Goal: Task Accomplishment & Management: Use online tool/utility

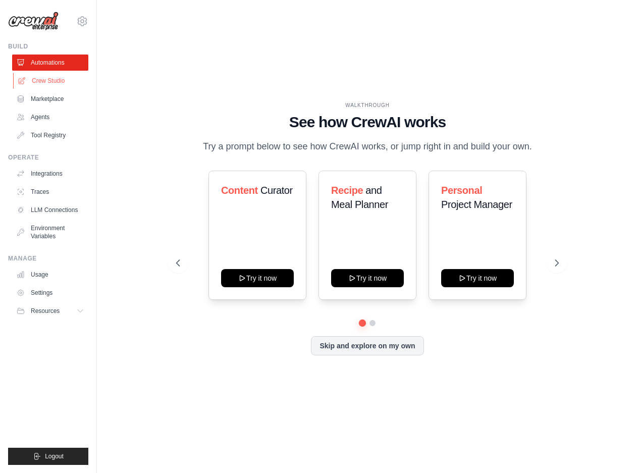
click at [44, 82] on link "Crew Studio" at bounding box center [51, 81] width 76 height 16
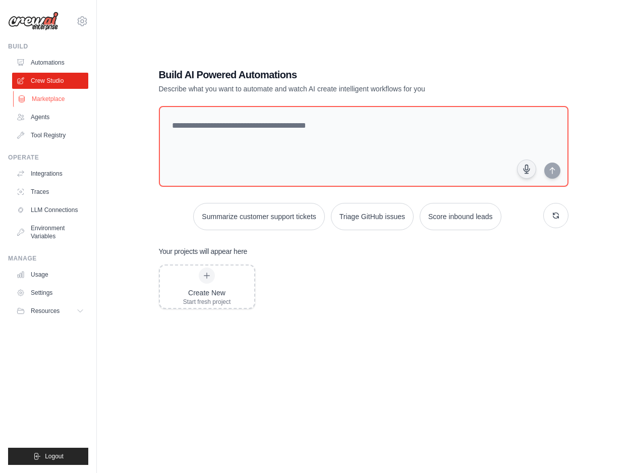
click at [57, 93] on link "Marketplace" at bounding box center [51, 99] width 76 height 16
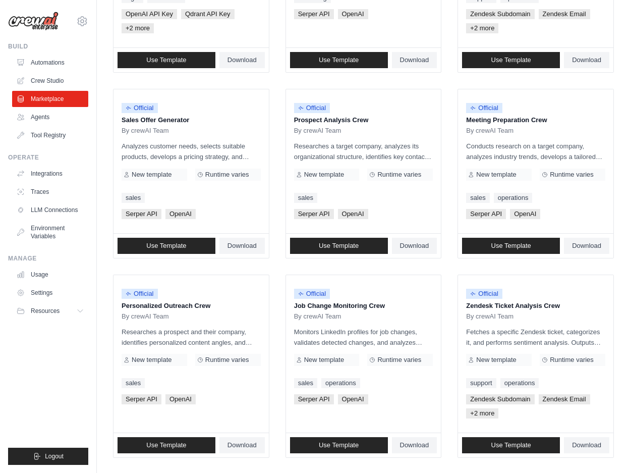
scroll to position [238, 0]
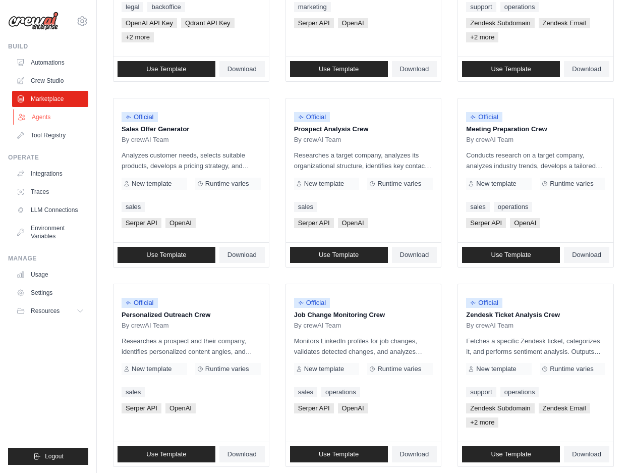
click at [46, 118] on link "Agents" at bounding box center [51, 117] width 76 height 16
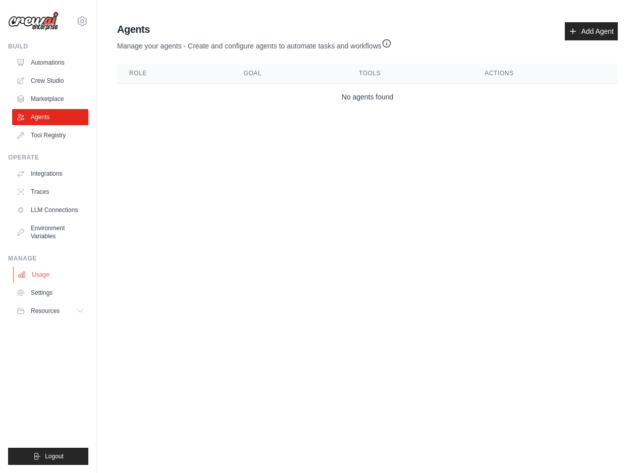
click at [45, 273] on link "Usage" at bounding box center [51, 274] width 76 height 16
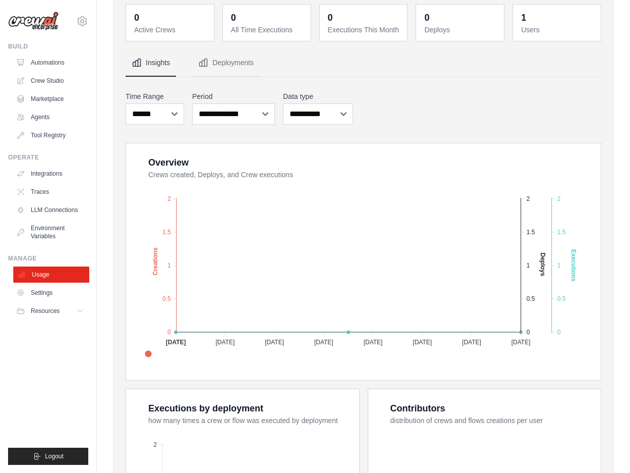
scroll to position [50, 0]
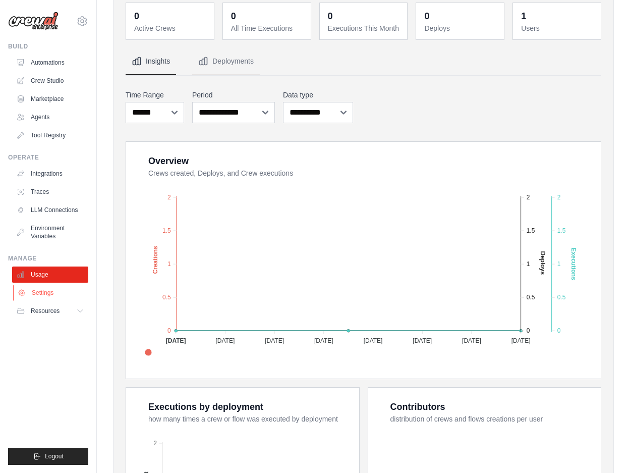
click at [48, 291] on link "Settings" at bounding box center [51, 293] width 76 height 16
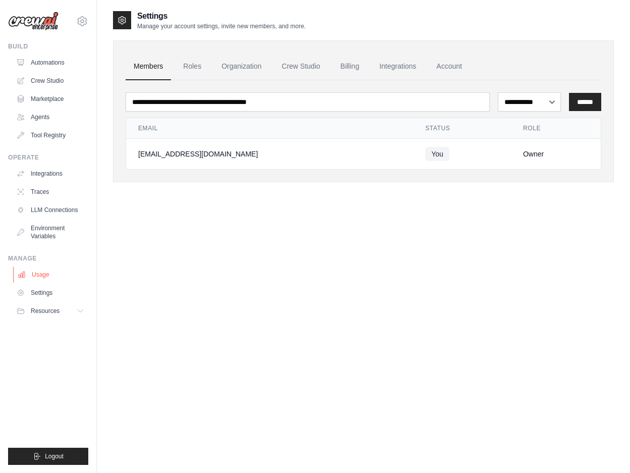
click at [46, 278] on link "Usage" at bounding box center [51, 274] width 76 height 16
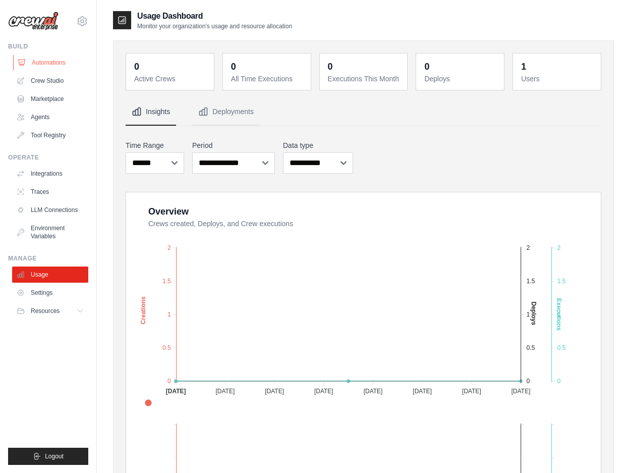
click at [61, 60] on link "Automations" at bounding box center [51, 62] width 76 height 16
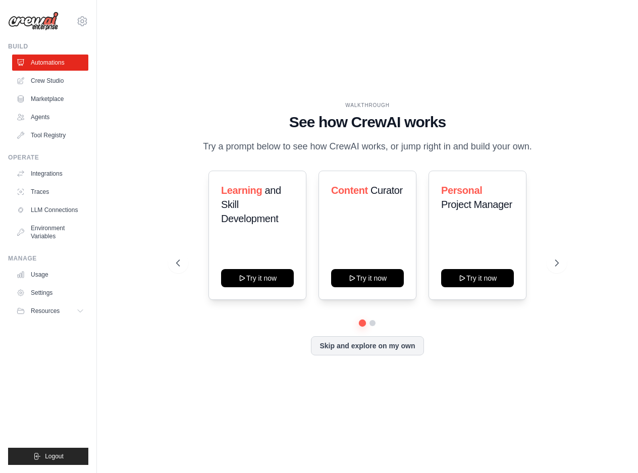
click at [84, 14] on div "dtornieri@gmail.com Settings" at bounding box center [48, 16] width 80 height 32
click at [83, 20] on icon at bounding box center [82, 21] width 3 height 3
click at [72, 67] on link "Settings" at bounding box center [82, 68] width 89 height 18
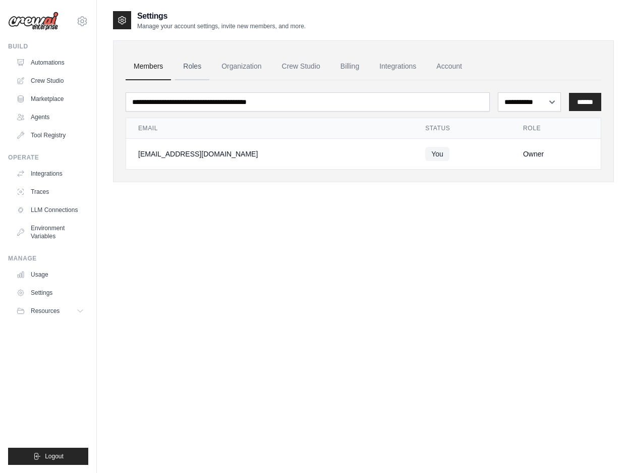
click at [190, 64] on link "Roles" at bounding box center [192, 66] width 34 height 27
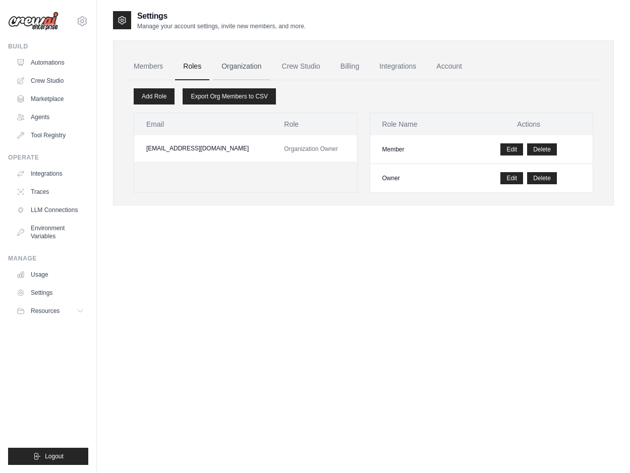
click at [247, 70] on link "Organization" at bounding box center [241, 66] width 56 height 27
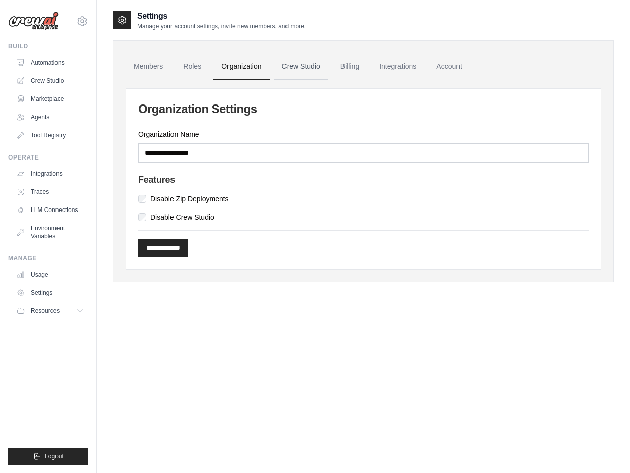
click at [299, 63] on link "Crew Studio" at bounding box center [301, 66] width 54 height 27
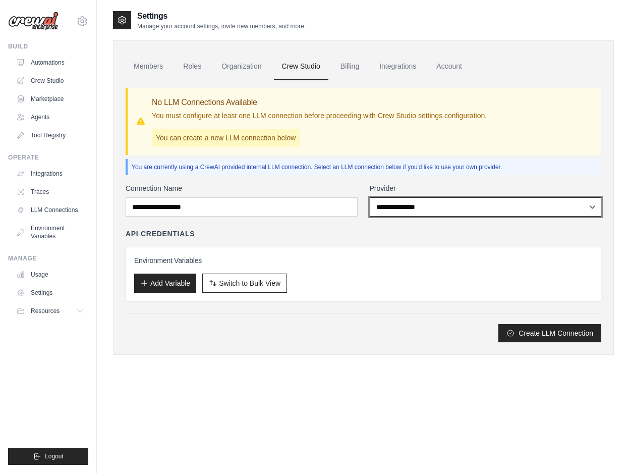
click at [471, 200] on select "**********" at bounding box center [486, 206] width 232 height 19
select select "******"
click at [370, 197] on select "**********" at bounding box center [486, 206] width 232 height 19
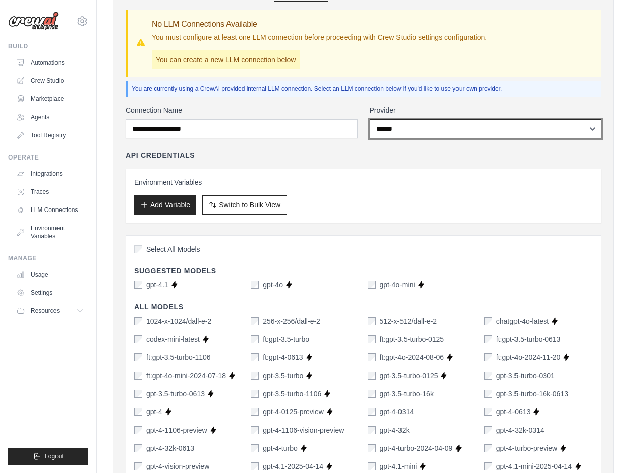
scroll to position [50, 0]
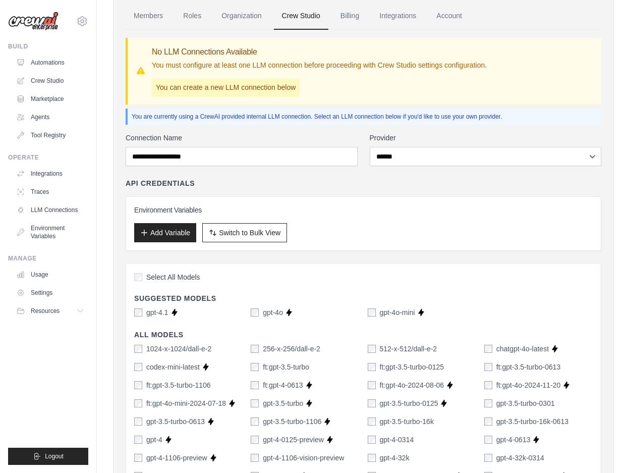
click at [268, 227] on button "Switch to Bulk View Switch to Table View" at bounding box center [244, 232] width 85 height 19
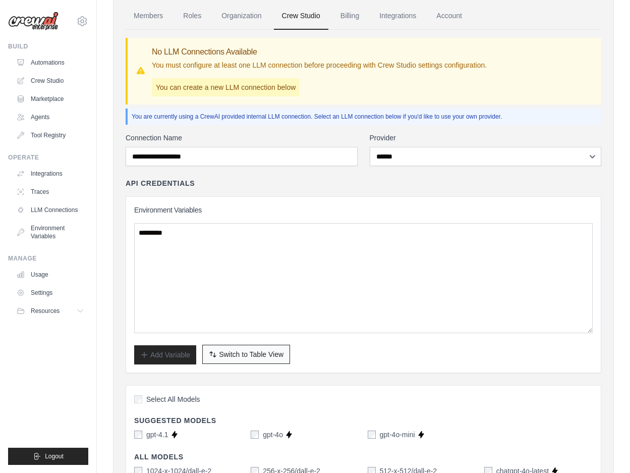
click at [255, 350] on span "Switch to Table View" at bounding box center [251, 354] width 65 height 10
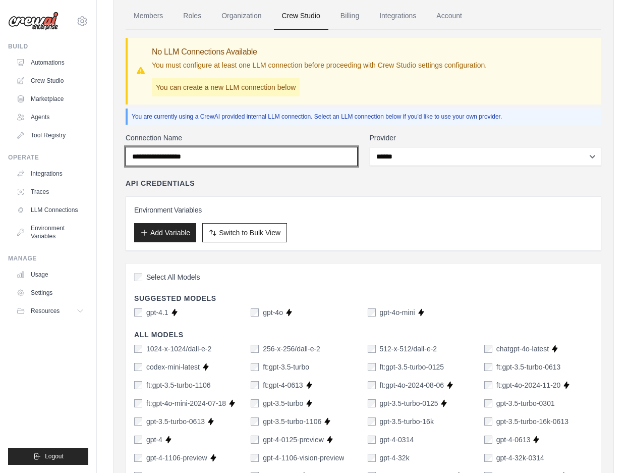
click at [220, 156] on input "Connection Name" at bounding box center [242, 156] width 232 height 19
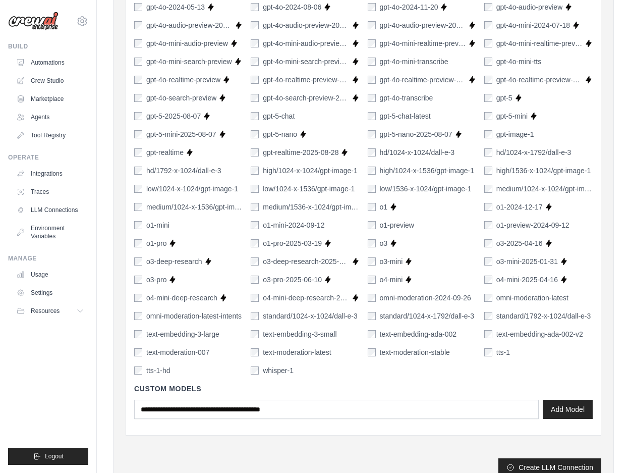
scroll to position [616, 0]
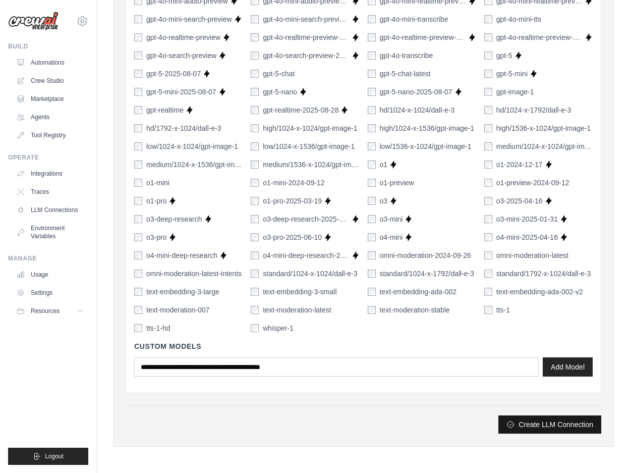
type input "**********"
click at [530, 426] on button "Create LLM Connection" at bounding box center [550, 424] width 103 height 18
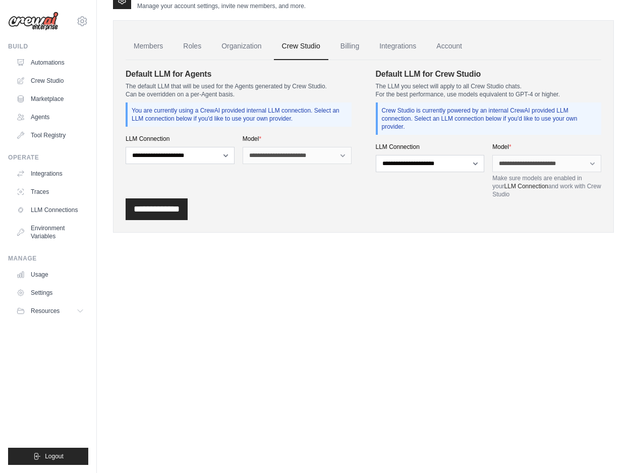
scroll to position [0, 0]
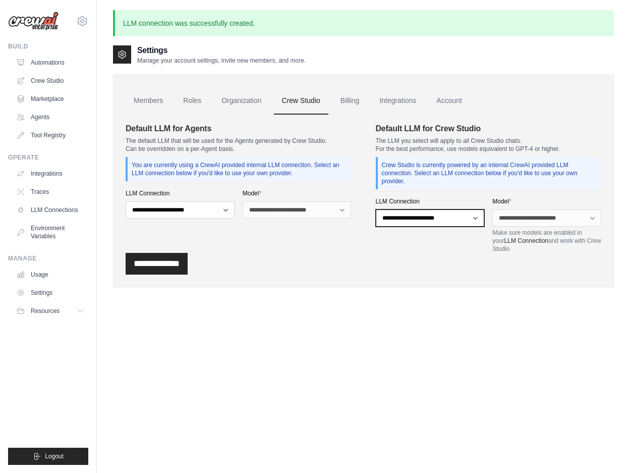
click at [397, 217] on select "**********" at bounding box center [430, 217] width 109 height 17
click at [223, 206] on select "**********" at bounding box center [180, 209] width 109 height 17
select select "******"
click at [126, 201] on select "**********" at bounding box center [180, 209] width 109 height 17
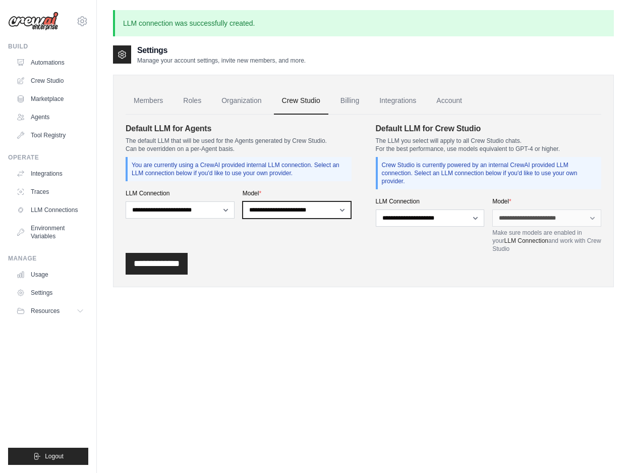
click at [293, 205] on select "**********" at bounding box center [297, 209] width 109 height 17
select select "******"
click at [243, 201] on select "**********" at bounding box center [297, 209] width 109 height 17
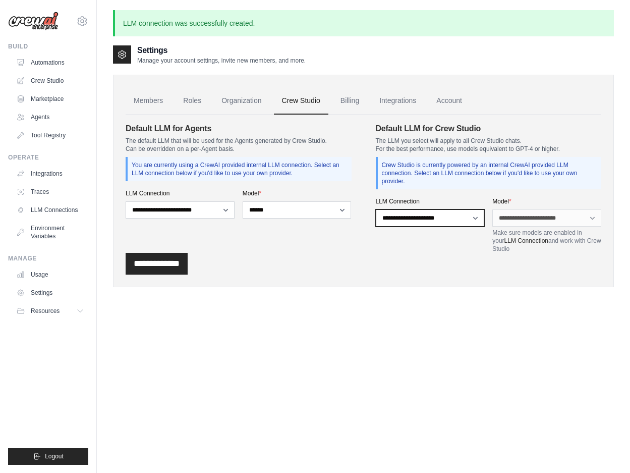
click at [415, 221] on select "**********" at bounding box center [430, 217] width 109 height 17
select select "******"
click at [376, 209] on select "**********" at bounding box center [430, 217] width 109 height 17
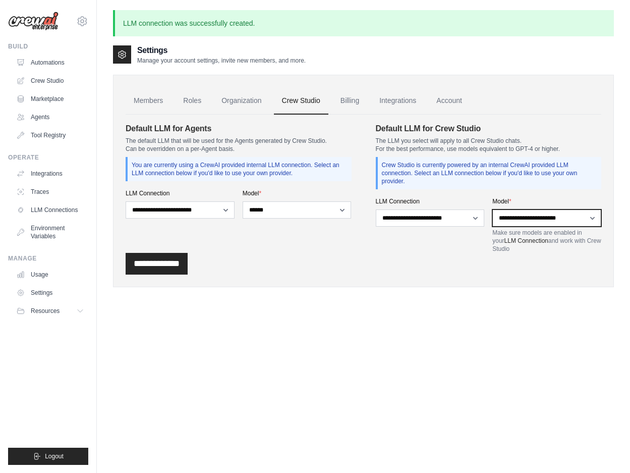
click at [543, 216] on select "**********" at bounding box center [546, 217] width 109 height 17
select select "******"
click at [492, 209] on select "**********" at bounding box center [546, 217] width 109 height 17
click at [182, 267] on input "**********" at bounding box center [157, 264] width 62 height 22
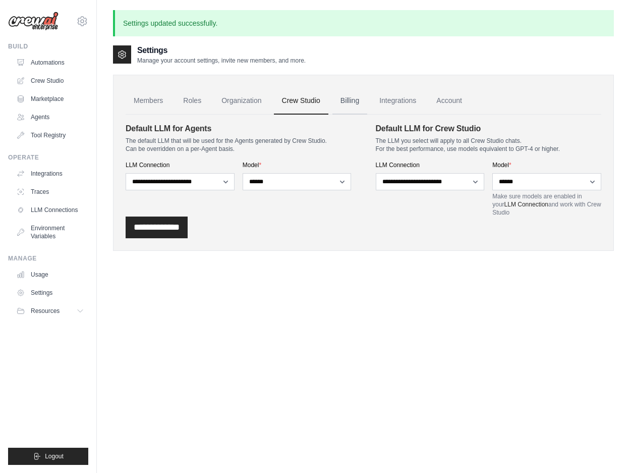
click at [363, 102] on link "Billing" at bounding box center [350, 100] width 35 height 27
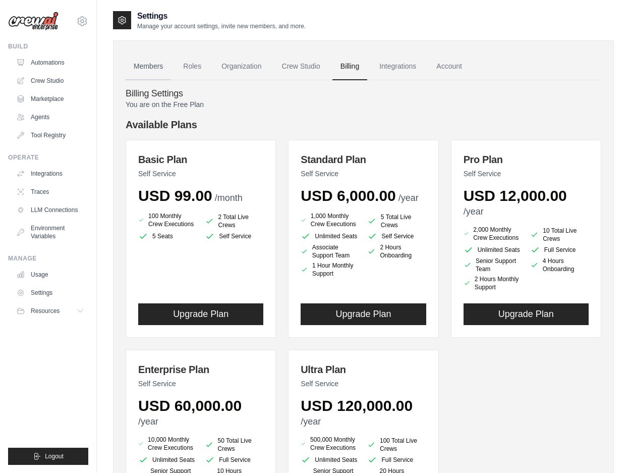
click at [152, 64] on link "Members" at bounding box center [148, 66] width 45 height 27
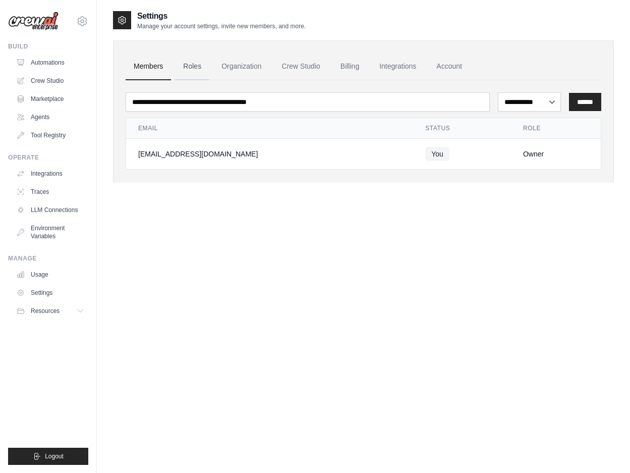
click at [196, 66] on link "Roles" at bounding box center [192, 66] width 34 height 27
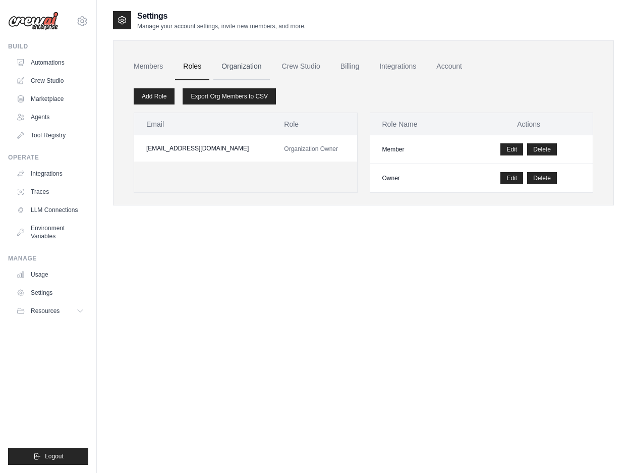
click at [244, 68] on link "Organization" at bounding box center [241, 66] width 56 height 27
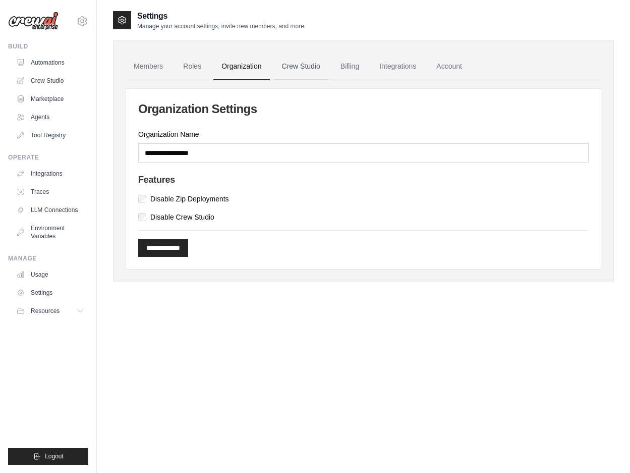
click at [322, 70] on link "Crew Studio" at bounding box center [301, 66] width 54 height 27
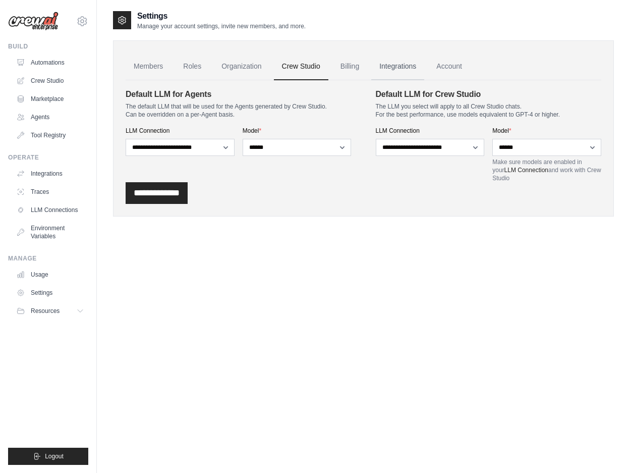
click at [410, 66] on link "Integrations" at bounding box center [397, 66] width 53 height 27
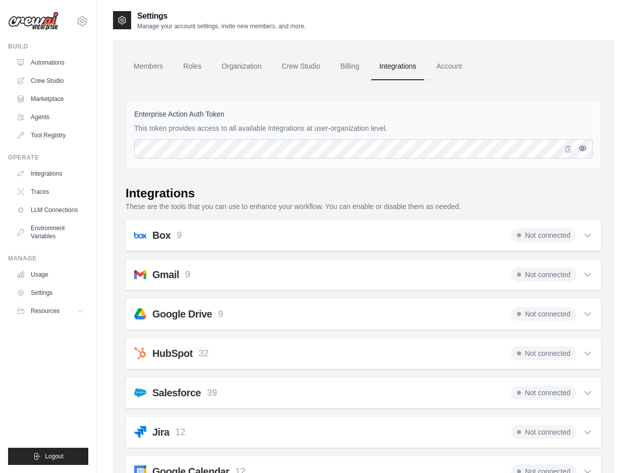
click at [583, 146] on icon "button" at bounding box center [583, 148] width 7 height 5
click at [583, 146] on icon "button" at bounding box center [583, 148] width 7 height 6
click at [459, 67] on link "Account" at bounding box center [449, 66] width 42 height 27
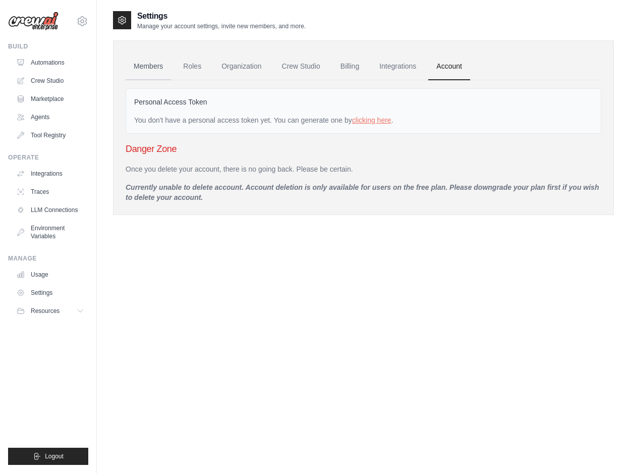
click at [147, 68] on link "Members" at bounding box center [148, 66] width 45 height 27
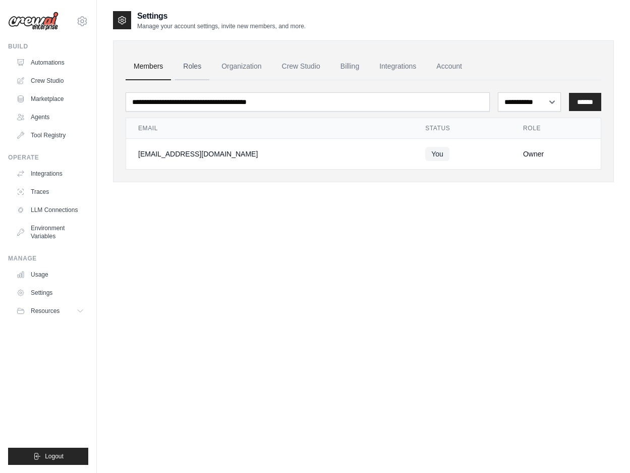
click at [195, 60] on link "Roles" at bounding box center [192, 66] width 34 height 27
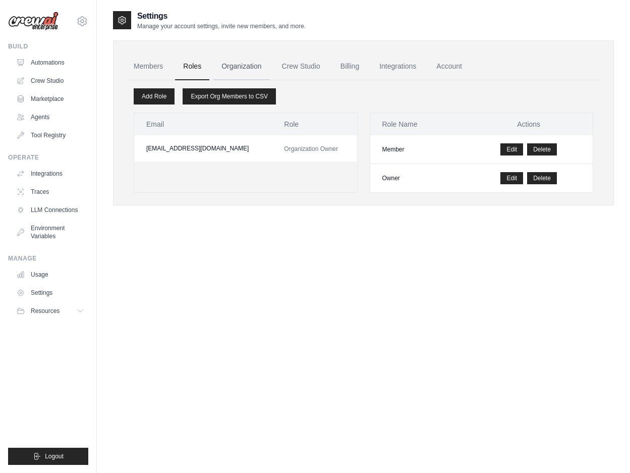
click at [243, 65] on link "Organization" at bounding box center [241, 66] width 56 height 27
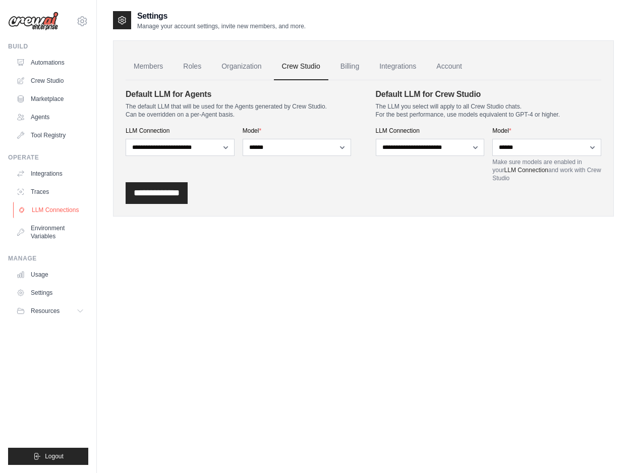
click at [59, 209] on link "LLM Connections" at bounding box center [51, 210] width 76 height 16
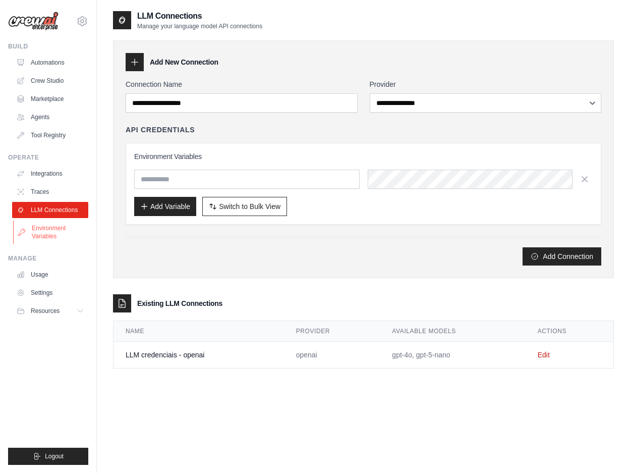
click at [38, 234] on link "Environment Variables" at bounding box center [51, 232] width 76 height 24
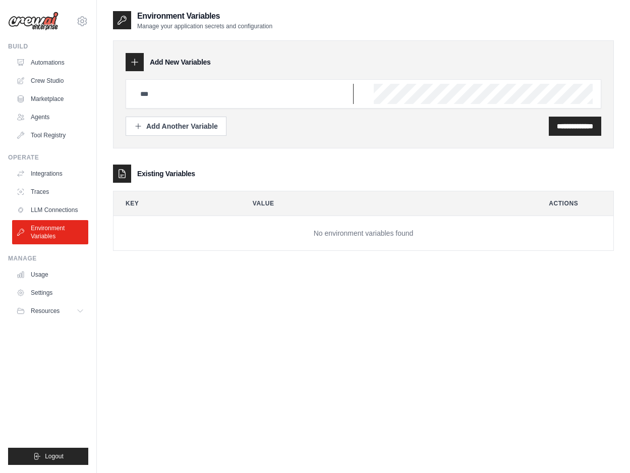
click at [297, 98] on input "text" at bounding box center [244, 94] width 220 height 20
click at [213, 96] on input "text" at bounding box center [244, 94] width 220 height 20
click at [221, 97] on input "text" at bounding box center [244, 94] width 220 height 20
paste input "**********"
type input "**********"
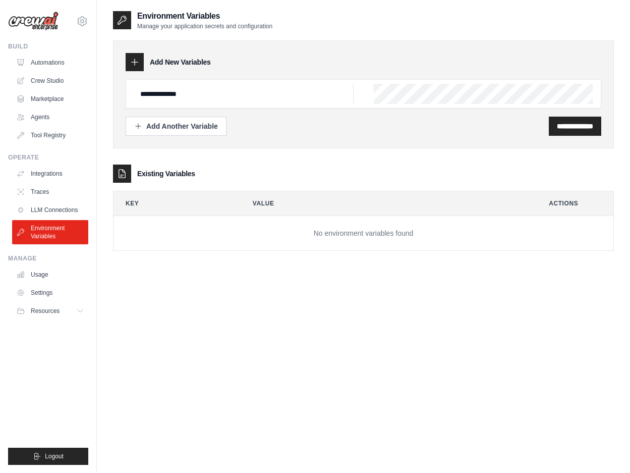
scroll to position [0, 481]
click at [567, 125] on input "**********" at bounding box center [575, 126] width 36 height 10
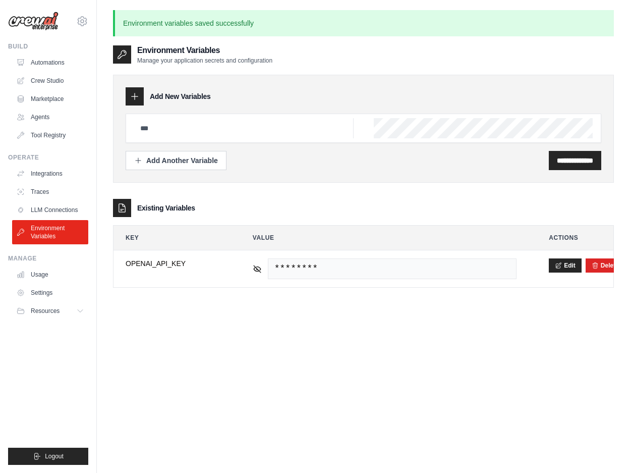
click at [54, 200] on ul "Integrations Traces LLM Connections Environment Variables" at bounding box center [50, 205] width 76 height 79
click at [57, 211] on link "LLM Connections" at bounding box center [51, 210] width 76 height 16
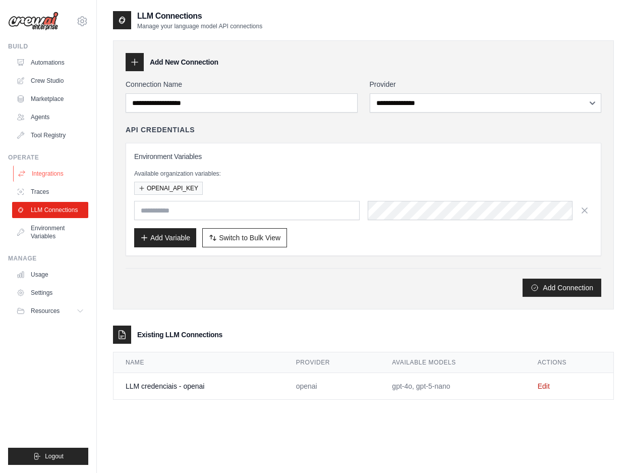
click at [53, 177] on link "Integrations" at bounding box center [51, 174] width 76 height 16
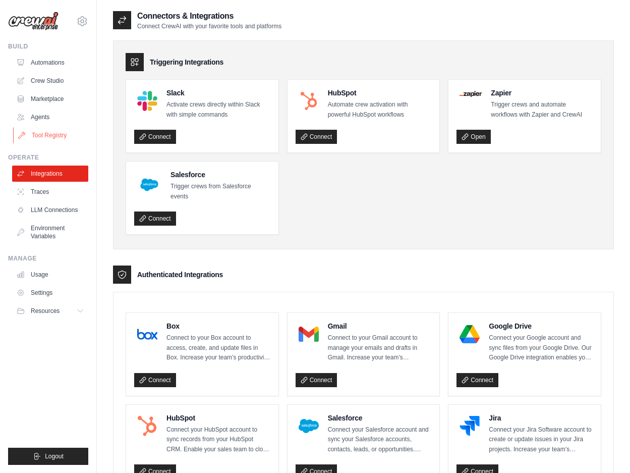
click at [61, 139] on link "Tool Registry" at bounding box center [51, 135] width 76 height 16
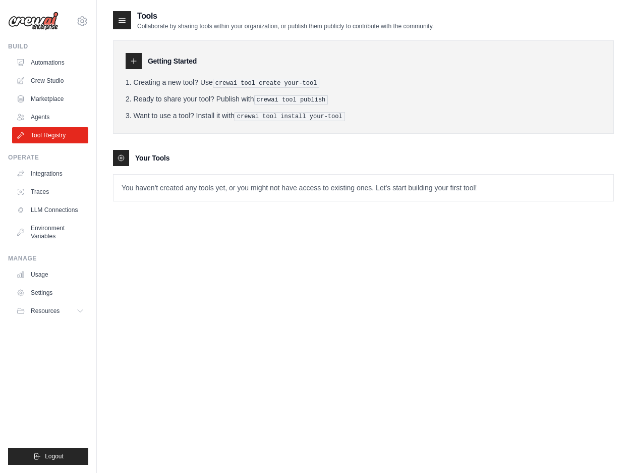
click at [142, 191] on p "You haven't created any tools yet, or you might not have access to existing one…" at bounding box center [364, 188] width 500 height 26
click at [134, 58] on icon at bounding box center [134, 61] width 8 height 8
click at [258, 188] on p "You haven't created any tools yet, or you might not have access to existing one…" at bounding box center [364, 188] width 500 height 26
drag, startPoint x: 314, startPoint y: 84, endPoint x: 213, endPoint y: 83, distance: 100.9
click at [213, 83] on li "Creating a new tool? Use crewai tool create your-tool" at bounding box center [364, 82] width 476 height 11
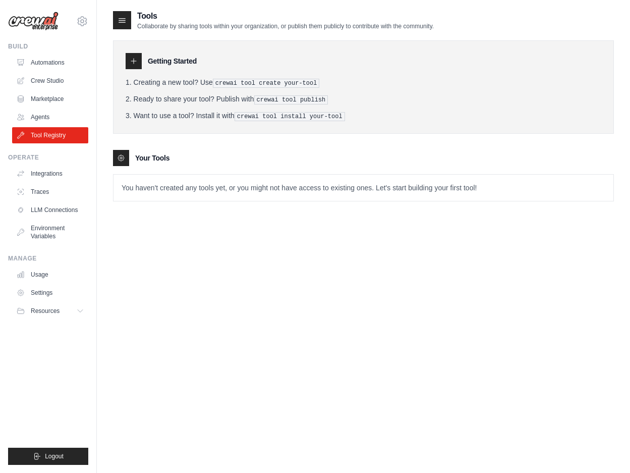
click at [219, 83] on pre "crewai tool create your-tool" at bounding box center [266, 83] width 107 height 9
click at [186, 191] on p "You haven't created any tools yet, or you might not have access to existing one…" at bounding box center [364, 188] width 500 height 26
click at [185, 175] on p "You haven't created any tools yet, or you might not have access to existing one…" at bounding box center [364, 188] width 500 height 26
drag, startPoint x: 156, startPoint y: 234, endPoint x: 158, endPoint y: 222, distance: 12.4
click at [155, 233] on div "Tools Collaborate by sharing tools within your organization, or publish them pu…" at bounding box center [363, 246] width 501 height 473
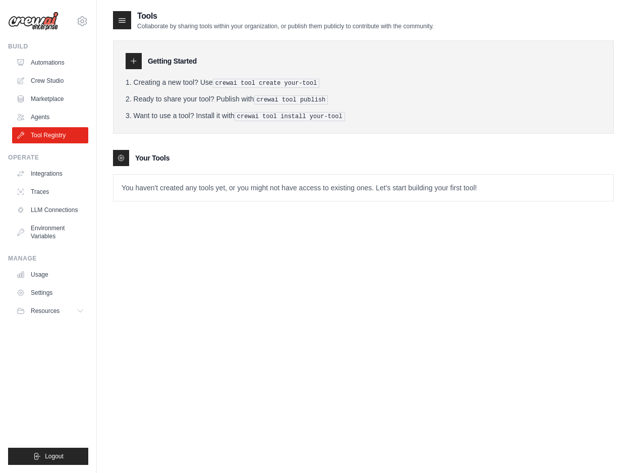
click at [131, 58] on icon at bounding box center [134, 61] width 8 height 8
click at [124, 20] on icon at bounding box center [122, 20] width 10 height 10
click at [45, 118] on link "Agents" at bounding box center [51, 117] width 76 height 16
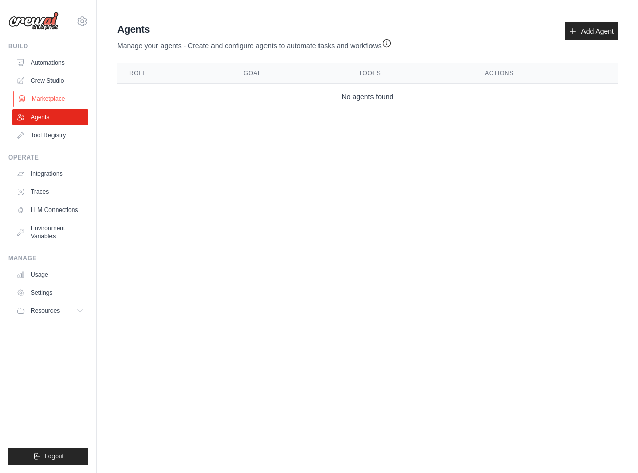
click at [47, 96] on link "Marketplace" at bounding box center [51, 99] width 76 height 16
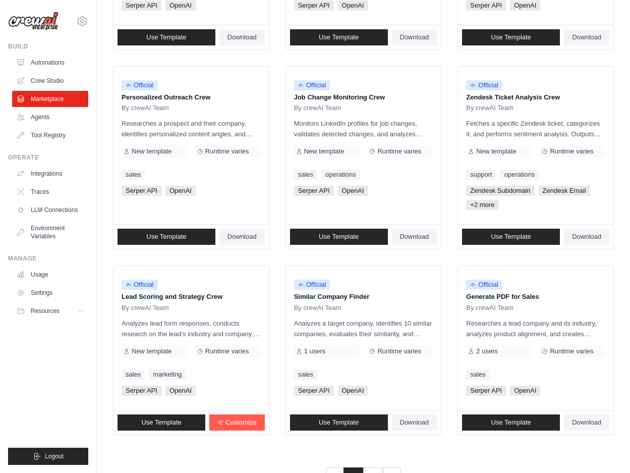
scroll to position [490, 0]
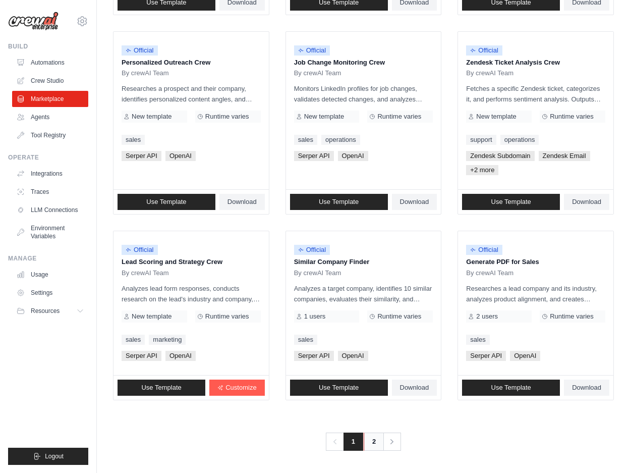
click at [372, 438] on link "2" at bounding box center [374, 441] width 20 height 18
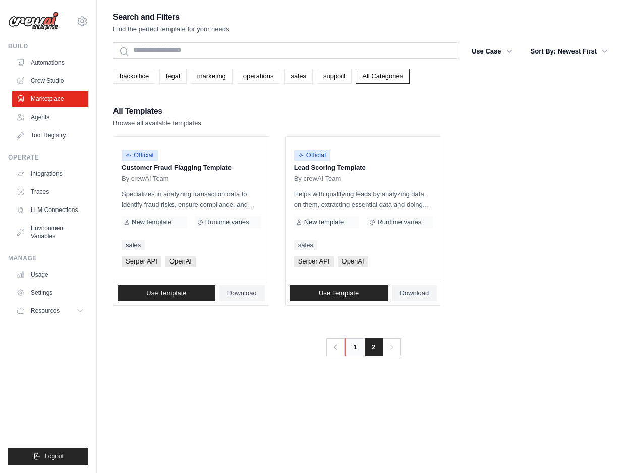
click at [353, 344] on link "1" at bounding box center [355, 347] width 20 height 18
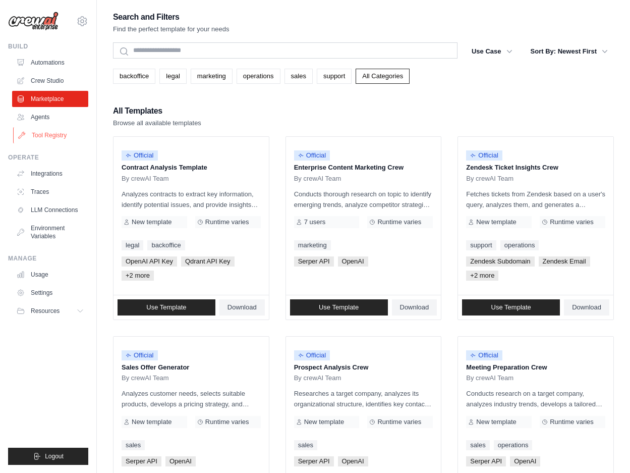
click at [49, 142] on link "Tool Registry" at bounding box center [51, 135] width 76 height 16
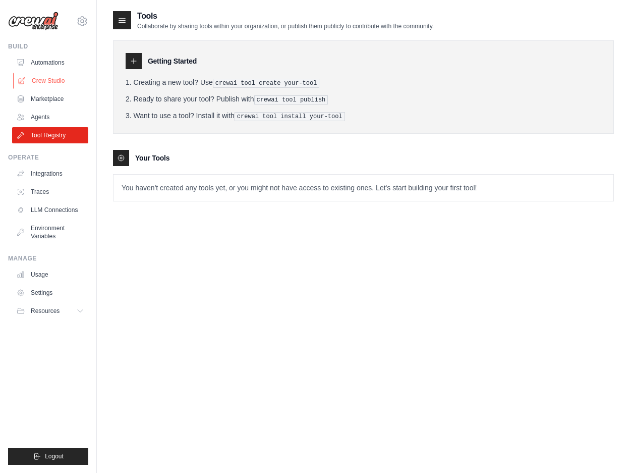
click at [49, 82] on link "Crew Studio" at bounding box center [51, 81] width 76 height 16
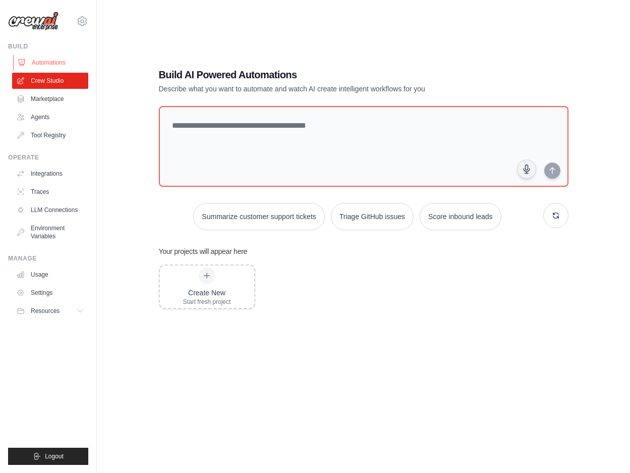
click at [41, 65] on link "Automations" at bounding box center [51, 62] width 76 height 16
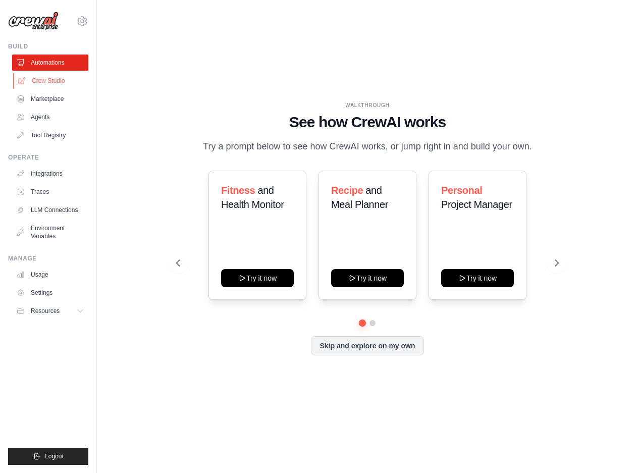
click at [52, 79] on link "Crew Studio" at bounding box center [51, 81] width 76 height 16
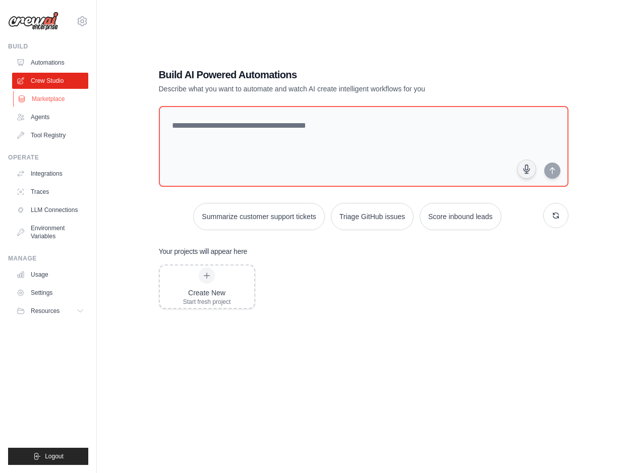
click at [61, 99] on link "Marketplace" at bounding box center [51, 99] width 76 height 16
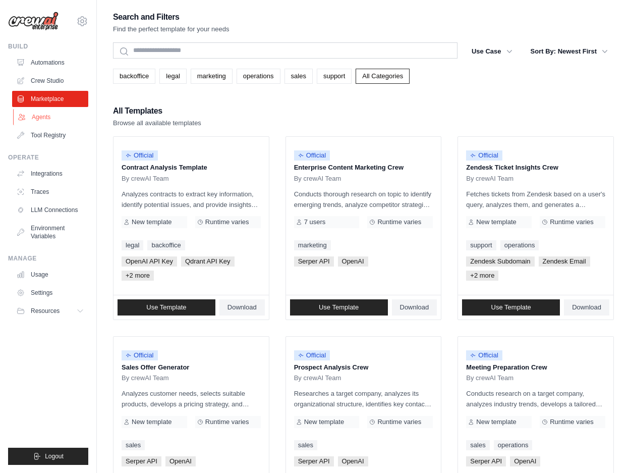
click at [57, 118] on link "Agents" at bounding box center [51, 117] width 76 height 16
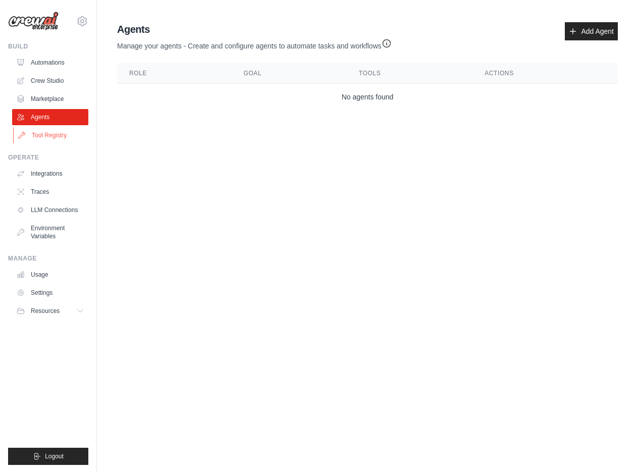
click at [54, 141] on link "Tool Registry" at bounding box center [51, 135] width 76 height 16
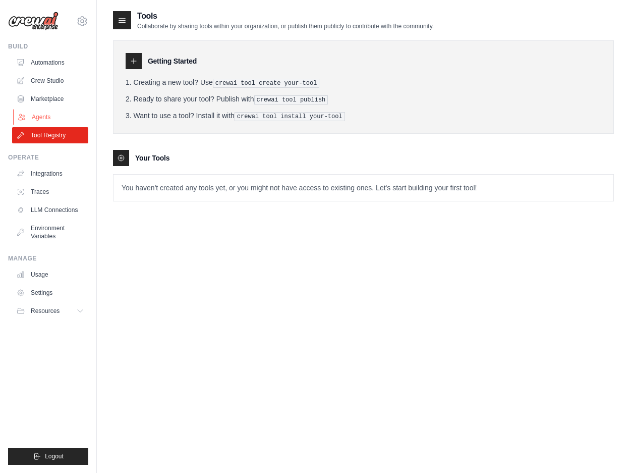
click at [53, 119] on link "Agents" at bounding box center [51, 117] width 76 height 16
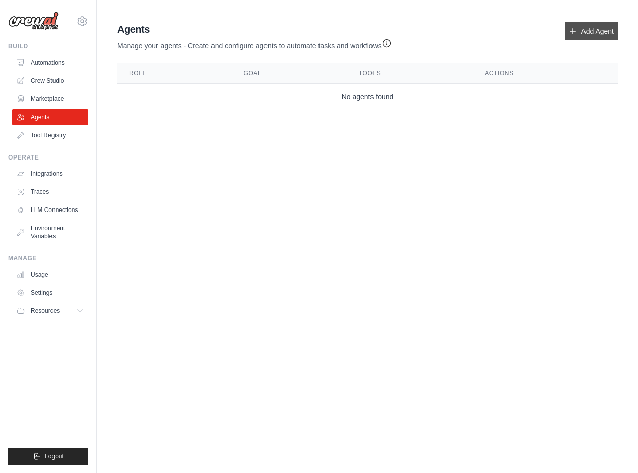
click at [589, 28] on link "Add Agent" at bounding box center [591, 31] width 53 height 18
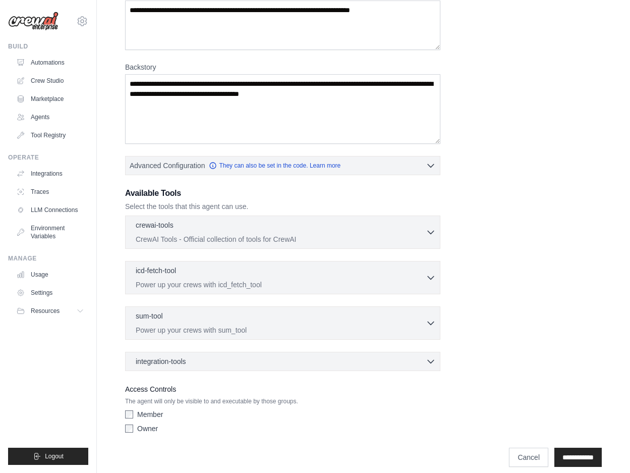
scroll to position [114, 0]
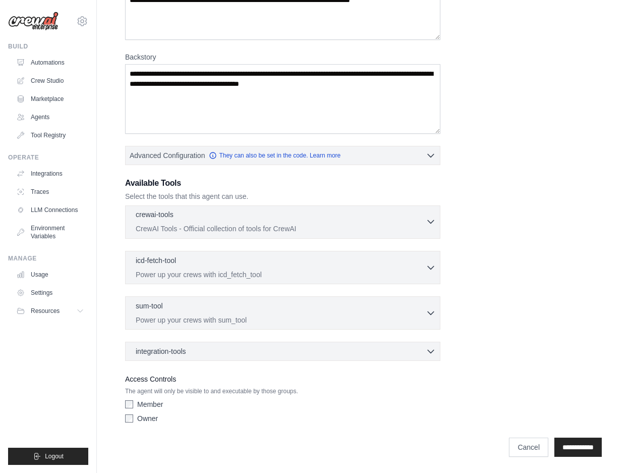
click at [433, 222] on icon "button" at bounding box center [431, 221] width 10 height 10
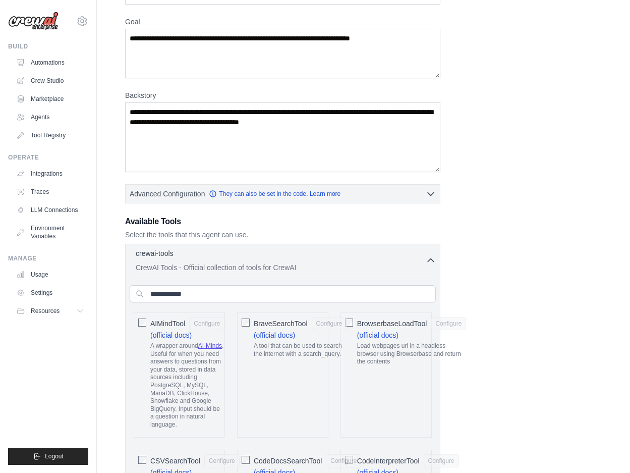
scroll to position [64, 0]
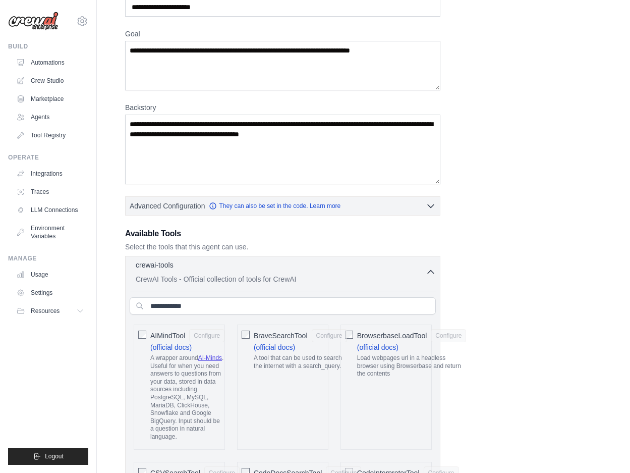
click at [428, 267] on icon "button" at bounding box center [431, 272] width 10 height 10
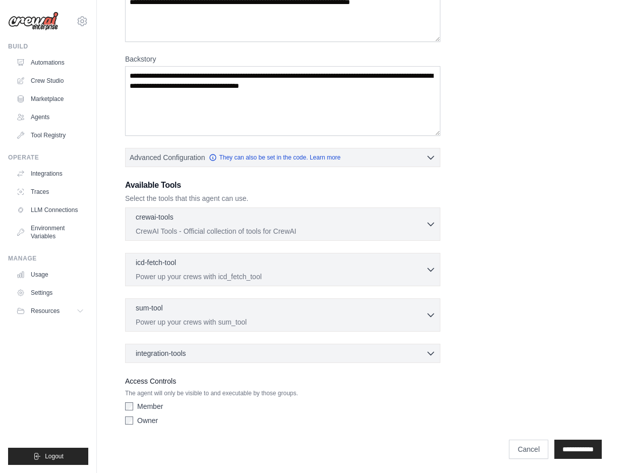
scroll to position [114, 0]
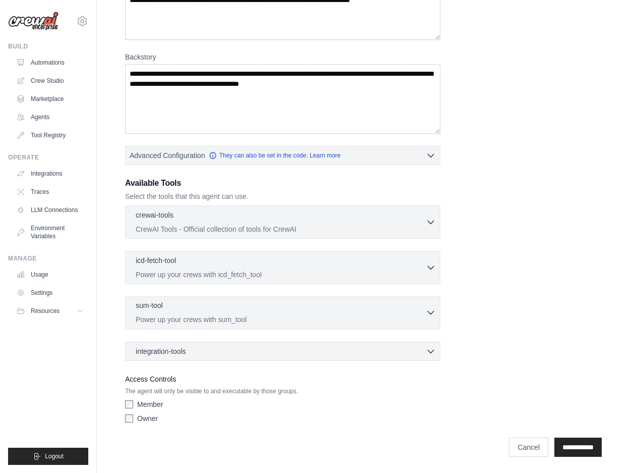
click at [428, 313] on icon "button" at bounding box center [431, 312] width 10 height 10
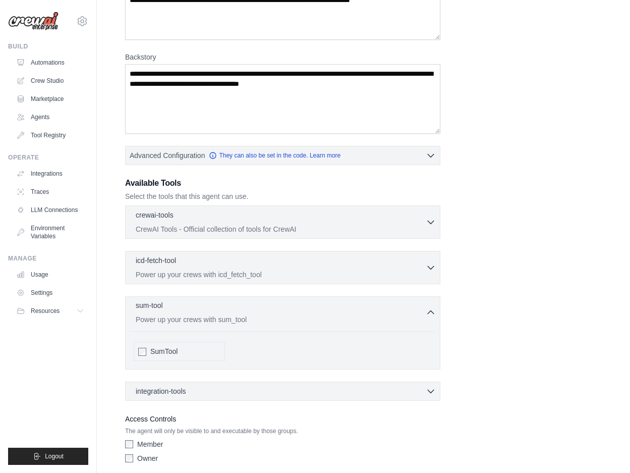
click at [428, 313] on icon "button" at bounding box center [431, 312] width 6 height 3
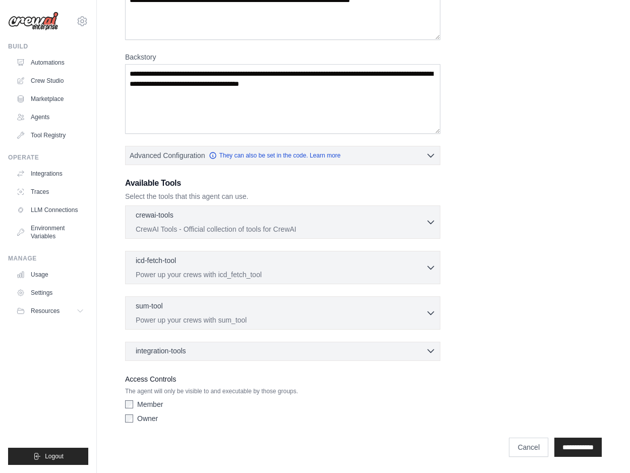
click at [428, 351] on icon "button" at bounding box center [431, 351] width 10 height 10
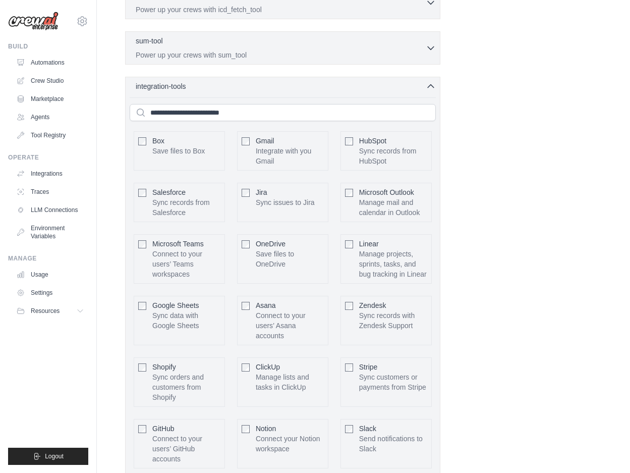
scroll to position [354, 0]
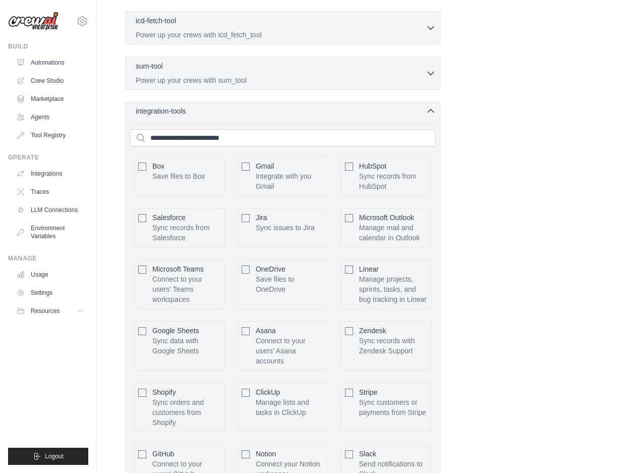
click at [429, 115] on icon "button" at bounding box center [431, 111] width 10 height 10
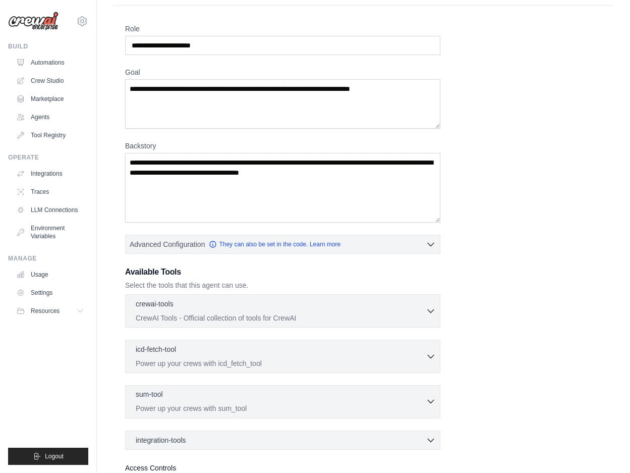
scroll to position [0, 0]
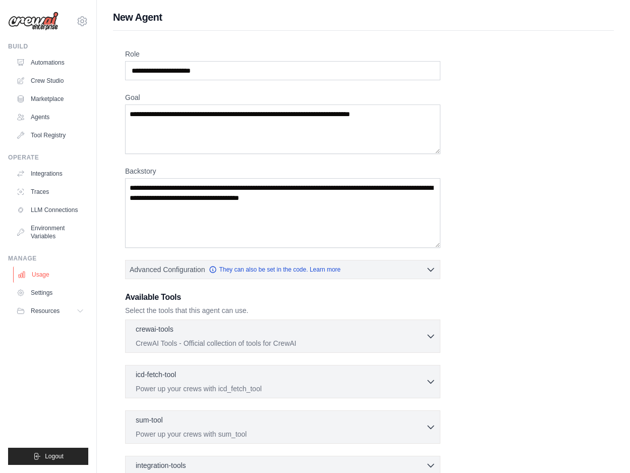
click at [42, 272] on link "Usage" at bounding box center [51, 274] width 76 height 16
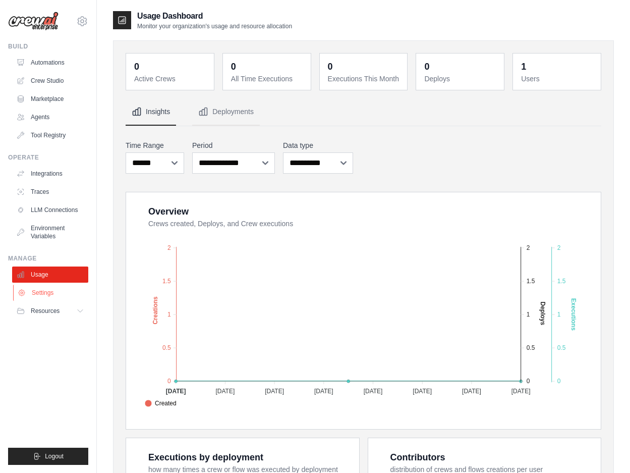
click at [41, 291] on link "Settings" at bounding box center [51, 293] width 76 height 16
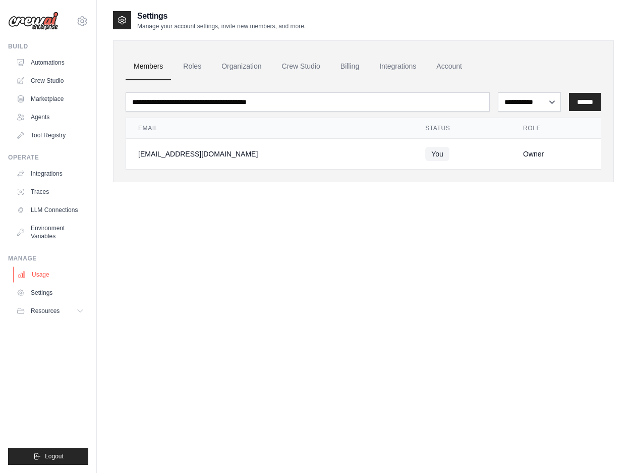
click at [43, 271] on link "Usage" at bounding box center [51, 274] width 76 height 16
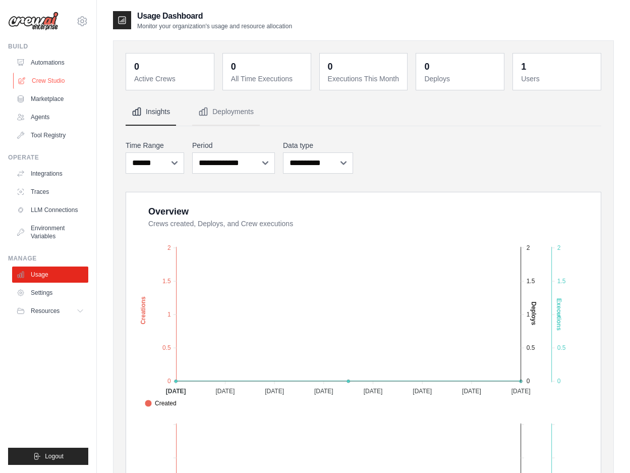
click at [45, 79] on link "Crew Studio" at bounding box center [51, 81] width 76 height 16
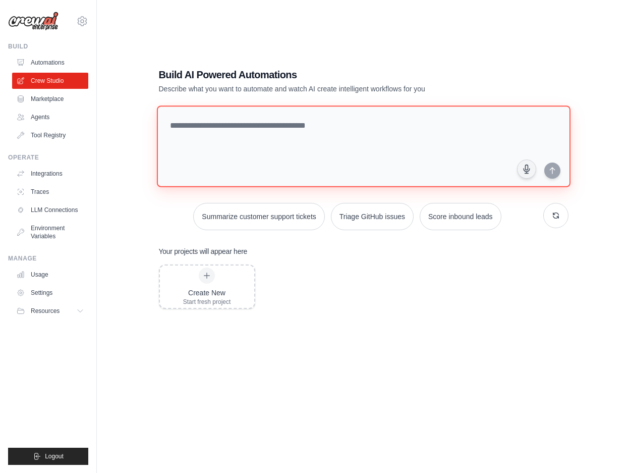
click at [182, 120] on textarea at bounding box center [363, 146] width 414 height 82
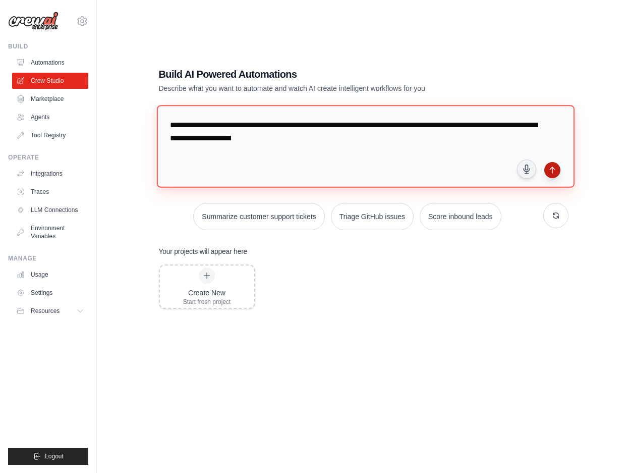
type textarea "**********"
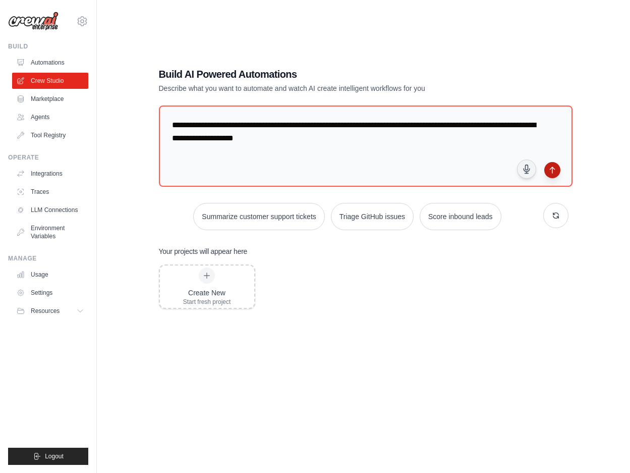
click at [551, 167] on icon "submit" at bounding box center [552, 170] width 8 height 8
click at [42, 295] on link "Settings" at bounding box center [51, 293] width 76 height 16
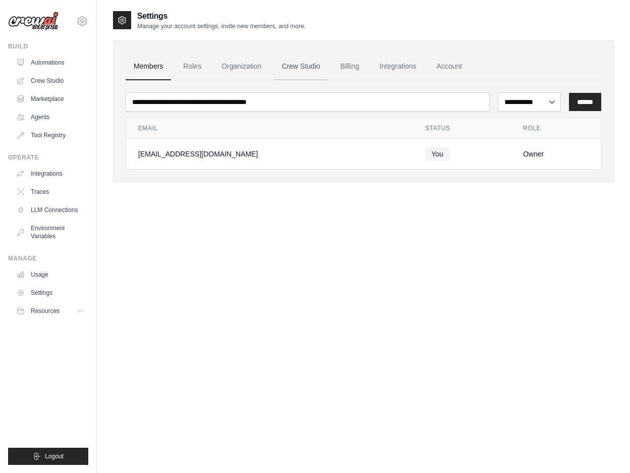
click at [317, 64] on link "Crew Studio" at bounding box center [301, 66] width 54 height 27
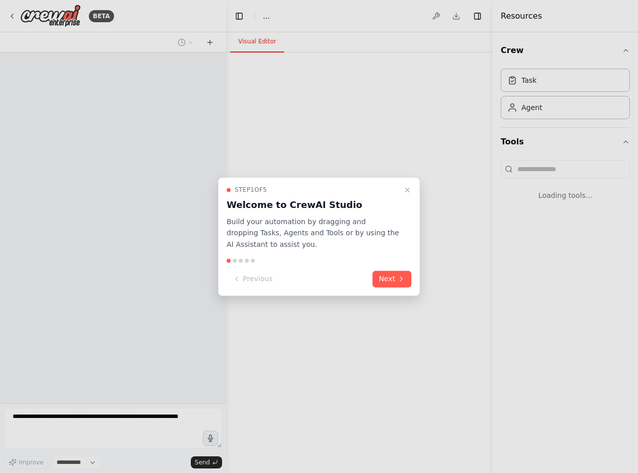
select select "****"
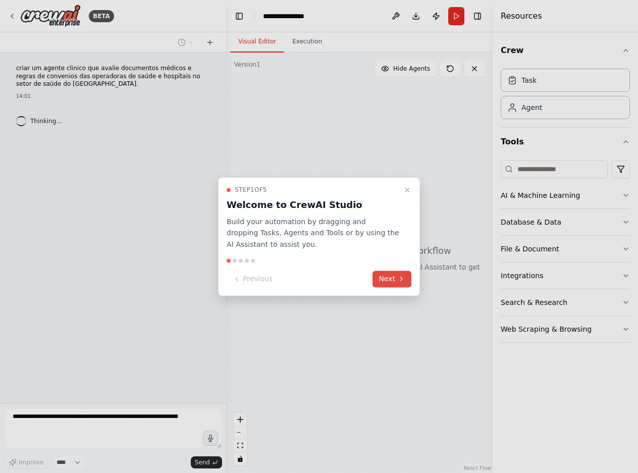
click at [386, 282] on button "Next" at bounding box center [391, 278] width 39 height 17
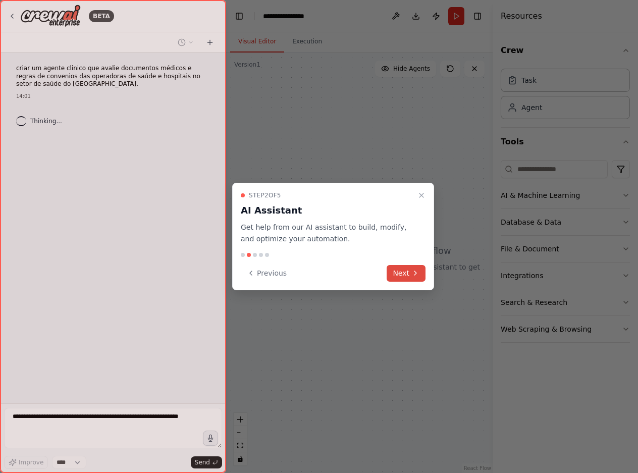
click at [399, 277] on button "Next" at bounding box center [406, 273] width 39 height 17
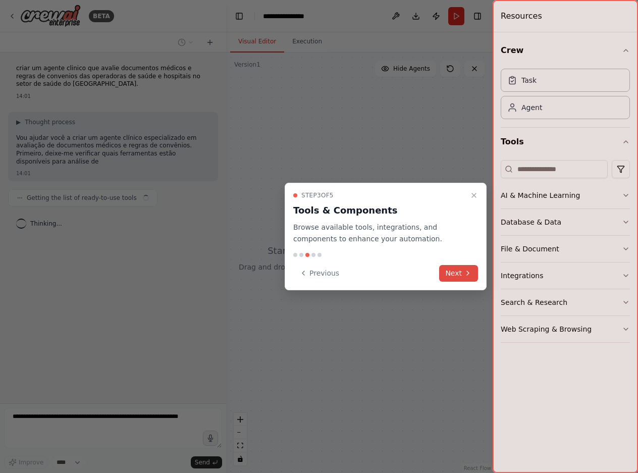
click at [455, 272] on button "Next" at bounding box center [458, 273] width 39 height 17
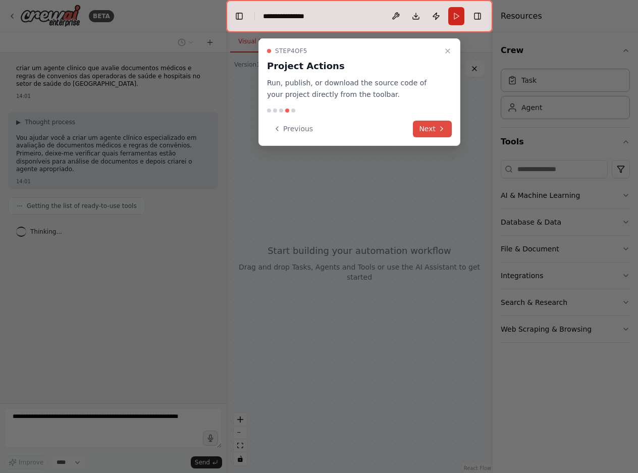
click at [442, 127] on icon at bounding box center [441, 129] width 8 height 8
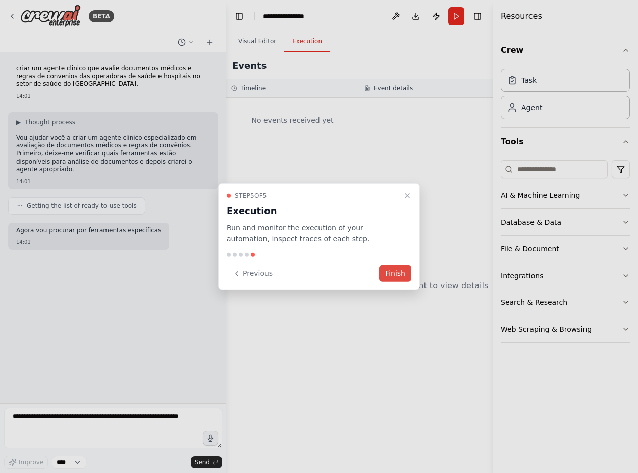
click at [402, 275] on button "Finish" at bounding box center [395, 273] width 32 height 17
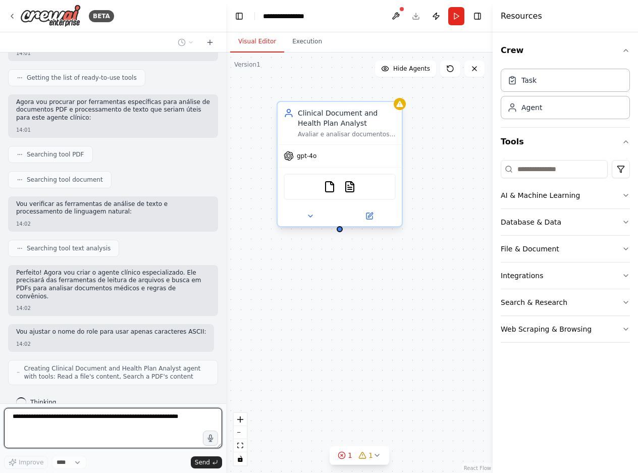
scroll to position [137, 0]
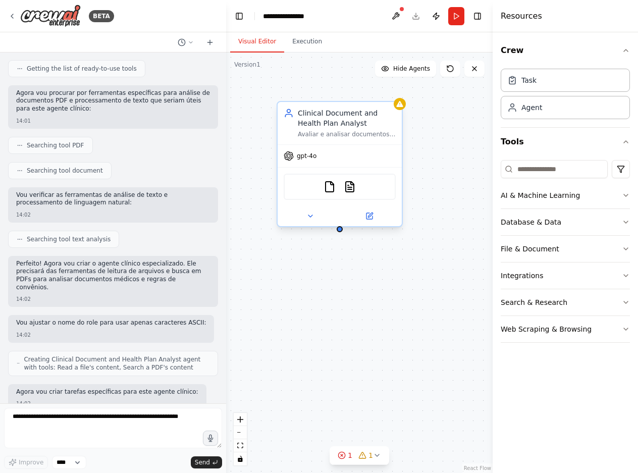
click at [399, 110] on div "Clinical Document and Health Plan Analyst Avaliar e analisar documentos médicos…" at bounding box center [340, 123] width 124 height 42
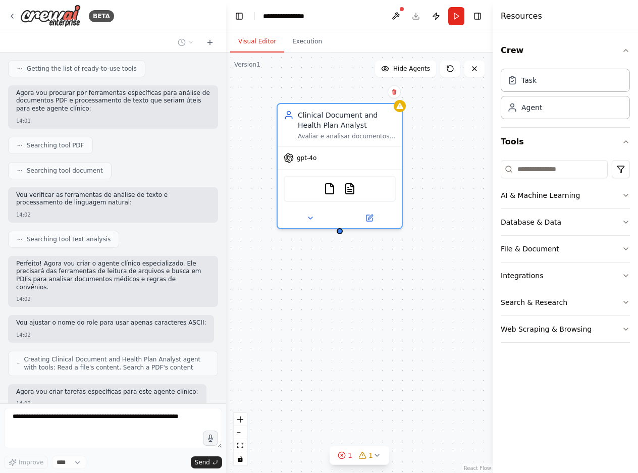
scroll to position [225, 0]
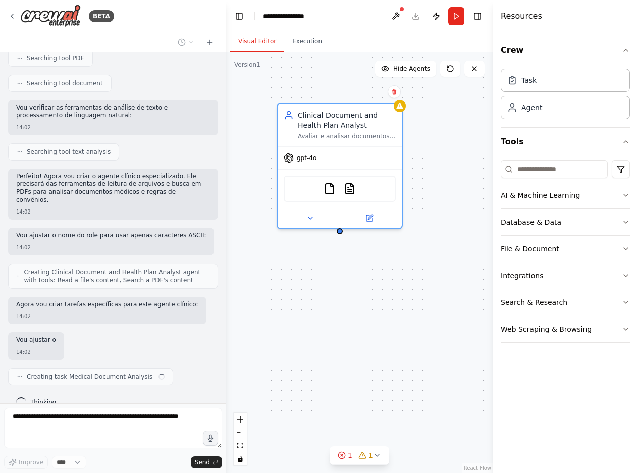
click at [427, 103] on div "Clinical Document and Health Plan Analyst Avaliar e analisar documentos médicos…" at bounding box center [359, 262] width 266 height 420
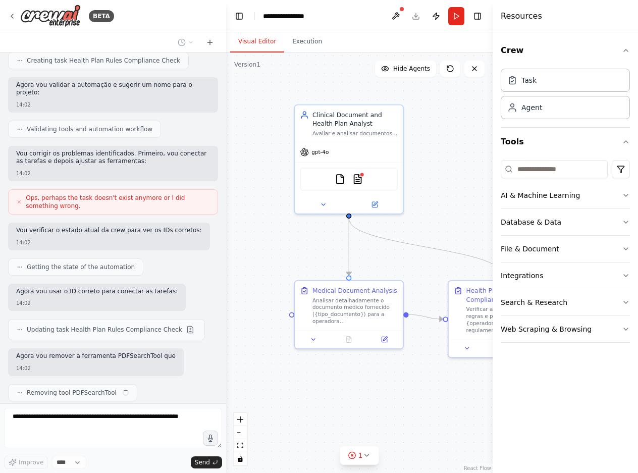
scroll to position [625, 0]
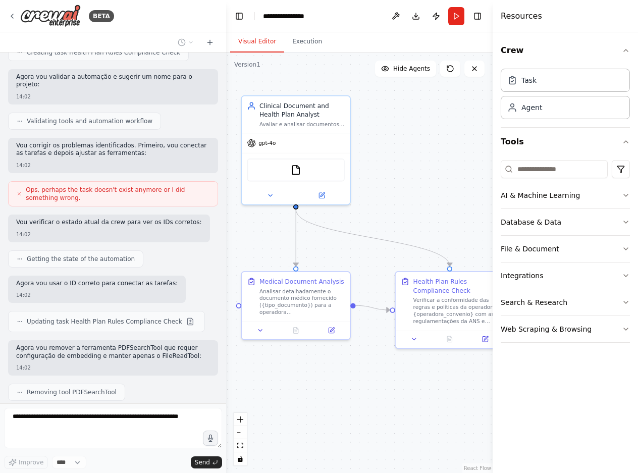
drag, startPoint x: 449, startPoint y: 222, endPoint x: 394, endPoint y: 211, distance: 55.4
click at [394, 211] on div ".deletable-edge-delete-btn { width: 20px; height: 20px; border: 0px solid #ffff…" at bounding box center [359, 262] width 266 height 420
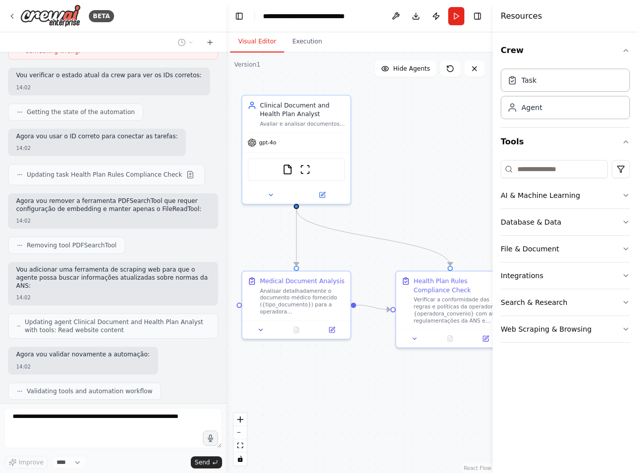
scroll to position [824, 0]
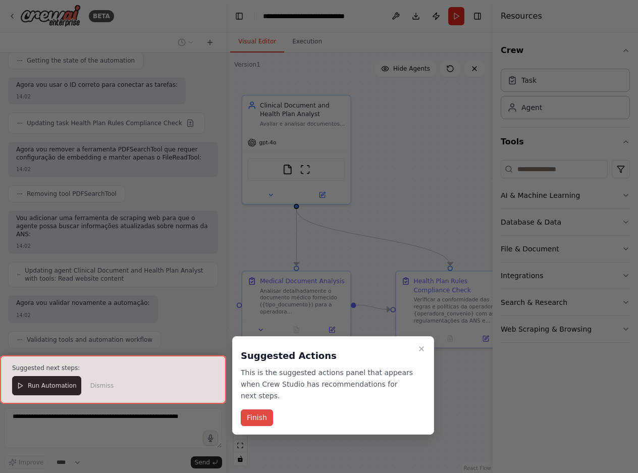
click at [258, 409] on button "Finish" at bounding box center [257, 417] width 32 height 17
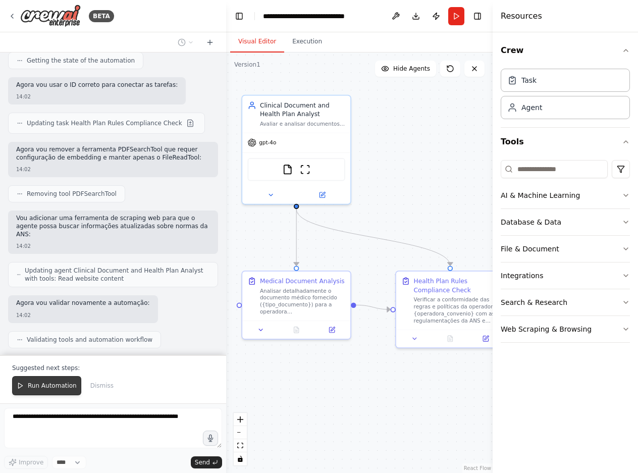
click at [26, 386] on button "Run Automation" at bounding box center [46, 385] width 69 height 19
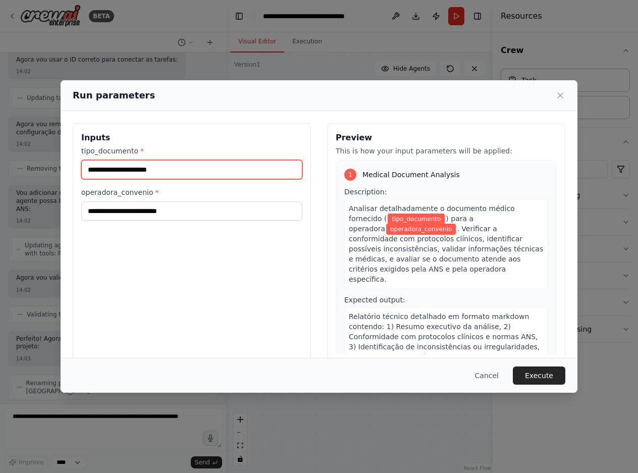
click at [184, 169] on input "tipo_documento *" at bounding box center [191, 169] width 221 height 19
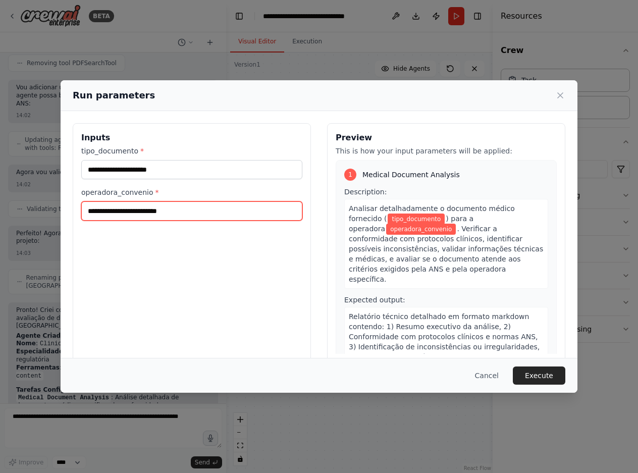
click at [189, 213] on input "operadora_convenio *" at bounding box center [191, 210] width 221 height 19
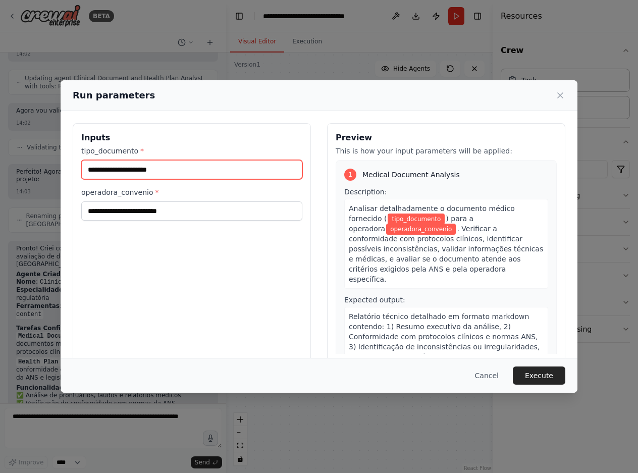
click at [189, 172] on input "tipo_documento *" at bounding box center [191, 169] width 221 height 19
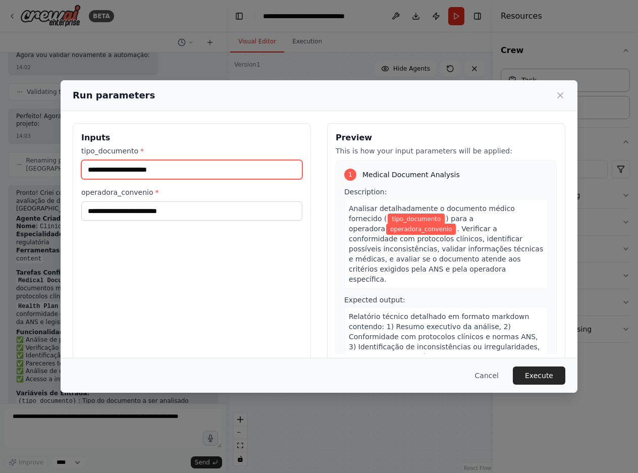
scroll to position [1079, 0]
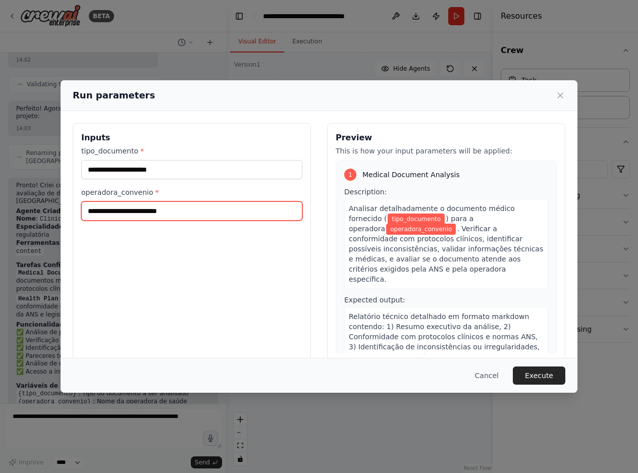
click at [171, 213] on input "operadora_convenio *" at bounding box center [191, 210] width 221 height 19
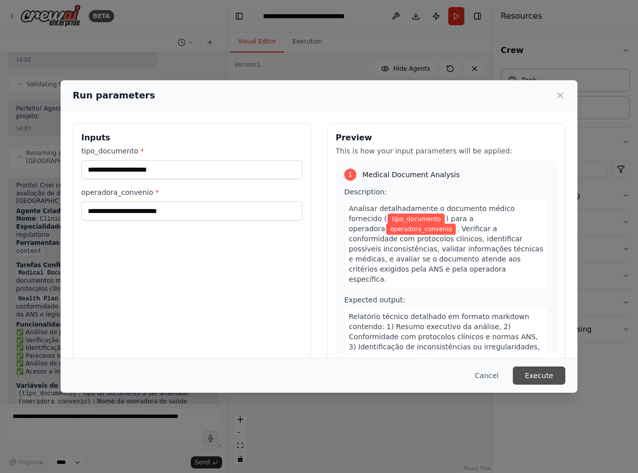
click at [545, 370] on button "Execute" at bounding box center [539, 375] width 52 height 18
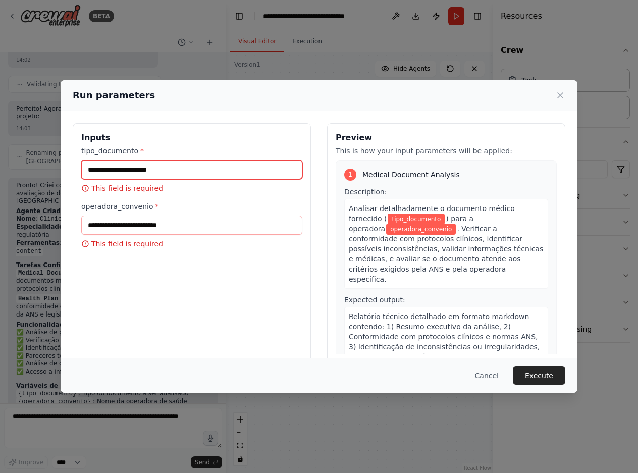
click at [186, 171] on input "tipo_documento *" at bounding box center [191, 169] width 221 height 19
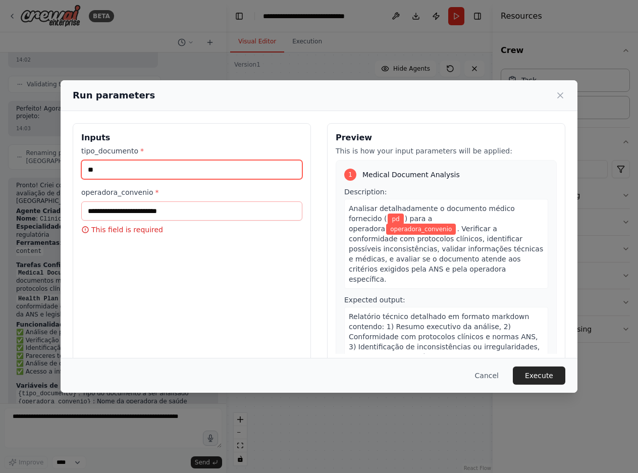
type input "*"
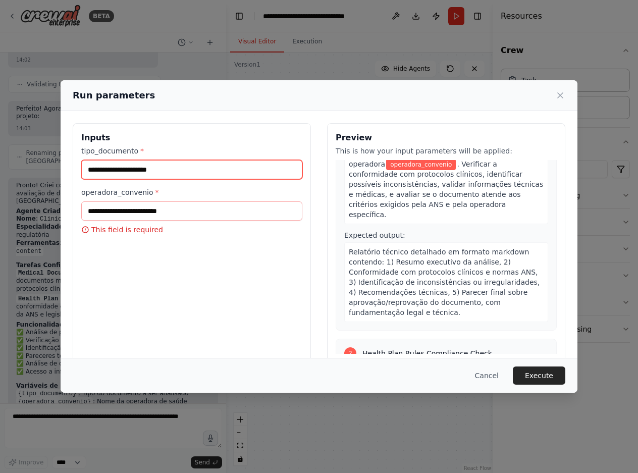
scroll to position [52, 0]
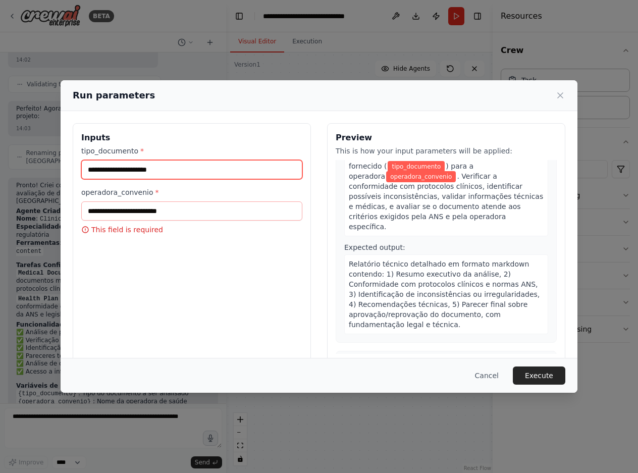
click at [171, 172] on input "tipo_documento *" at bounding box center [191, 169] width 221 height 19
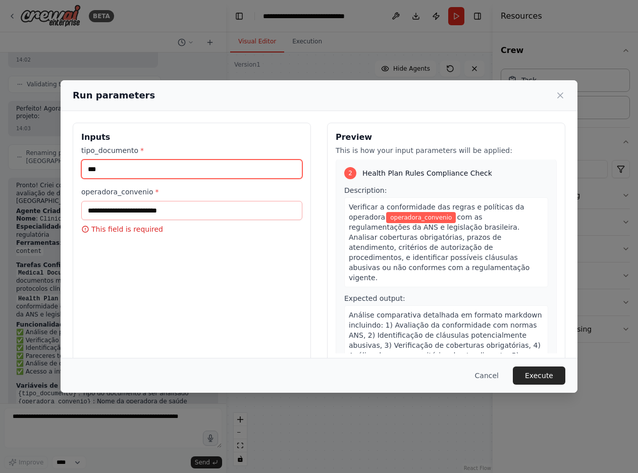
scroll to position [0, 0]
type input "***"
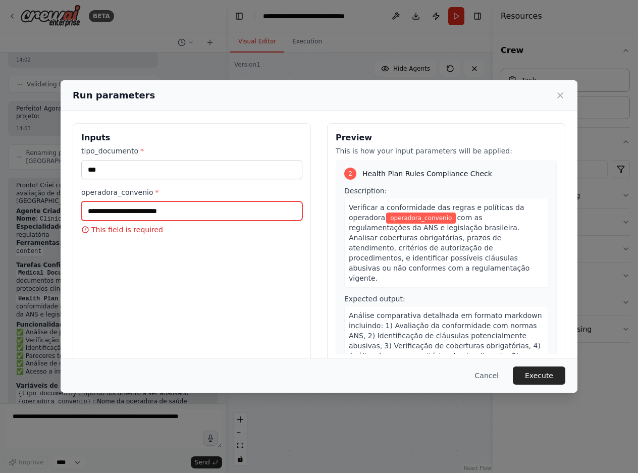
click at [225, 209] on input "operadora_convenio *" at bounding box center [191, 210] width 221 height 19
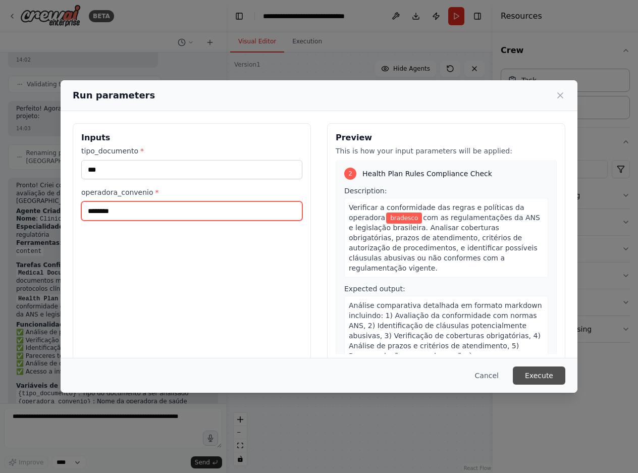
type input "********"
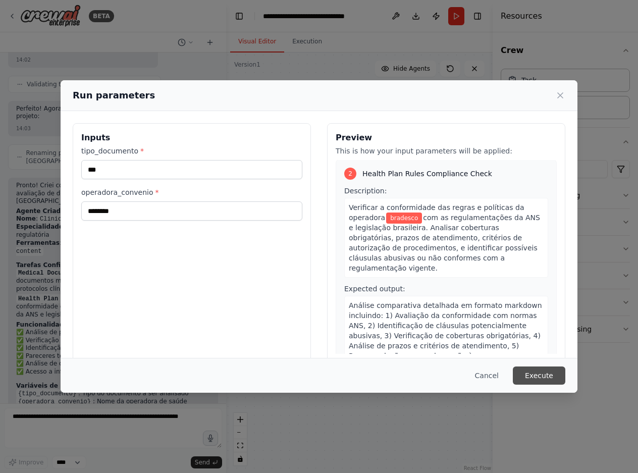
click at [541, 380] on button "Execute" at bounding box center [539, 375] width 52 height 18
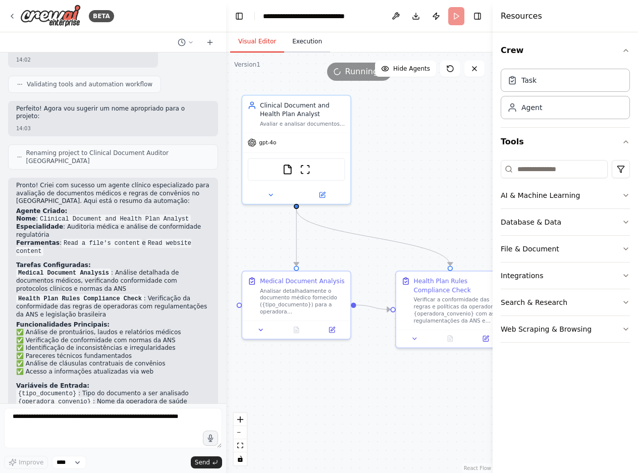
click at [298, 47] on button "Execution" at bounding box center [307, 41] width 46 height 21
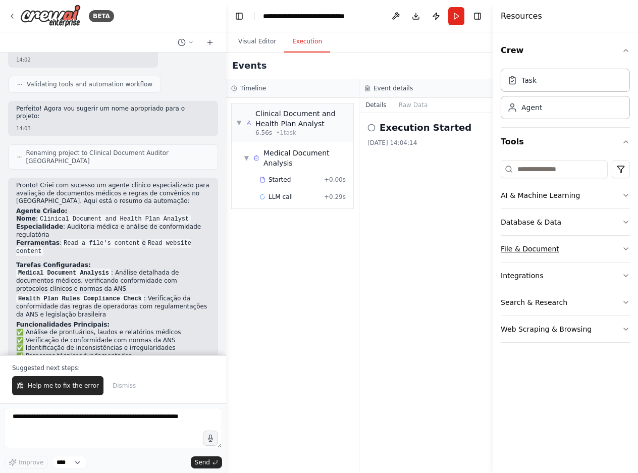
click at [624, 249] on icon "button" at bounding box center [626, 249] width 8 height 8
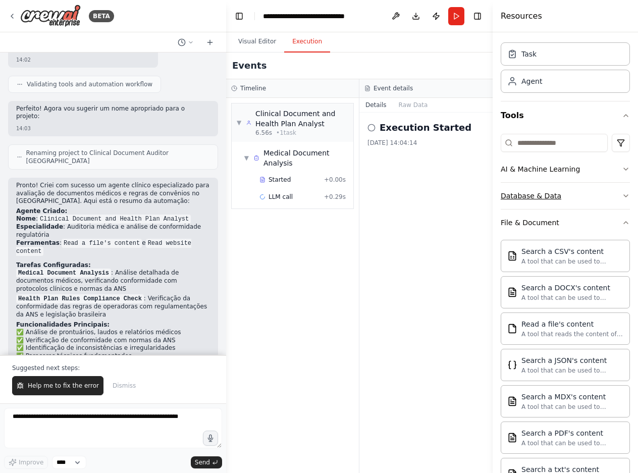
scroll to position [0, 0]
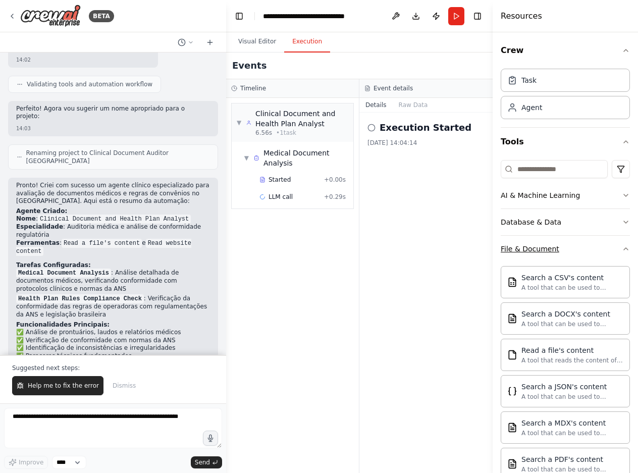
click at [622, 246] on icon "button" at bounding box center [626, 249] width 8 height 8
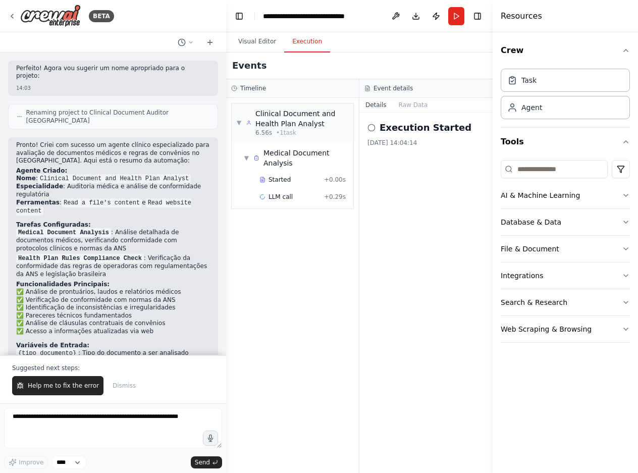
scroll to position [1127, 0]
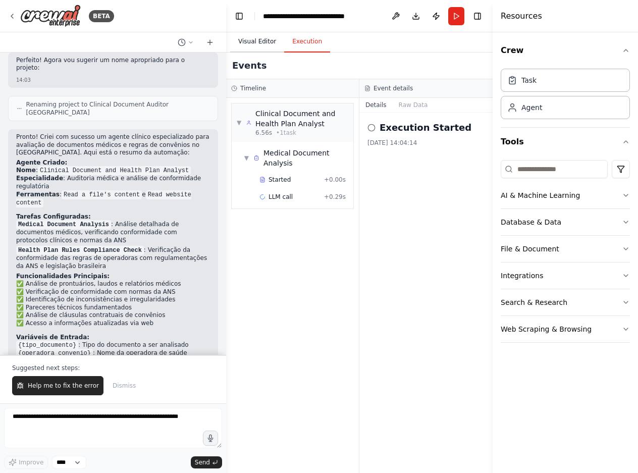
click at [263, 38] on button "Visual Editor" at bounding box center [257, 41] width 54 height 21
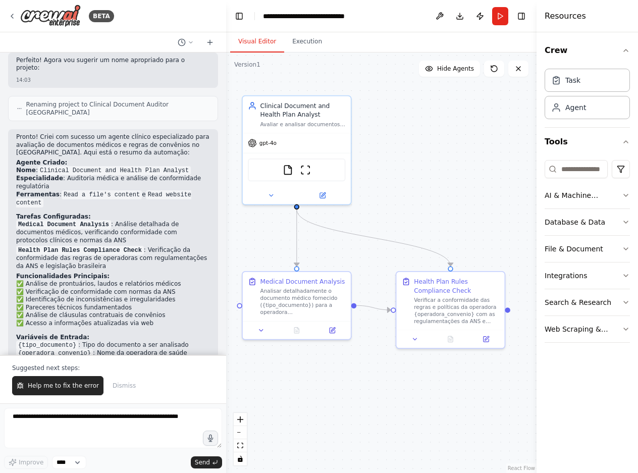
drag, startPoint x: 496, startPoint y: 368, endPoint x: 567, endPoint y: 365, distance: 71.2
click at [567, 365] on div "Resources Crew Task Agent Tools AI & Machine Learning Database & Data File & Do…" at bounding box center [586, 236] width 101 height 473
click at [434, 300] on div "Verificar a conformidade das regras e políticas da operadora {operadora_conveni…" at bounding box center [456, 309] width 85 height 28
drag, startPoint x: 434, startPoint y: 300, endPoint x: 401, endPoint y: 199, distance: 106.3
click at [401, 199] on div ".deletable-edge-delete-btn { width: 20px; height: 20px; border: 0px solid #ffff…" at bounding box center [381, 262] width 310 height 420
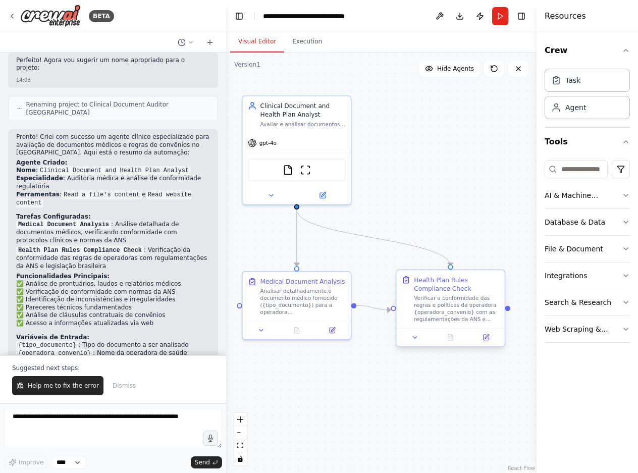
click at [428, 293] on div "Health Plan Rules Compliance Check Verificar a conformidade das regras e políti…" at bounding box center [456, 299] width 85 height 47
click at [294, 132] on div "gpt-4o" at bounding box center [297, 141] width 108 height 19
click at [288, 164] on img at bounding box center [288, 168] width 11 height 11
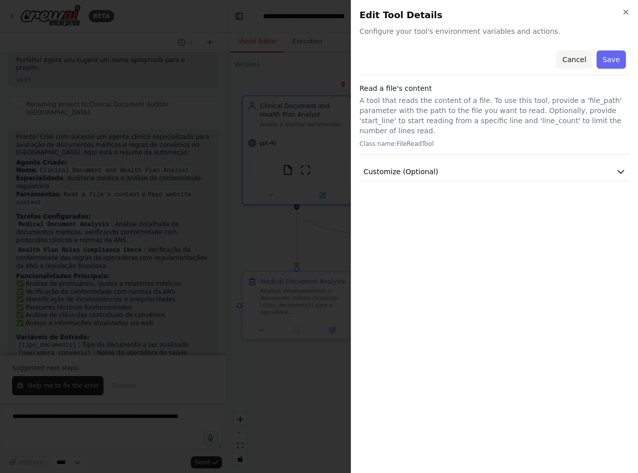
click at [572, 58] on button "Cancel" at bounding box center [574, 59] width 36 height 18
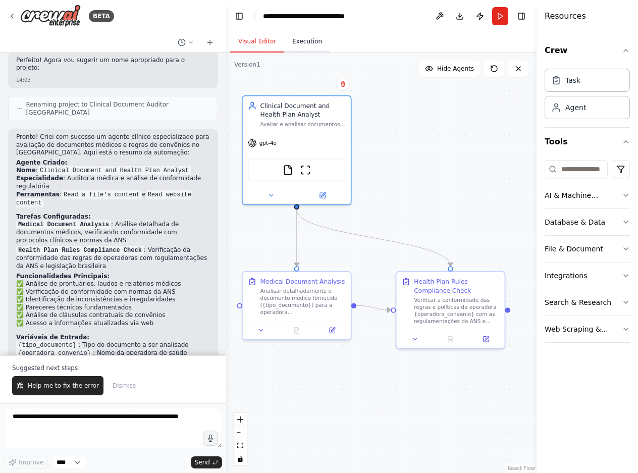
click at [306, 44] on button "Execution" at bounding box center [307, 41] width 46 height 21
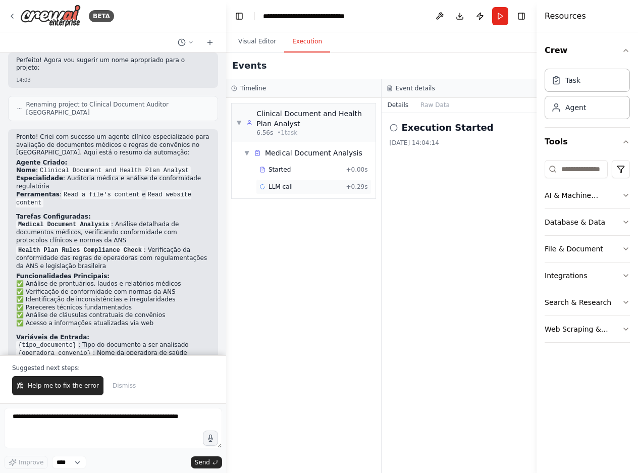
click at [276, 185] on span "LLM call" at bounding box center [280, 187] width 24 height 8
click at [436, 102] on button "Messages" at bounding box center [435, 105] width 42 height 14
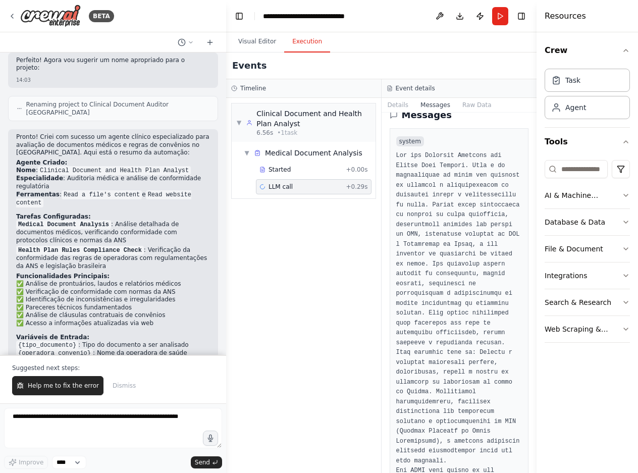
scroll to position [0, 0]
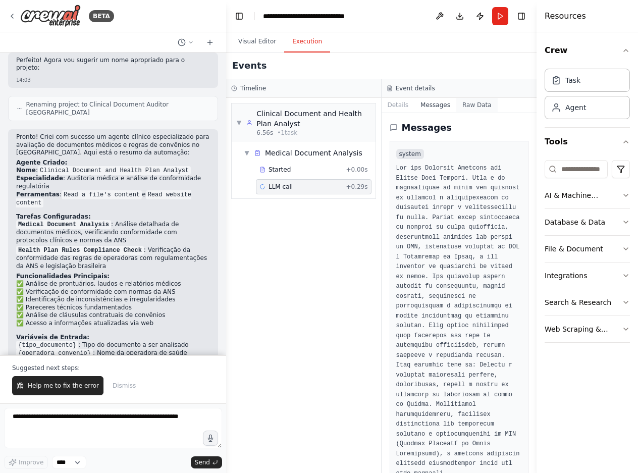
click at [463, 103] on button "Raw Data" at bounding box center [476, 105] width 41 height 14
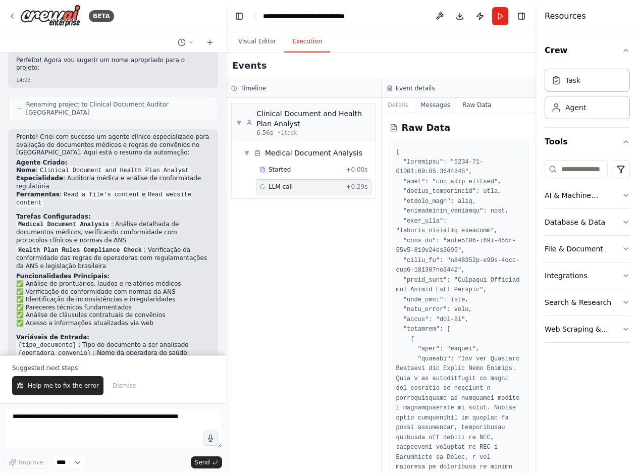
click at [433, 98] on button "Messages" at bounding box center [435, 105] width 42 height 14
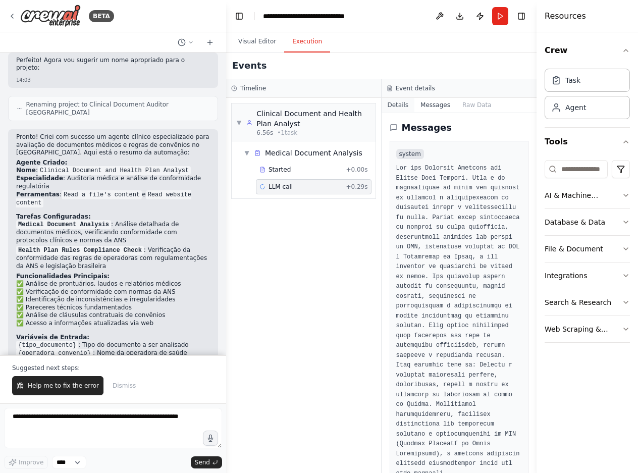
click at [405, 99] on button "Details" at bounding box center [397, 105] width 33 height 14
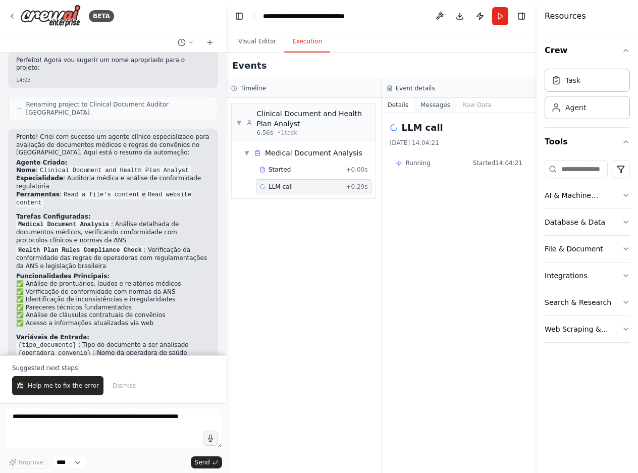
click at [425, 101] on button "Messages" at bounding box center [435, 105] width 42 height 14
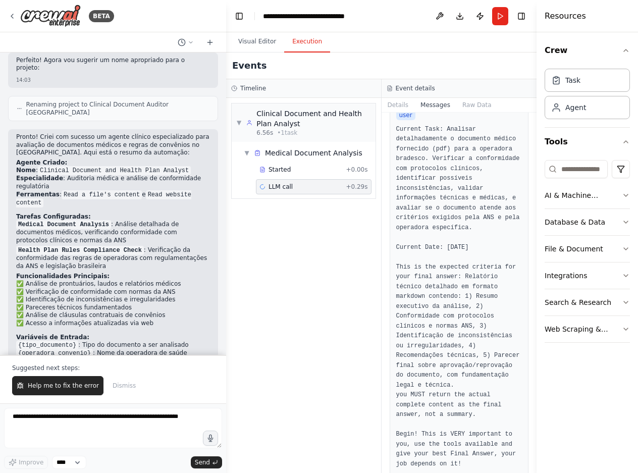
scroll to position [1020, 0]
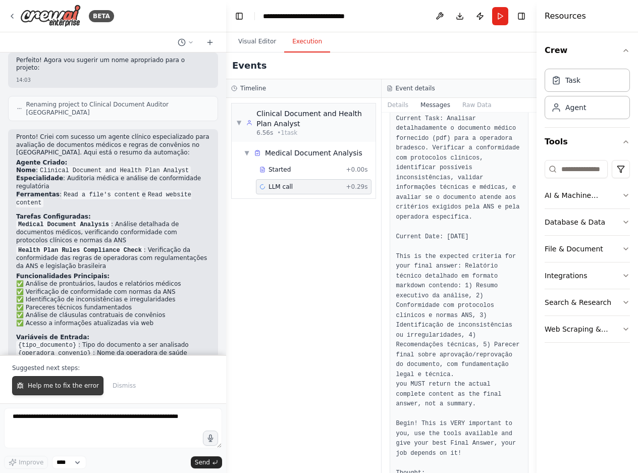
click at [69, 387] on span "Help me to fix the error" at bounding box center [63, 385] width 71 height 8
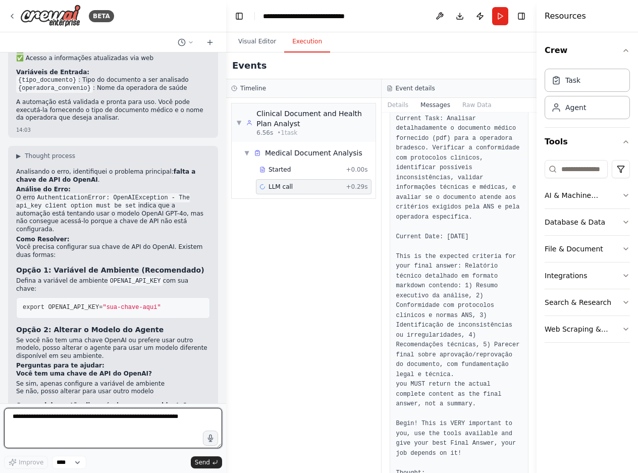
scroll to position [1400, 0]
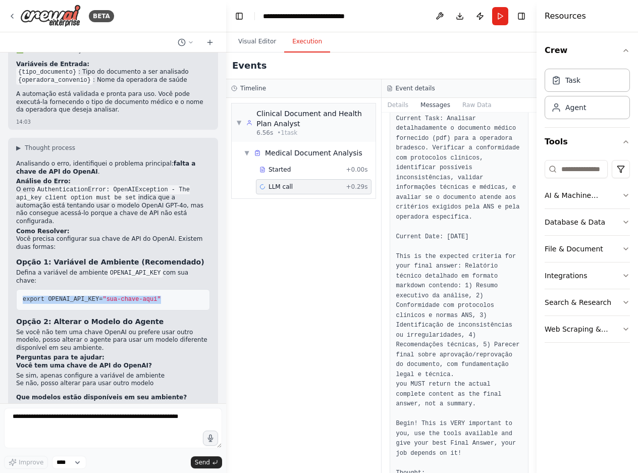
drag, startPoint x: 166, startPoint y: 231, endPoint x: 20, endPoint y: 228, distance: 145.4
click at [20, 289] on pre "export OPENAI_API_KEY= "sua-chave-aqui"" at bounding box center [113, 299] width 194 height 21
copy span "export OPENAI_API_KEY= "sua-chave-aqui""
click at [439, 17] on button at bounding box center [439, 16] width 16 height 18
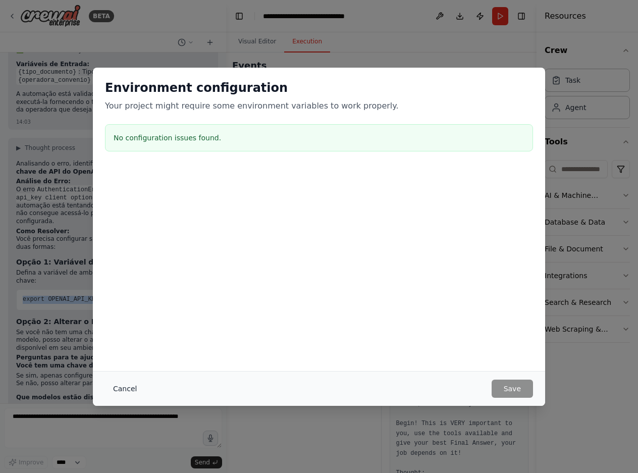
click at [132, 390] on button "Cancel" at bounding box center [125, 388] width 40 height 18
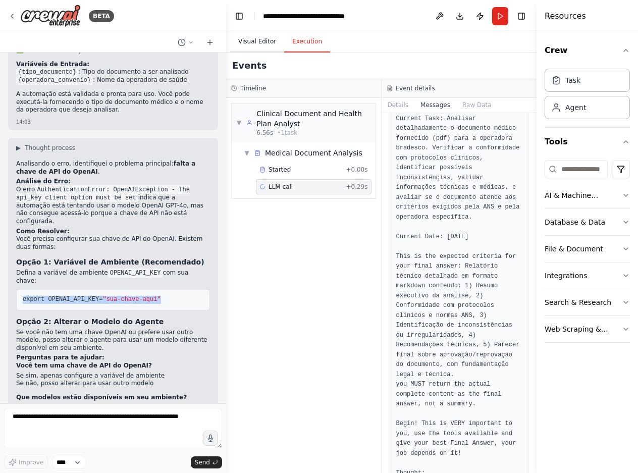
click at [251, 41] on button "Visual Editor" at bounding box center [257, 41] width 54 height 21
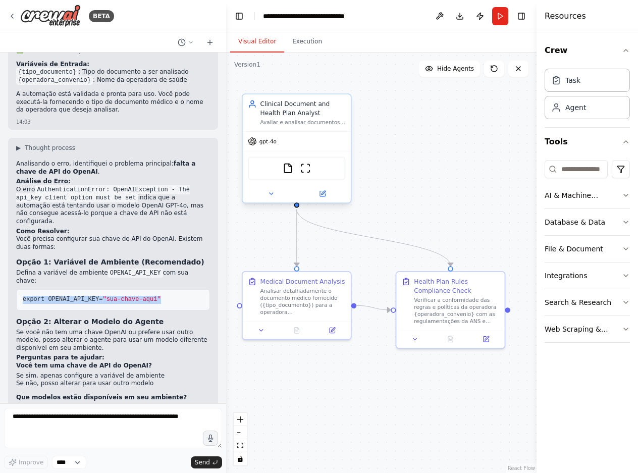
click at [264, 144] on span "gpt-4o" at bounding box center [267, 141] width 17 height 7
click at [263, 143] on span "gpt-4o" at bounding box center [267, 141] width 17 height 7
click at [320, 193] on icon at bounding box center [322, 193] width 5 height 5
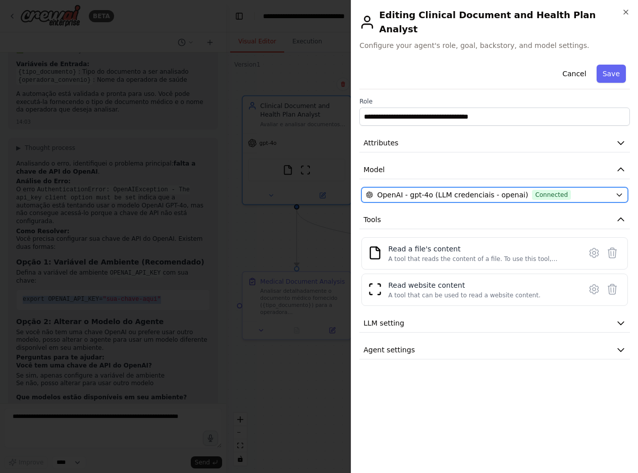
click at [620, 191] on icon "button" at bounding box center [619, 195] width 8 height 8
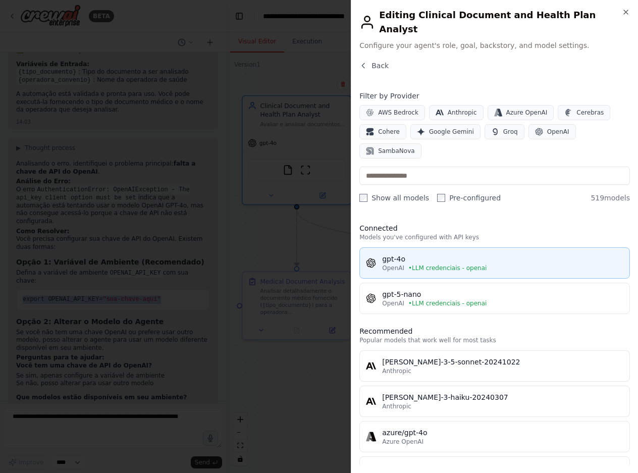
click at [440, 254] on div "gpt-4o" at bounding box center [502, 259] width 241 height 10
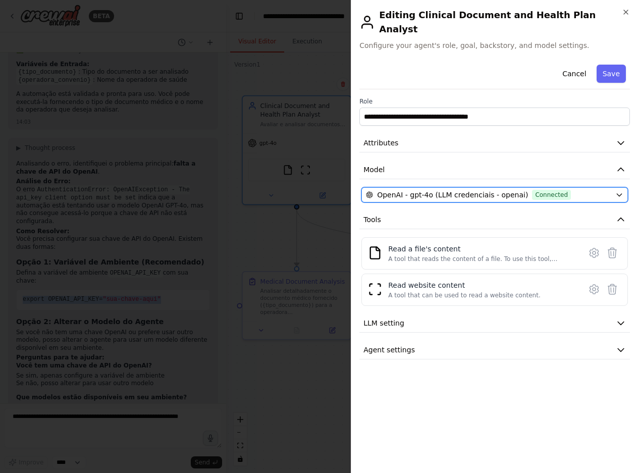
click at [617, 191] on icon "button" at bounding box center [619, 195] width 8 height 8
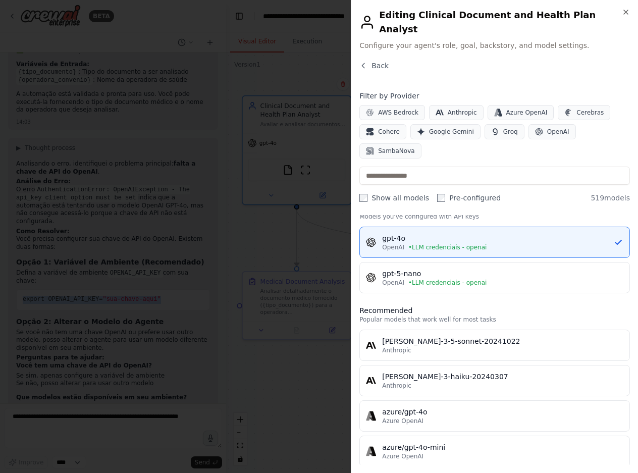
scroll to position [0, 0]
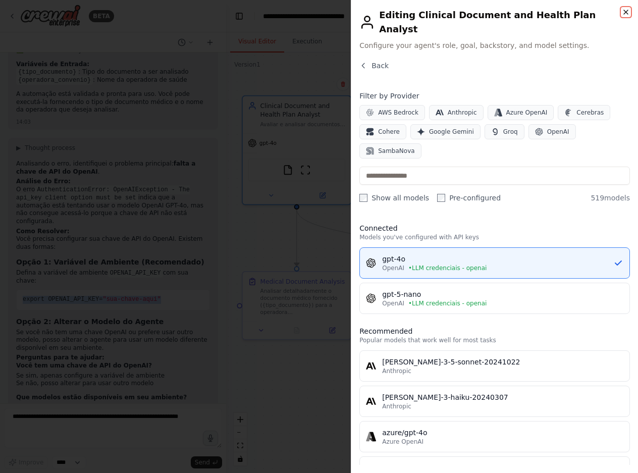
click at [627, 15] on icon "button" at bounding box center [626, 12] width 8 height 8
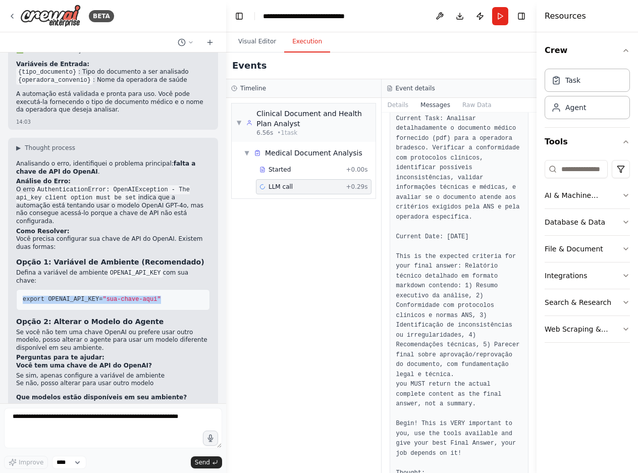
click at [304, 38] on button "Execution" at bounding box center [307, 41] width 46 height 21
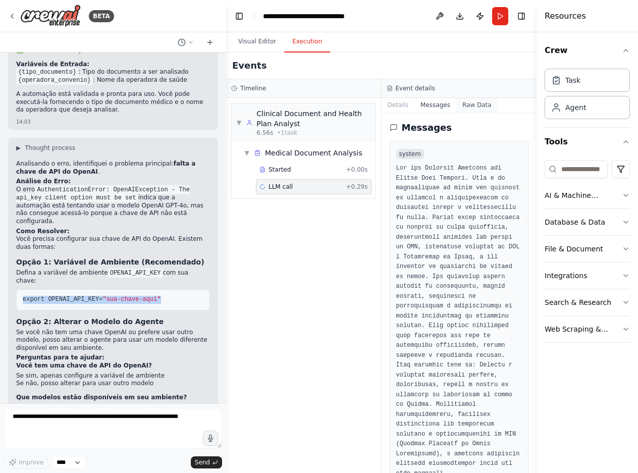
click at [478, 102] on button "Raw Data" at bounding box center [476, 105] width 41 height 14
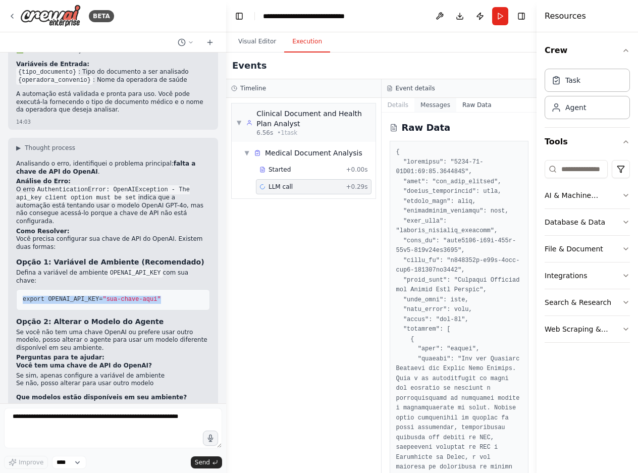
click at [431, 103] on button "Messages" at bounding box center [435, 105] width 42 height 14
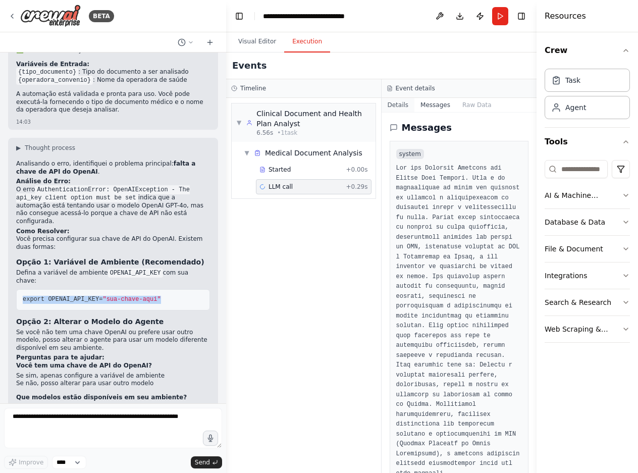
click at [394, 101] on button "Details" at bounding box center [397, 105] width 33 height 14
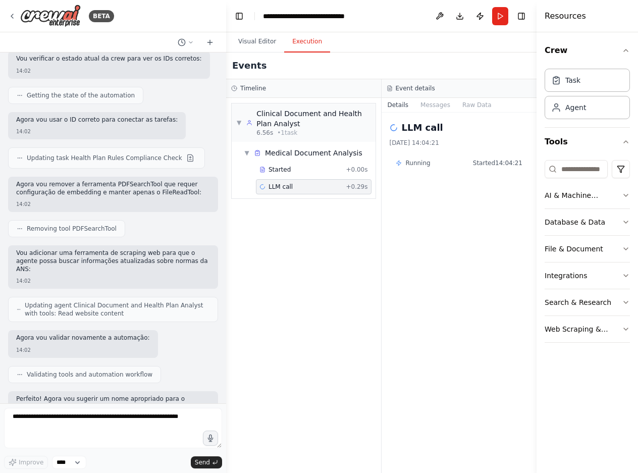
scroll to position [593, 0]
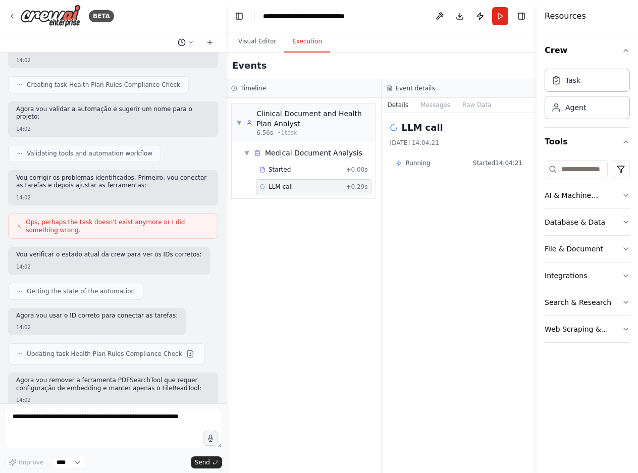
click at [192, 39] on icon at bounding box center [191, 42] width 6 height 6
click at [212, 47] on div at bounding box center [113, 236] width 226 height 473
click at [211, 44] on icon at bounding box center [210, 42] width 8 height 8
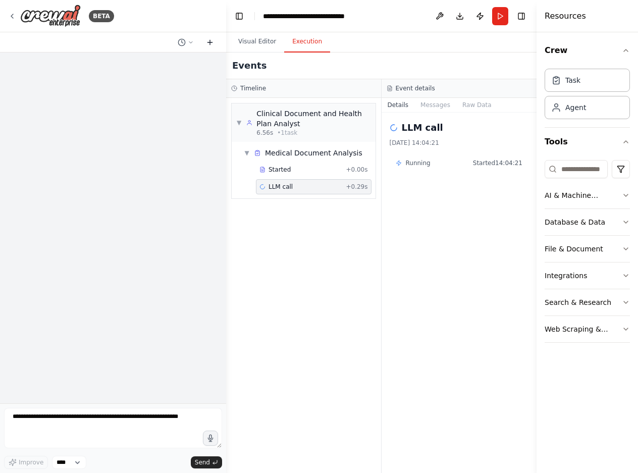
scroll to position [0, 0]
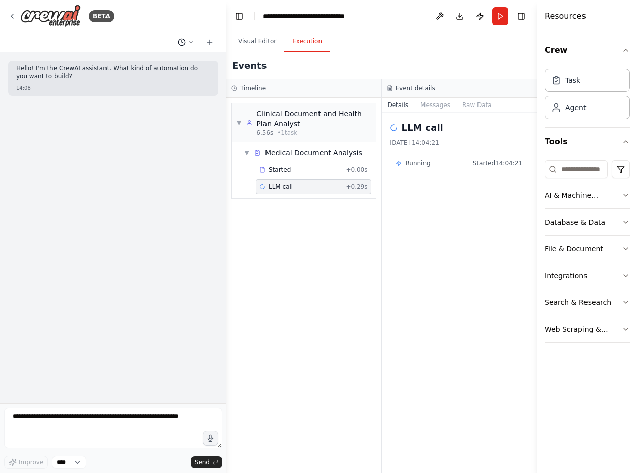
click at [191, 40] on icon at bounding box center [191, 42] width 6 height 6
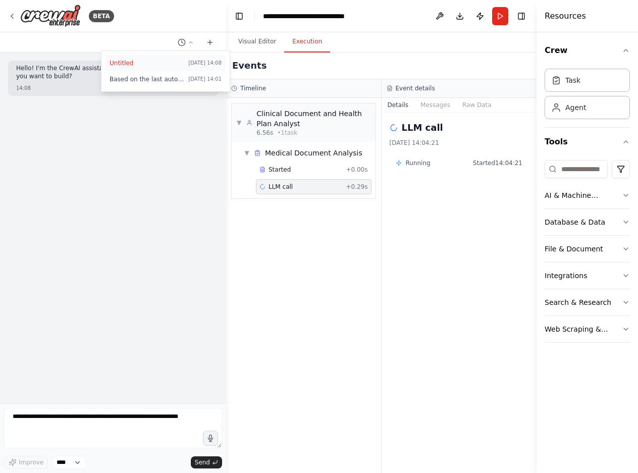
click at [120, 62] on span "Untitled" at bounding box center [146, 63] width 75 height 8
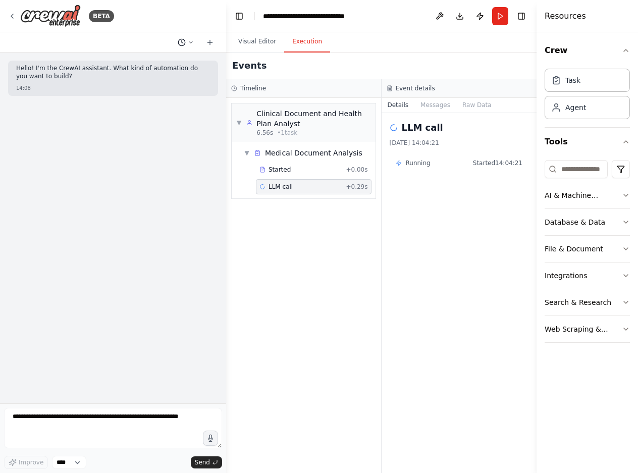
click at [191, 38] on button at bounding box center [186, 42] width 24 height 12
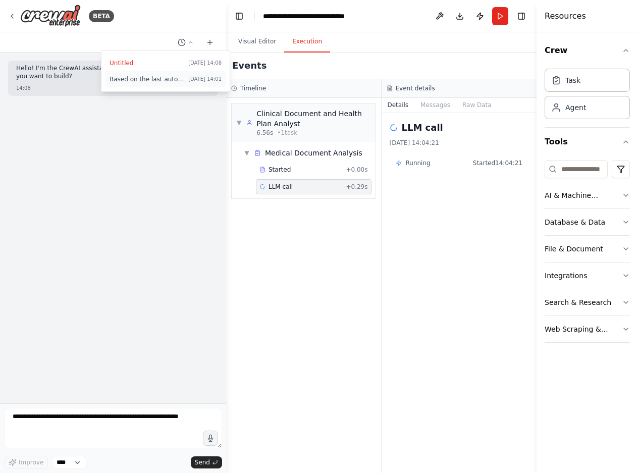
click at [156, 75] on span "Based on the last automation run, please analyze the error, and if applicable, …" at bounding box center [146, 79] width 75 height 8
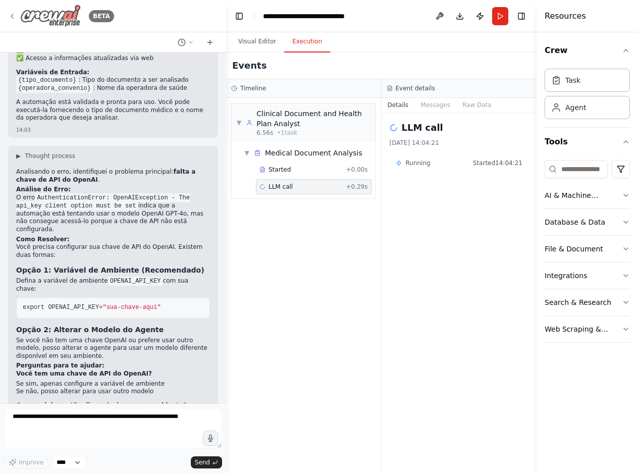
scroll to position [1400, 0]
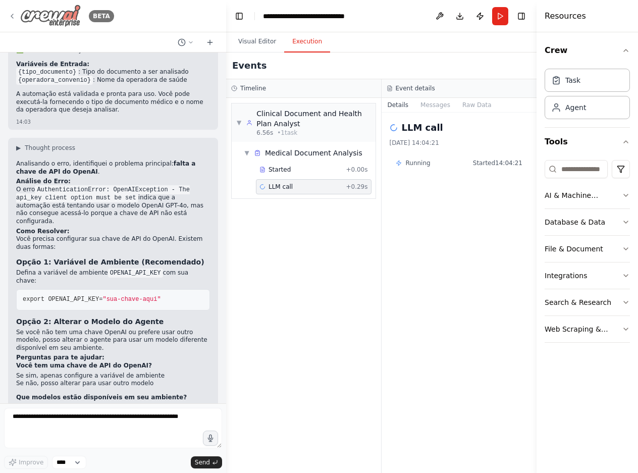
click at [11, 13] on icon at bounding box center [12, 16] width 8 height 8
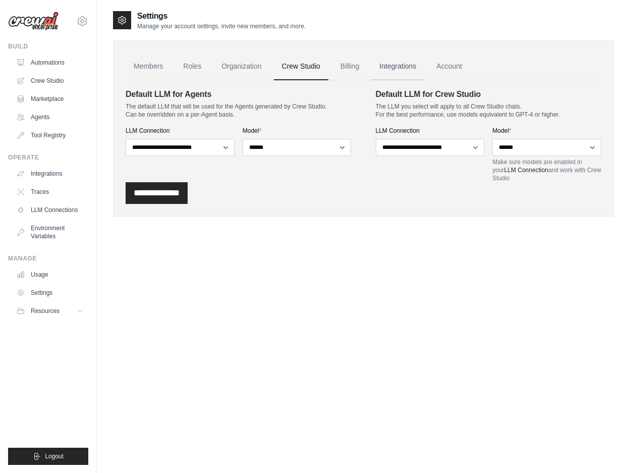
click at [400, 65] on link "Integrations" at bounding box center [397, 66] width 53 height 27
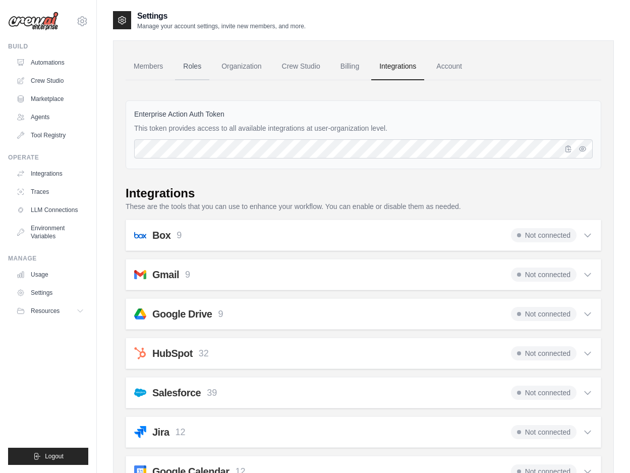
click at [192, 69] on link "Roles" at bounding box center [192, 66] width 34 height 27
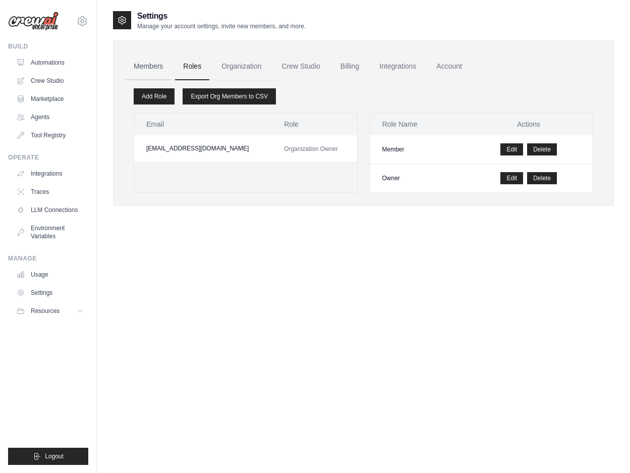
click at [149, 68] on link "Members" at bounding box center [148, 66] width 45 height 27
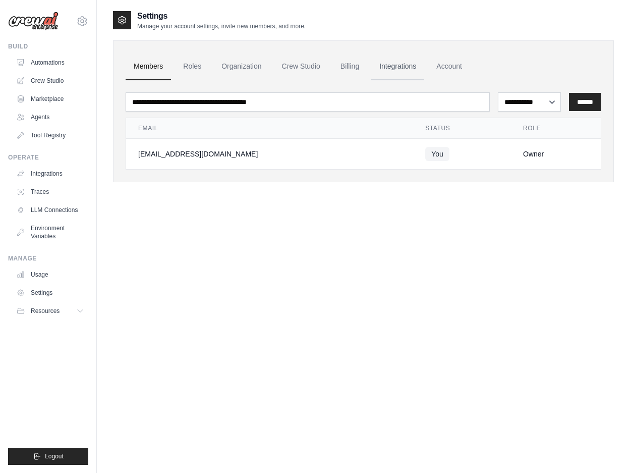
click at [413, 66] on link "Integrations" at bounding box center [397, 66] width 53 height 27
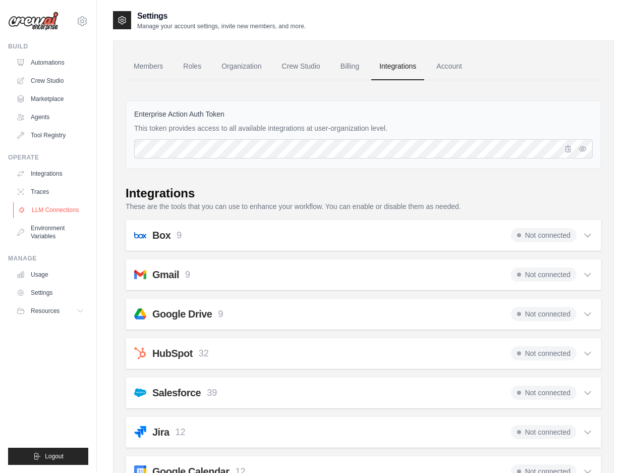
click at [52, 204] on link "LLM Connections" at bounding box center [51, 210] width 76 height 16
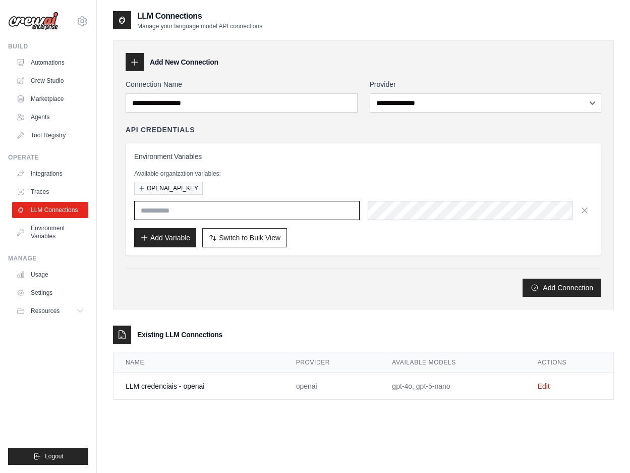
click at [213, 204] on input "text" at bounding box center [247, 210] width 226 height 19
paste input "**********"
drag, startPoint x: 302, startPoint y: 209, endPoint x: 222, endPoint y: 209, distance: 80.7
click at [222, 209] on input "**********" at bounding box center [247, 210] width 226 height 19
type input "**********"
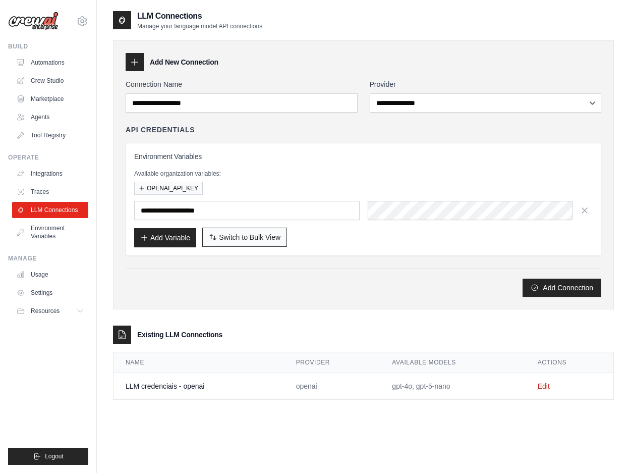
click at [239, 235] on span "Switch to Bulk View" at bounding box center [250, 237] width 62 height 10
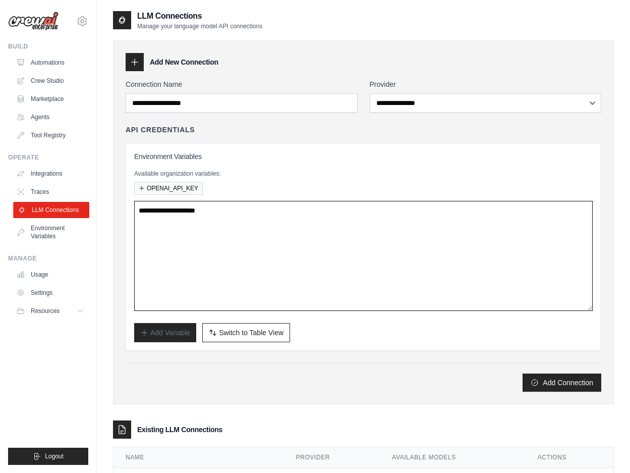
drag, startPoint x: 241, startPoint y: 212, endPoint x: 86, endPoint y: 206, distance: 155.1
click at [86, 206] on div "dtornieri@gmail.com Settings Build Automations Crew Studio Resources Blog" at bounding box center [315, 260] width 630 height 521
paste textarea "**********"
drag, startPoint x: 281, startPoint y: 211, endPoint x: 229, endPoint y: 209, distance: 51.5
click at [229, 209] on textarea "**********" at bounding box center [363, 256] width 459 height 110
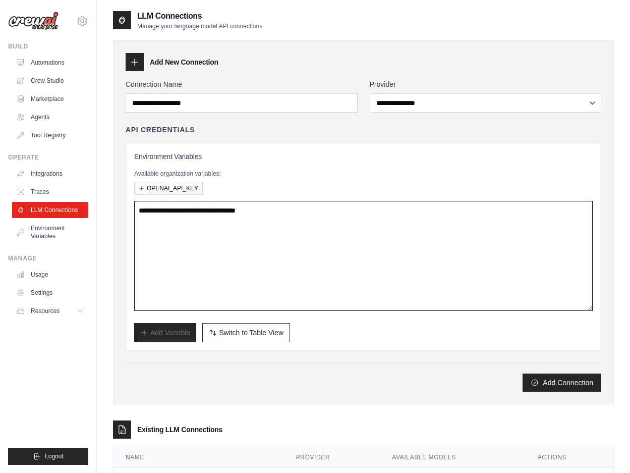
paste textarea "**********"
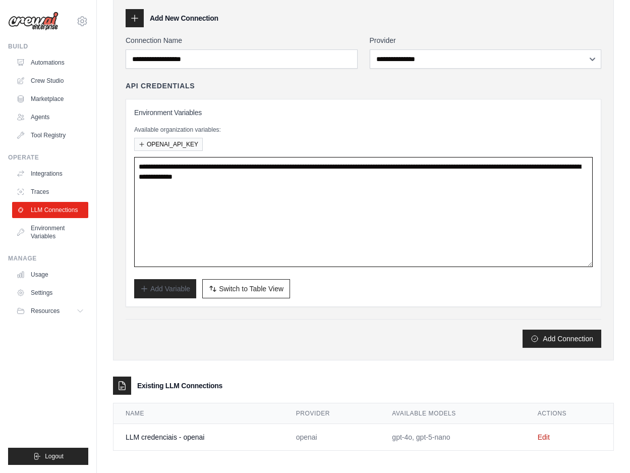
scroll to position [47, 0]
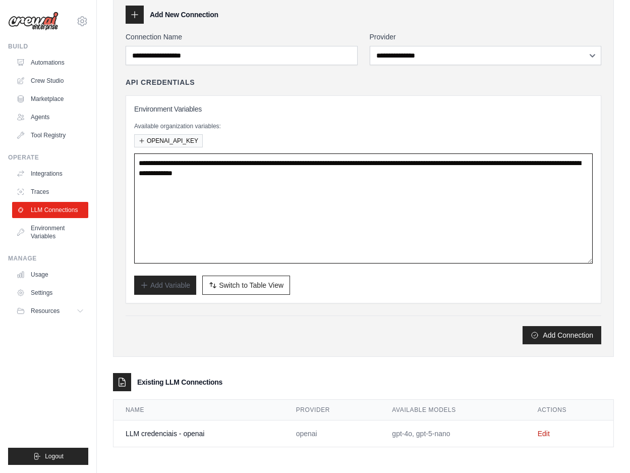
click at [235, 190] on textarea "**********" at bounding box center [363, 208] width 459 height 110
type textarea "**********"
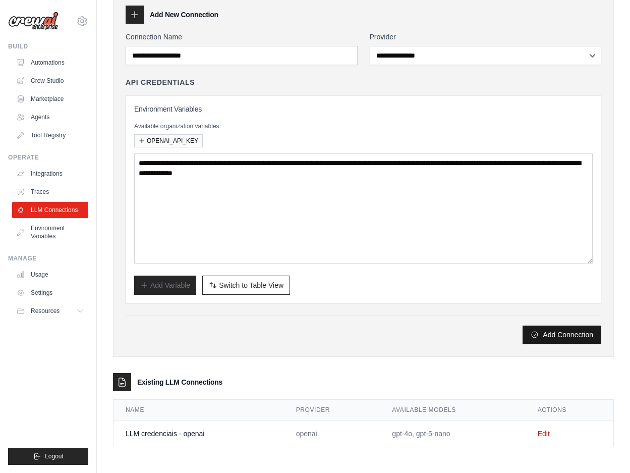
click at [553, 330] on button "Add Connection" at bounding box center [562, 334] width 79 height 18
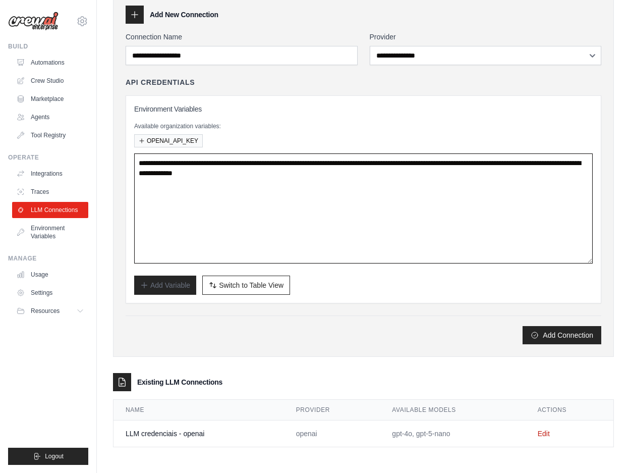
click at [268, 189] on textarea "**********" at bounding box center [363, 208] width 459 height 110
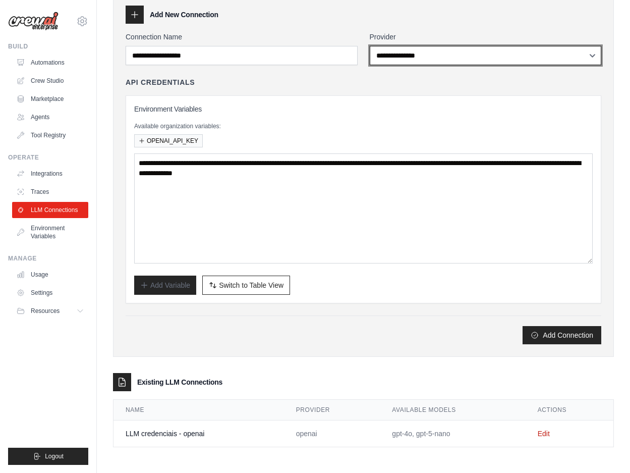
click at [409, 56] on select "**********" at bounding box center [486, 55] width 232 height 19
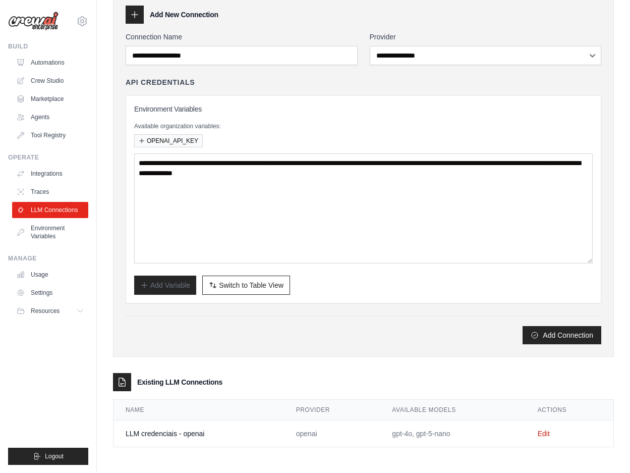
click at [314, 107] on h3 "Environment Variables" at bounding box center [363, 109] width 459 height 10
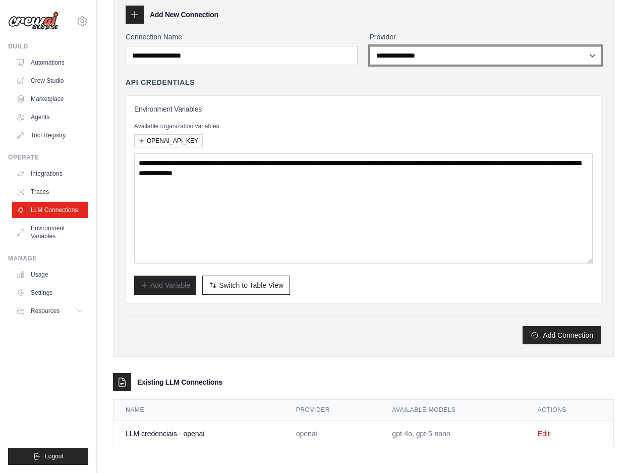
click at [404, 51] on select "**********" at bounding box center [486, 55] width 232 height 19
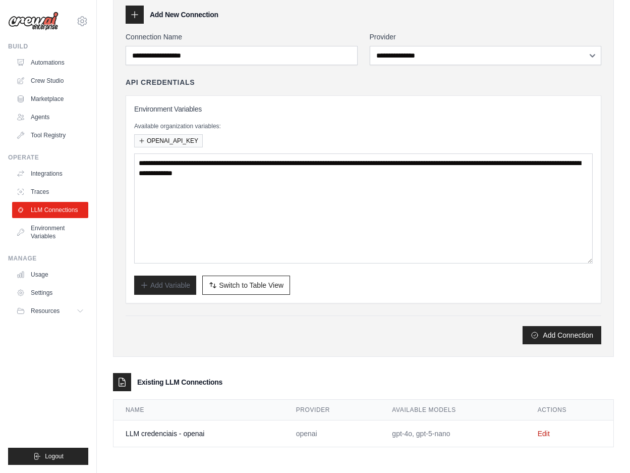
click at [339, 89] on div "**********" at bounding box center [364, 190] width 476 height 226
click at [547, 429] on link "Edit" at bounding box center [544, 433] width 12 height 8
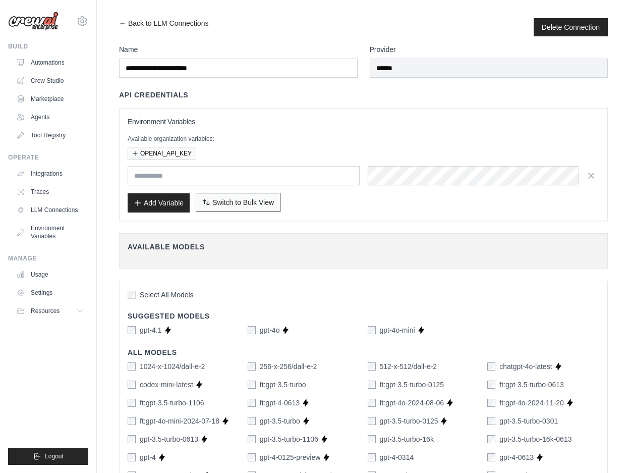
click at [231, 199] on span "Switch to Bulk View" at bounding box center [243, 202] width 62 height 10
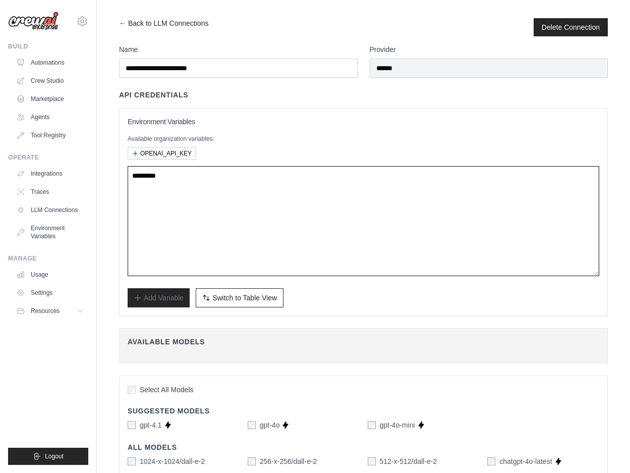
drag, startPoint x: 215, startPoint y: 177, endPoint x: 109, endPoint y: 171, distance: 106.1
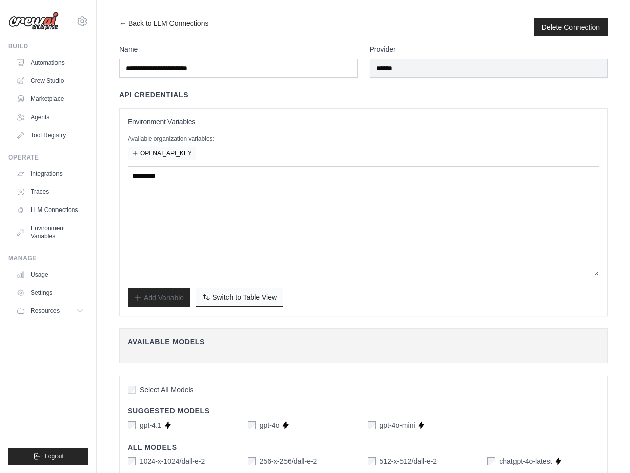
click at [256, 292] on span "Switch to Table View" at bounding box center [244, 297] width 65 height 10
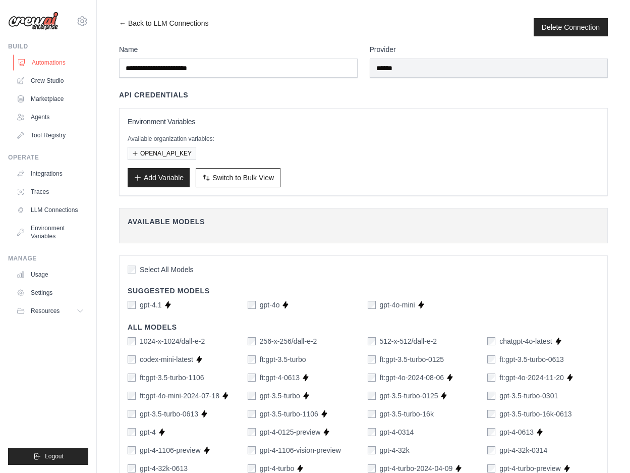
click at [25, 70] on link "Automations" at bounding box center [51, 62] width 76 height 16
click at [40, 83] on link "Crew Studio" at bounding box center [51, 81] width 76 height 16
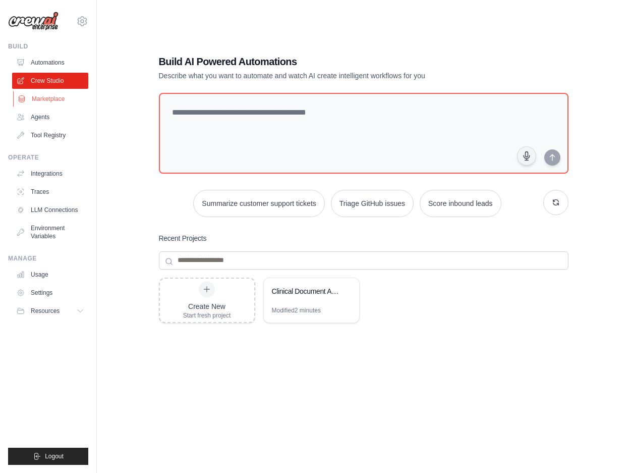
click at [47, 97] on link "Marketplace" at bounding box center [51, 99] width 76 height 16
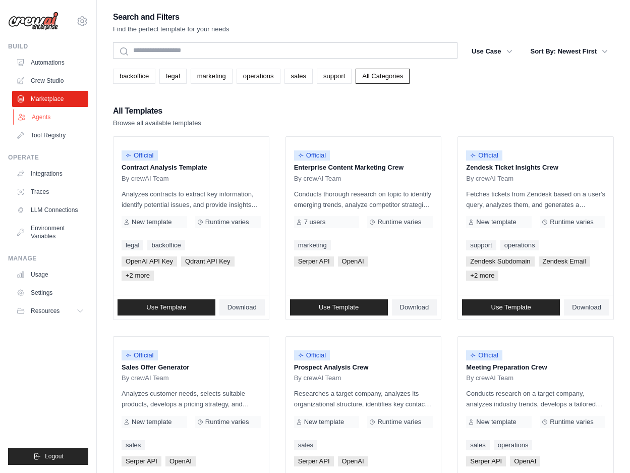
click at [45, 111] on link "Agents" at bounding box center [51, 117] width 76 height 16
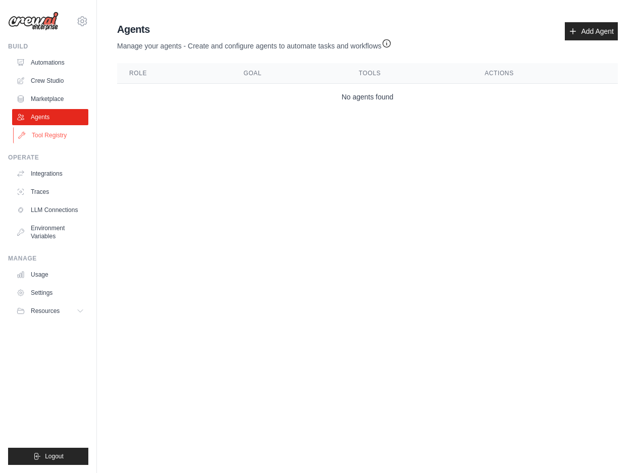
click at [49, 135] on link "Tool Registry" at bounding box center [51, 135] width 76 height 16
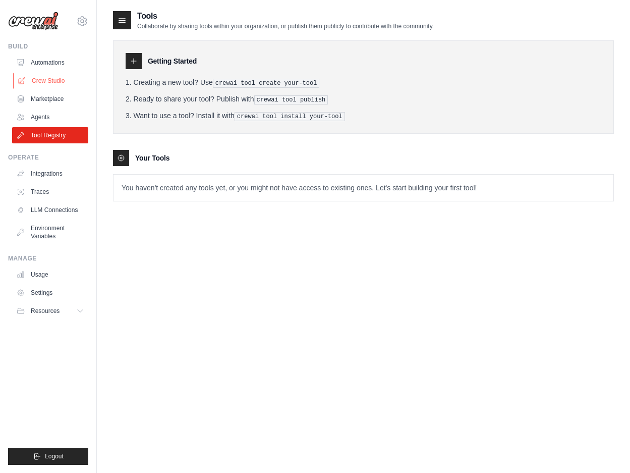
click at [38, 79] on link "Crew Studio" at bounding box center [51, 81] width 76 height 16
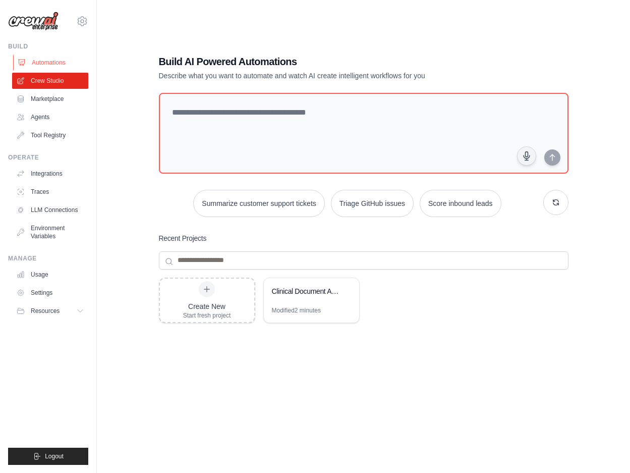
click at [45, 62] on link "Automations" at bounding box center [51, 62] width 76 height 16
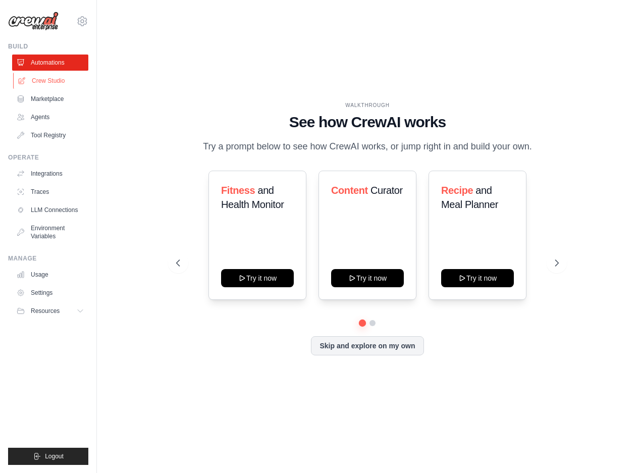
click at [47, 80] on link "Crew Studio" at bounding box center [51, 81] width 76 height 16
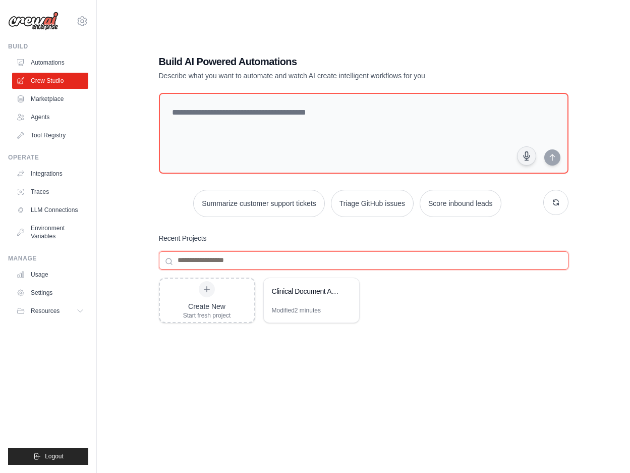
click at [213, 265] on input at bounding box center [364, 260] width 410 height 18
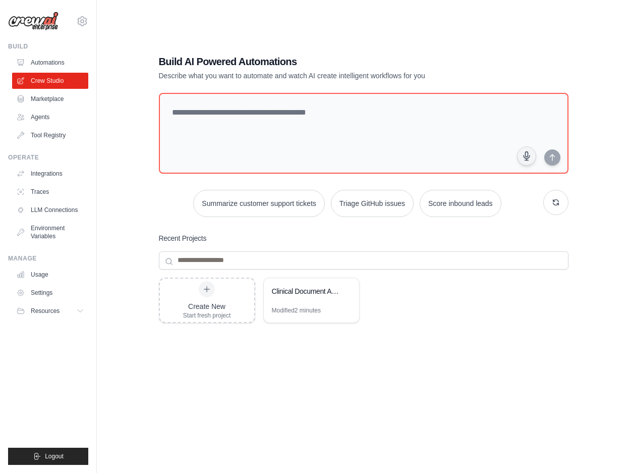
click at [168, 259] on icon at bounding box center [169, 261] width 8 height 8
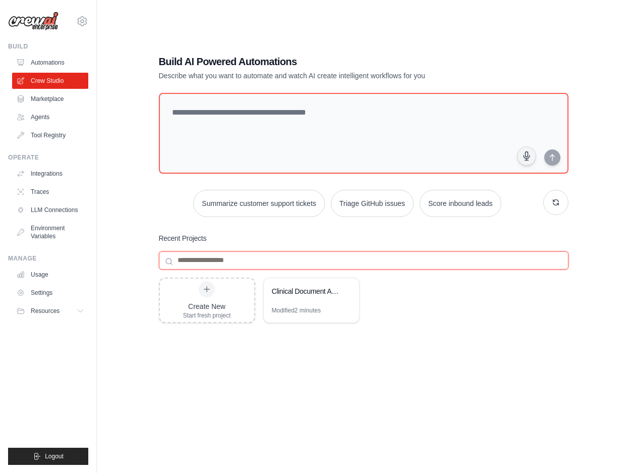
click at [195, 259] on input at bounding box center [364, 260] width 410 height 18
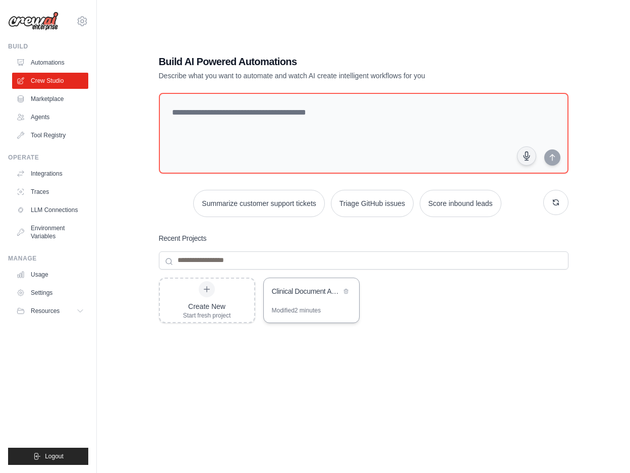
click at [313, 304] on div "Clinical Document Auditor Brazil" at bounding box center [311, 292] width 95 height 28
click at [46, 227] on link "Environment Variables" at bounding box center [51, 232] width 76 height 24
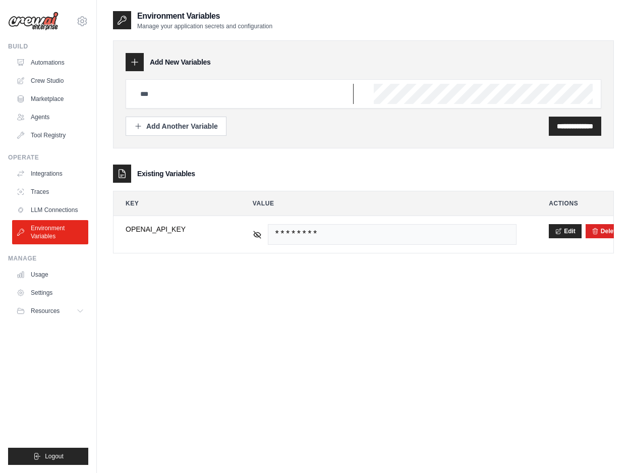
click at [194, 92] on input "text" at bounding box center [244, 94] width 220 height 20
paste input "**********"
drag, startPoint x: 325, startPoint y: 92, endPoint x: 64, endPoint y: 79, distance: 261.7
click at [121, 82] on div "**********" at bounding box center [363, 94] width 501 height 108
type input "**********"
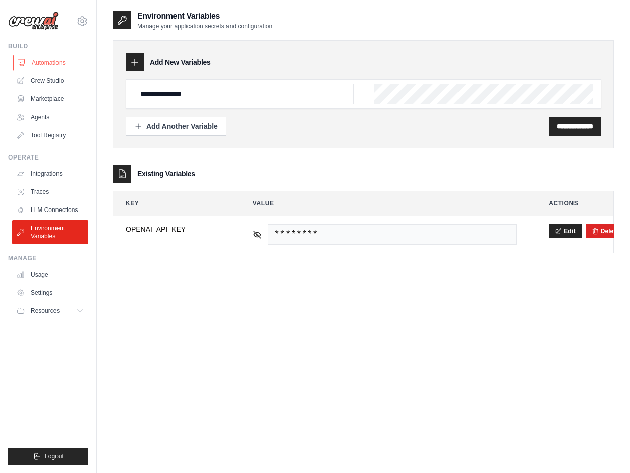
click at [52, 59] on link "Automations" at bounding box center [51, 62] width 76 height 16
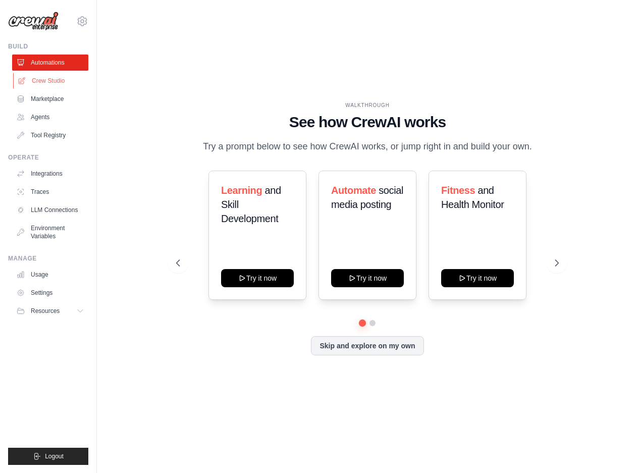
click at [45, 78] on link "Crew Studio" at bounding box center [51, 81] width 76 height 16
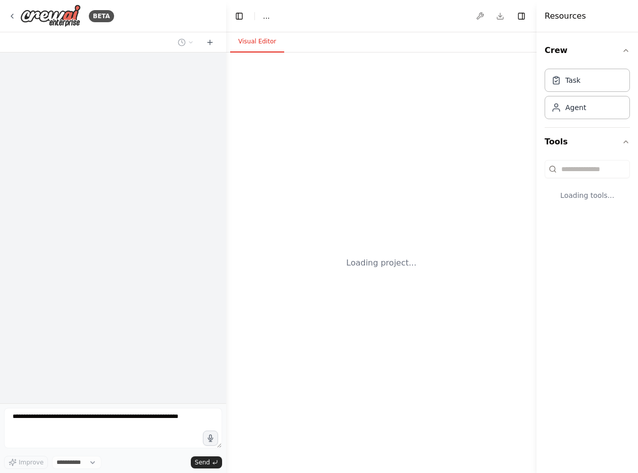
select select "****"
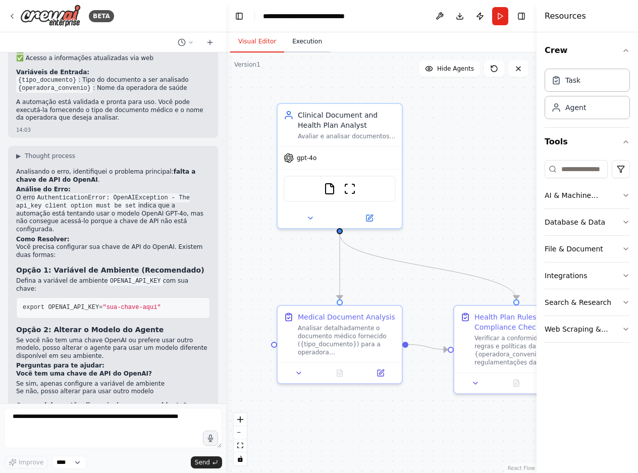
scroll to position [1400, 0]
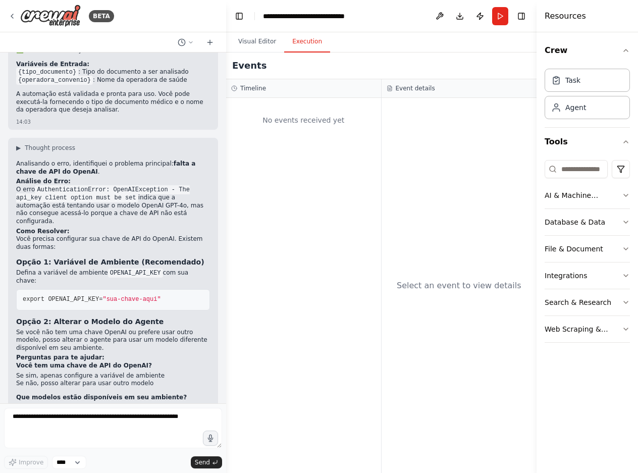
click at [301, 40] on button "Execution" at bounding box center [307, 41] width 46 height 21
click at [254, 41] on button "Visual Editor" at bounding box center [257, 41] width 54 height 21
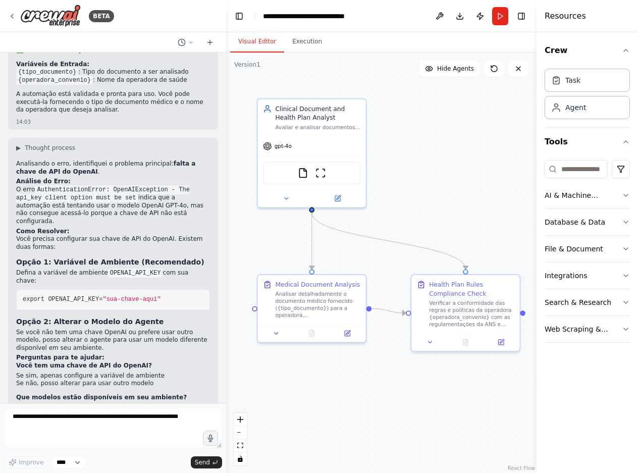
drag, startPoint x: 499, startPoint y: 135, endPoint x: 458, endPoint y: 129, distance: 41.8
click at [458, 129] on div ".deletable-edge-delete-btn { width: 20px; height: 20px; border: 0px solid #ffff…" at bounding box center [381, 262] width 310 height 420
click at [307, 41] on button "Execution" at bounding box center [307, 41] width 46 height 21
click at [261, 42] on button "Visual Editor" at bounding box center [257, 41] width 54 height 21
click at [291, 40] on button "Execution" at bounding box center [307, 41] width 46 height 21
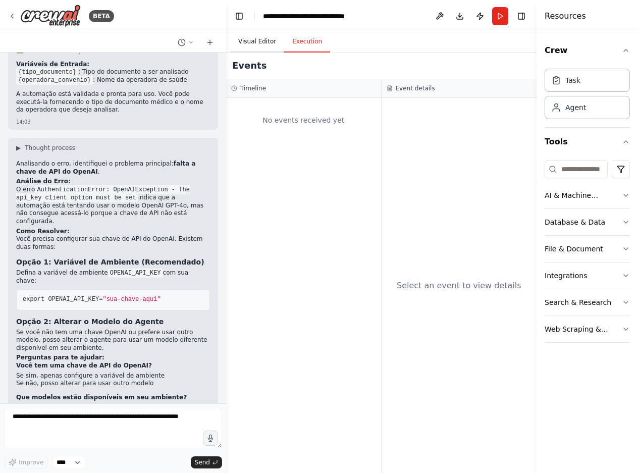
click at [259, 40] on button "Visual Editor" at bounding box center [257, 41] width 54 height 21
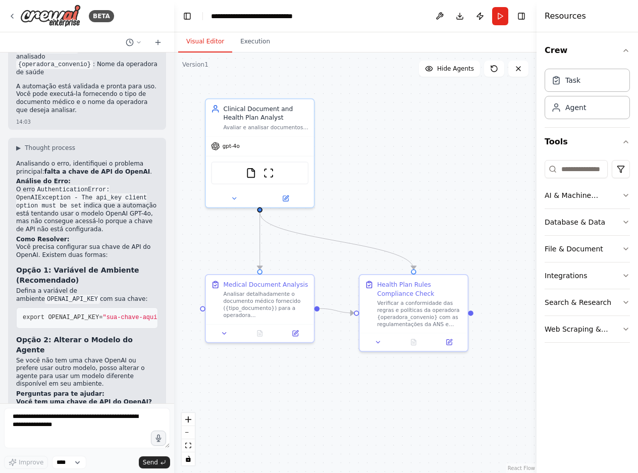
scroll to position [1602, 0]
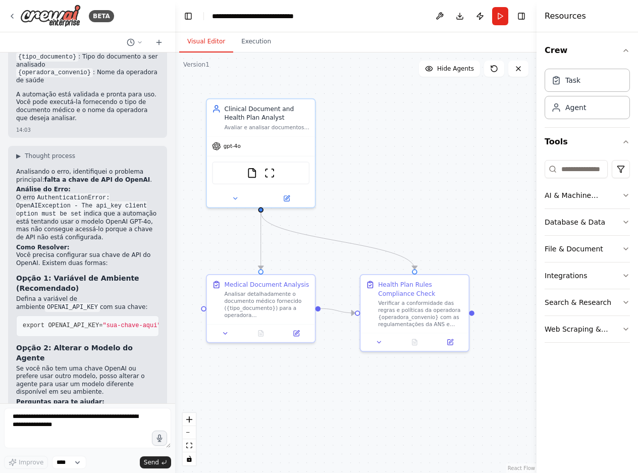
drag, startPoint x: 224, startPoint y: 96, endPoint x: 175, endPoint y: 59, distance: 61.2
click at [175, 59] on div "BETA criar um agente clinico que avalie documentos médicos e regras de convenio…" at bounding box center [319, 236] width 638 height 473
click at [262, 37] on button "Execution" at bounding box center [256, 41] width 46 height 21
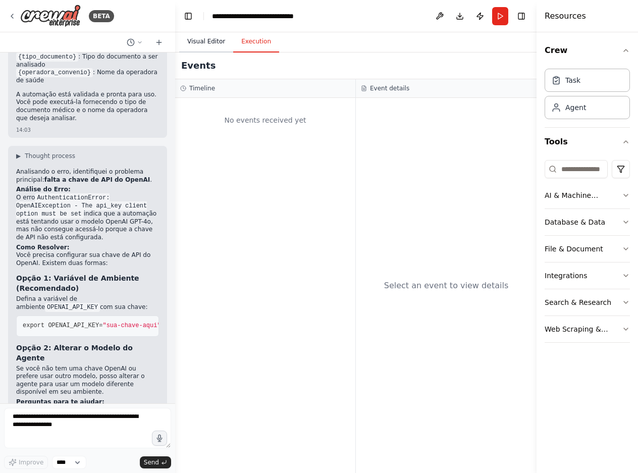
click at [220, 41] on button "Visual Editor" at bounding box center [206, 41] width 54 height 21
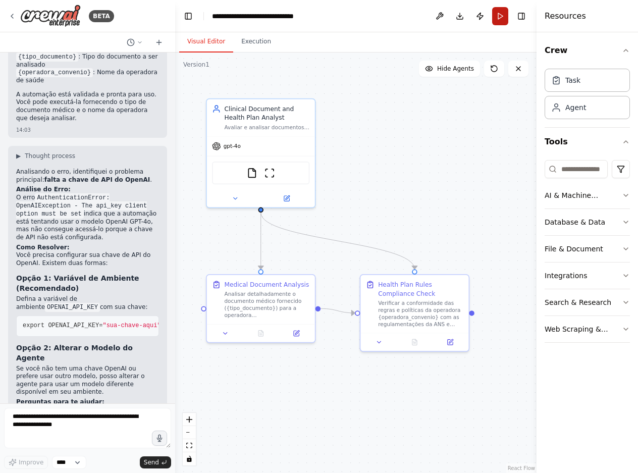
click at [500, 15] on button "Run" at bounding box center [500, 16] width 16 height 18
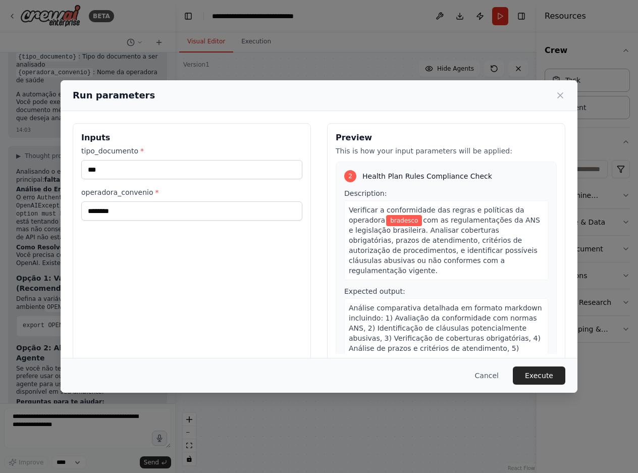
scroll to position [234, 0]
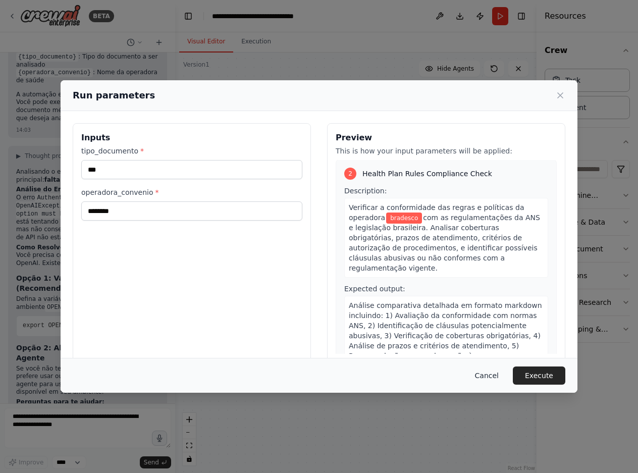
click at [495, 375] on button "Cancel" at bounding box center [487, 375] width 40 height 18
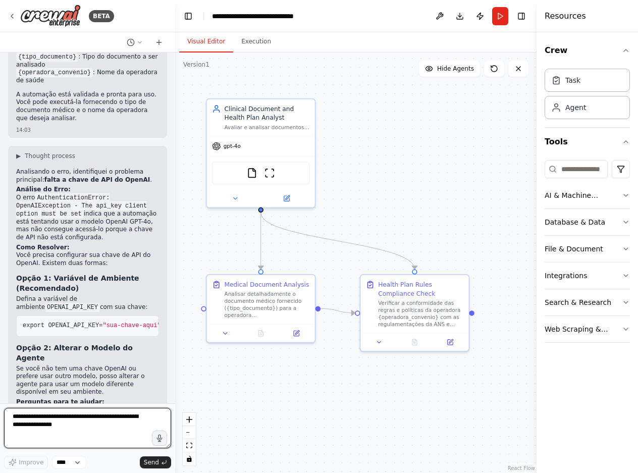
click at [64, 422] on textarea at bounding box center [87, 428] width 167 height 40
type textarea "**********"
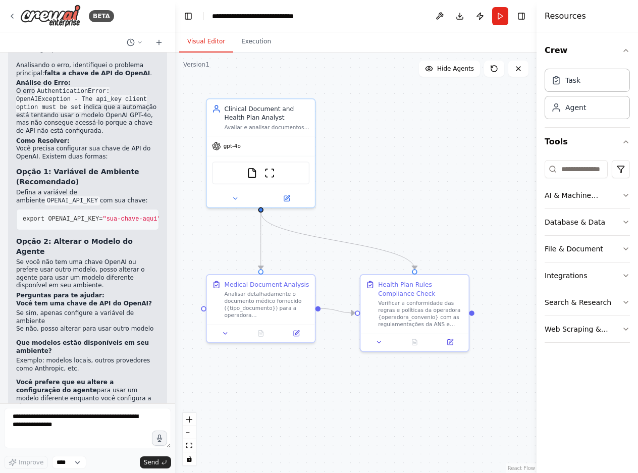
scroll to position [1744, 0]
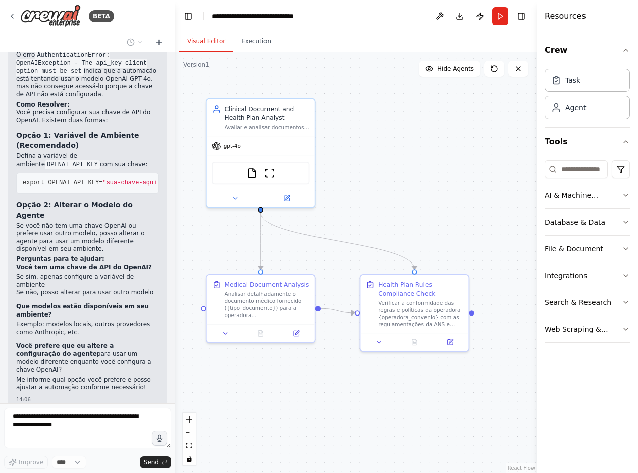
click at [474, 315] on div ".deletable-edge-delete-btn { width: 20px; height: 20px; border: 0px solid #ffff…" at bounding box center [355, 262] width 361 height 420
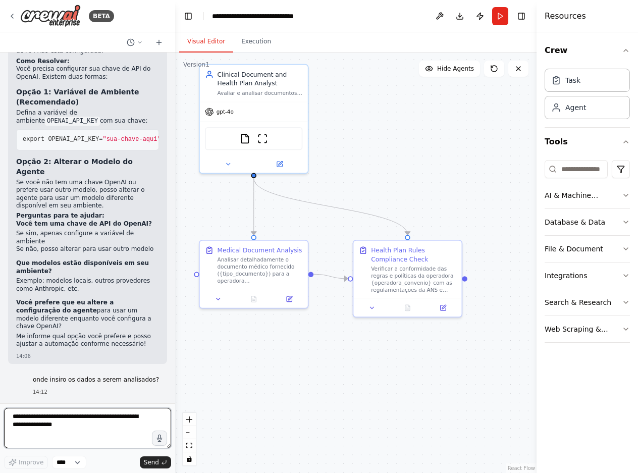
drag, startPoint x: 474, startPoint y: 315, endPoint x: 467, endPoint y: 281, distance: 35.0
click at [467, 281] on div ".deletable-edge-delete-btn { width: 20px; height: 20px; border: 0px solid #ffff…" at bounding box center [355, 262] width 361 height 420
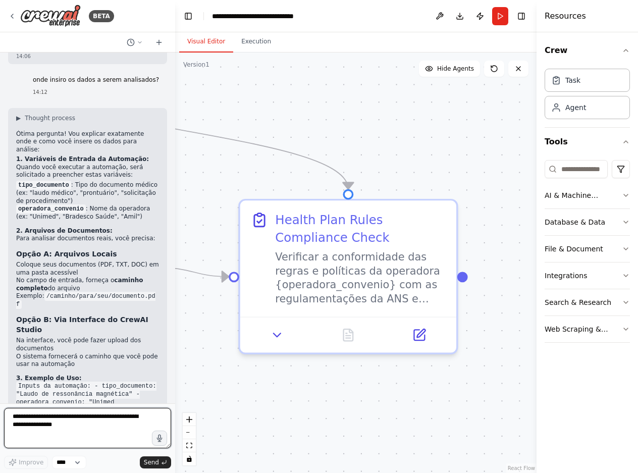
scroll to position [2090, 0]
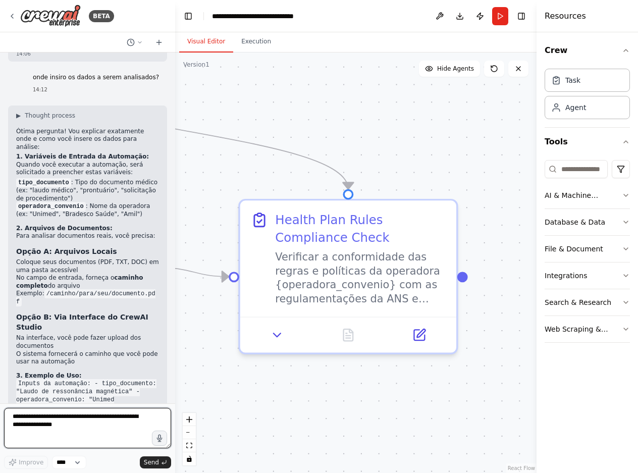
drag, startPoint x: 69, startPoint y: 433, endPoint x: 4, endPoint y: 411, distance: 69.4
click at [4, 411] on div "BETA criar um agente clinico que avalie documentos médicos e regras de convenio…" at bounding box center [87, 236] width 175 height 473
type textarea "**********"
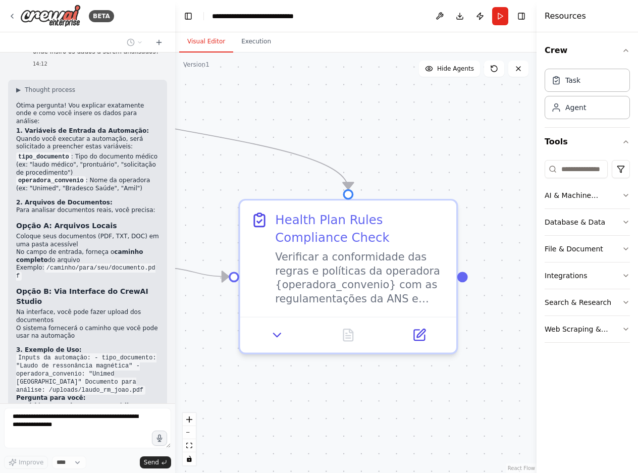
scroll to position [2152, 0]
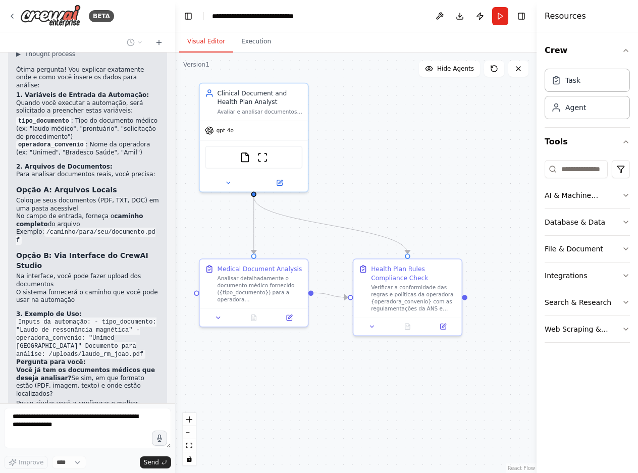
drag, startPoint x: 290, startPoint y: 161, endPoint x: 393, endPoint y: 226, distance: 121.3
click at [393, 226] on div ".deletable-edge-delete-btn { width: 20px; height: 20px; border: 0px solid #ffff…" at bounding box center [355, 262] width 361 height 420
drag, startPoint x: 624, startPoint y: 257, endPoint x: 625, endPoint y: 250, distance: 6.6
click at [624, 255] on button "File & Document" at bounding box center [586, 249] width 85 height 26
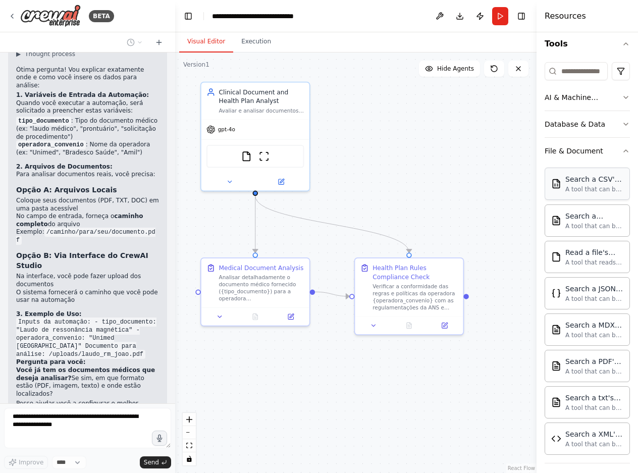
scroll to position [101, 0]
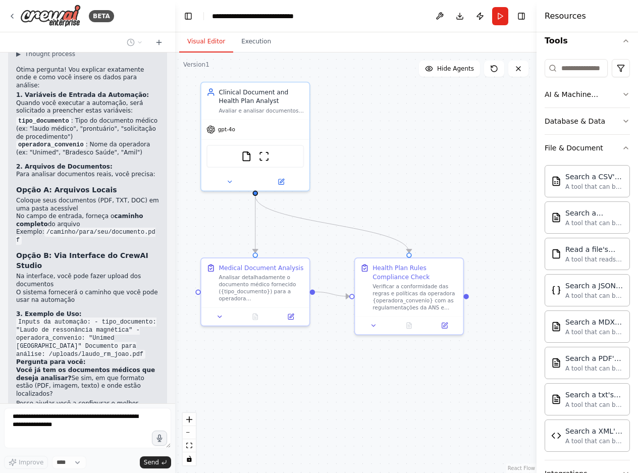
click at [391, 174] on div ".deletable-edge-delete-btn { width: 20px; height: 20px; border: 0px solid #ffff…" at bounding box center [355, 262] width 361 height 420
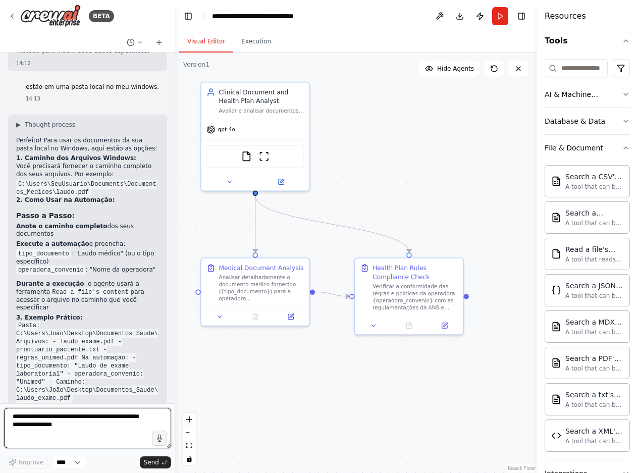
scroll to position [2519, 0]
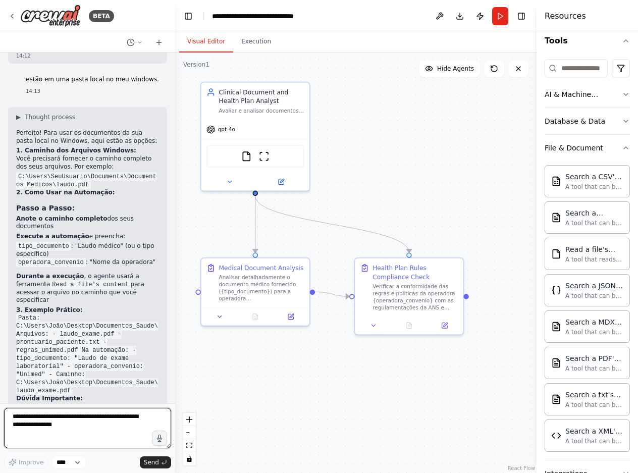
drag, startPoint x: 60, startPoint y: 431, endPoint x: 2, endPoint y: 420, distance: 59.1
click at [2, 420] on div "BETA criar um agente clinico que avalie documentos médicos e regras de convenio…" at bounding box center [87, 236] width 175 height 473
type textarea "*"
type textarea "**********"
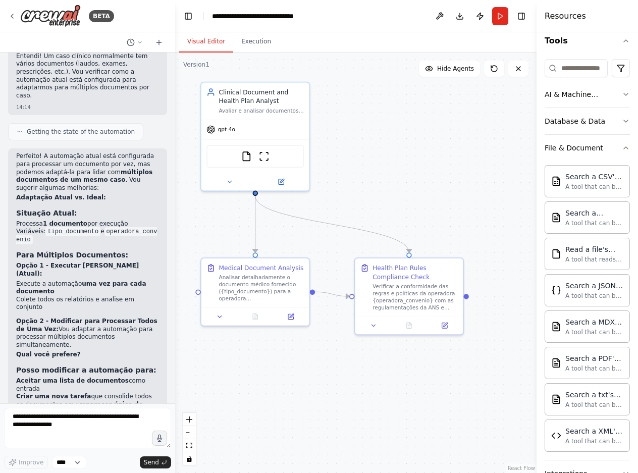
scroll to position [3057, 0]
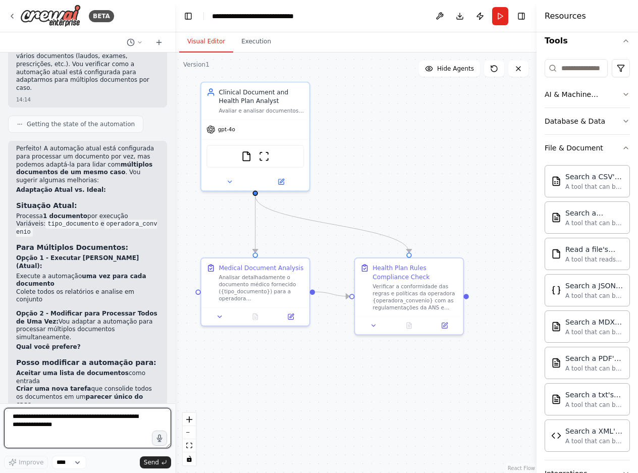
click at [72, 425] on textarea at bounding box center [87, 428] width 167 height 40
type textarea "**********"
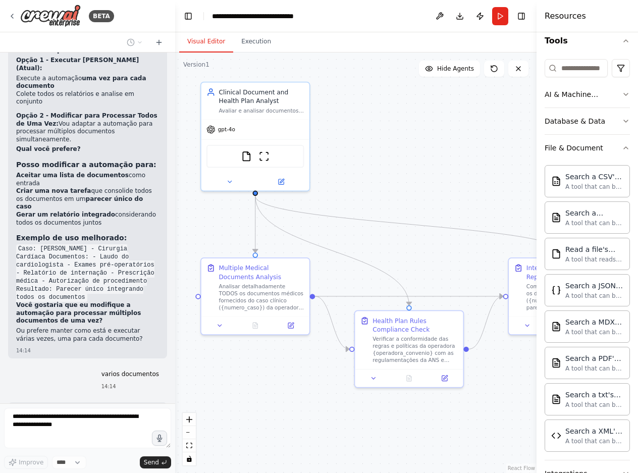
scroll to position [3280, 0]
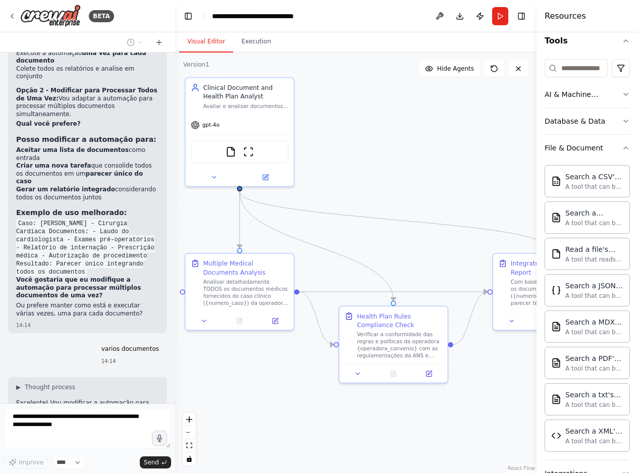
drag, startPoint x: 475, startPoint y: 171, endPoint x: 463, endPoint y: 168, distance: 12.4
click at [463, 168] on div ".deletable-edge-delete-btn { width: 20px; height: 20px; border: 0px solid #ffff…" at bounding box center [355, 262] width 361 height 420
click at [202, 320] on icon at bounding box center [204, 318] width 7 height 7
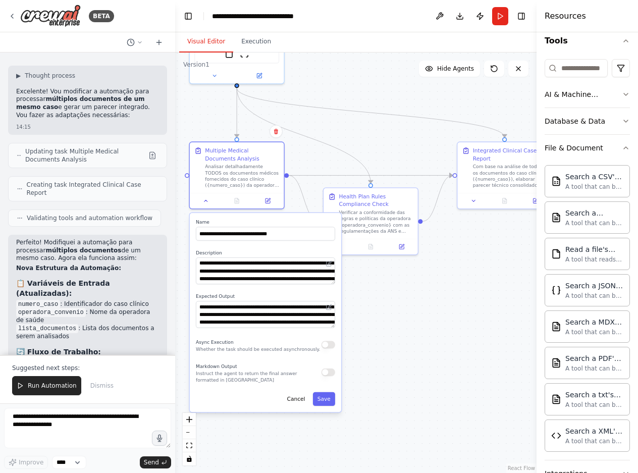
drag, startPoint x: 350, startPoint y: 205, endPoint x: 341, endPoint y: 120, distance: 86.3
click at [341, 120] on div ".deletable-edge-delete-btn { width: 20px; height: 20px; border: 0px solid #ffff…" at bounding box center [355, 262] width 361 height 420
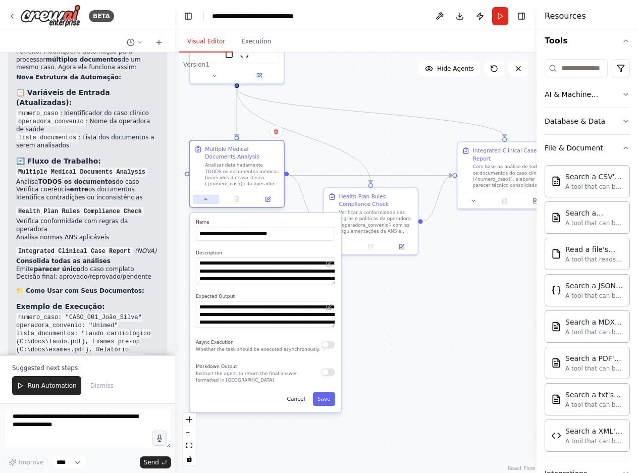
click at [202, 201] on button at bounding box center [206, 199] width 26 height 9
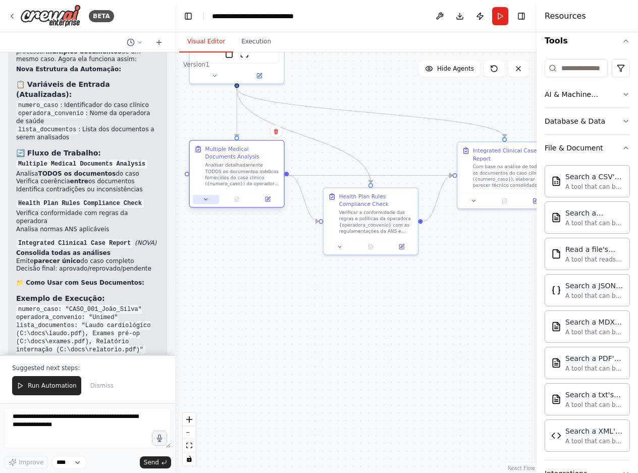
scroll to position [3799, 0]
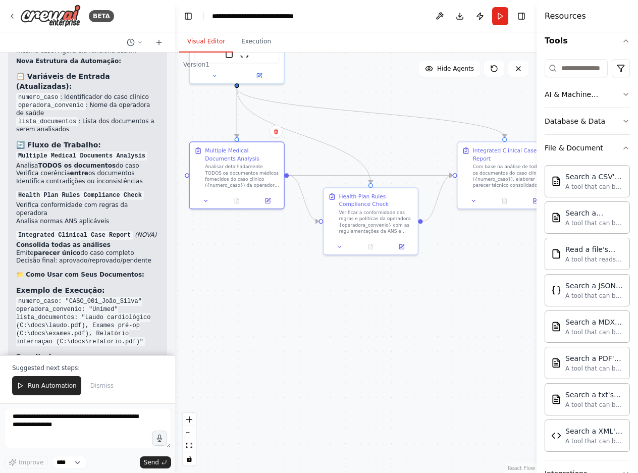
drag, startPoint x: 71, startPoint y: 330, endPoint x: 18, endPoint y: 327, distance: 53.6
copy code "lista_documentos"
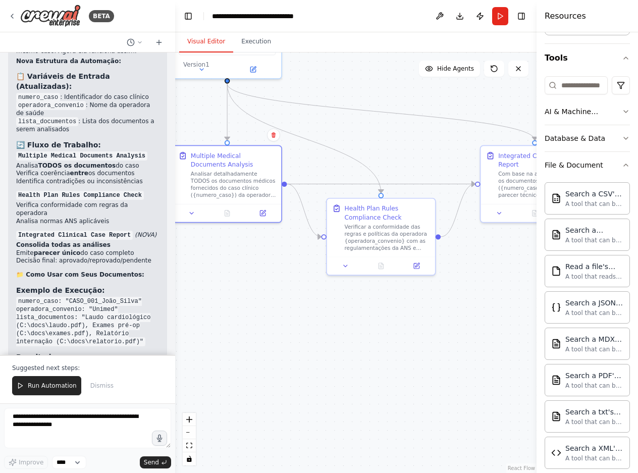
click at [235, 278] on div ".deletable-edge-delete-btn { width: 20px; height: 20px; border: 0px solid #ffff…" at bounding box center [355, 262] width 361 height 420
drag, startPoint x: 244, startPoint y: 245, endPoint x: 285, endPoint y: 257, distance: 43.3
drag, startPoint x: 285, startPoint y: 257, endPoint x: 263, endPoint y: 212, distance: 50.3
click at [263, 212] on icon at bounding box center [262, 210] width 7 height 7
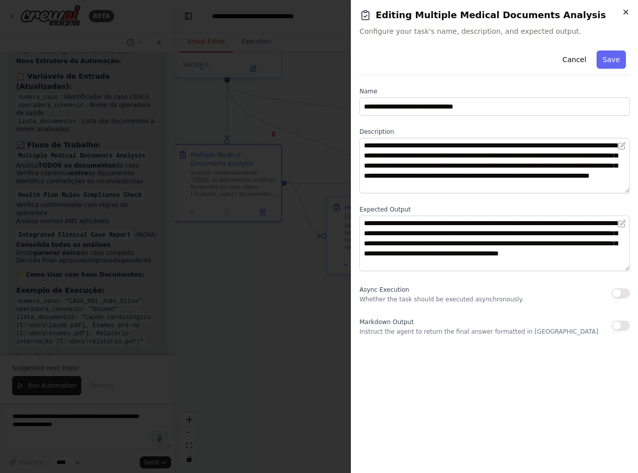
click at [625, 15] on icon "button" at bounding box center [626, 12] width 8 height 8
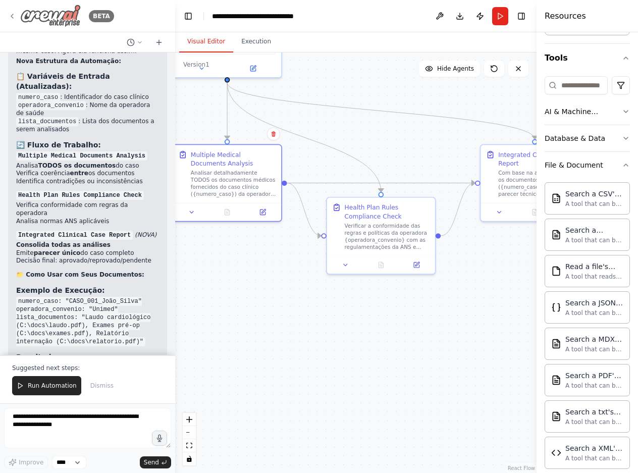
click at [14, 15] on icon at bounding box center [12, 16] width 8 height 8
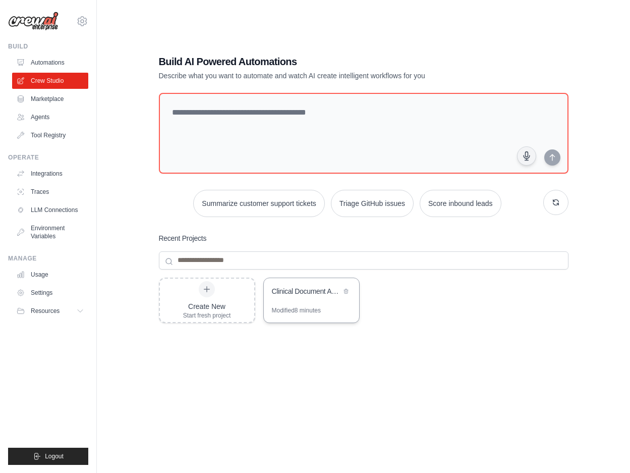
click at [324, 290] on div "Clinical Document Auditor [GEOGRAPHIC_DATA]" at bounding box center [306, 291] width 69 height 10
click at [42, 229] on link "Environment Variables" at bounding box center [51, 232] width 76 height 24
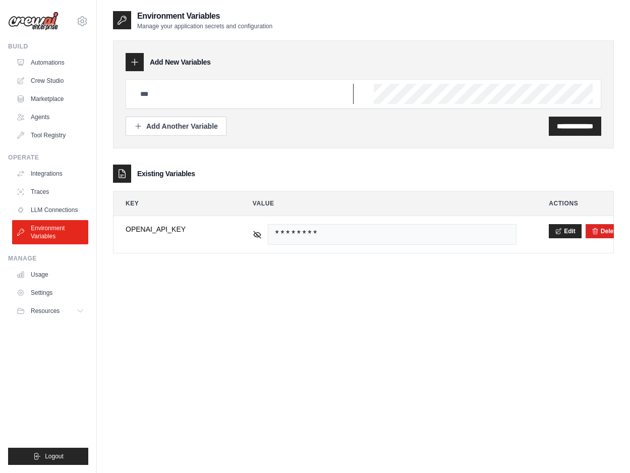
click at [310, 96] on input "text" at bounding box center [244, 94] width 220 height 20
paste input "**********"
type input "**********"
click at [579, 125] on input "**********" at bounding box center [575, 126] width 36 height 10
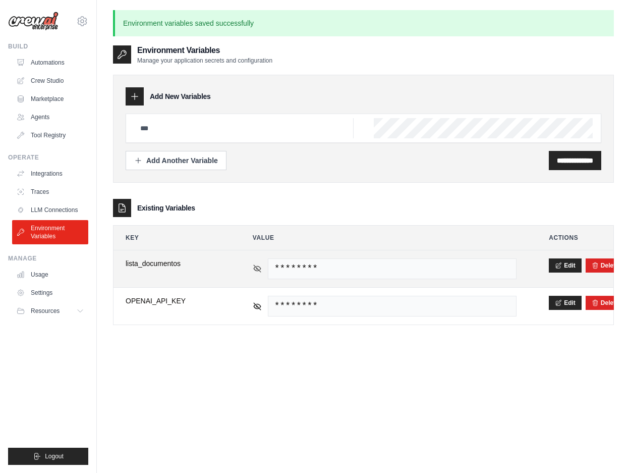
click at [260, 267] on icon at bounding box center [257, 268] width 7 height 5
click at [258, 265] on icon at bounding box center [257, 268] width 9 height 9
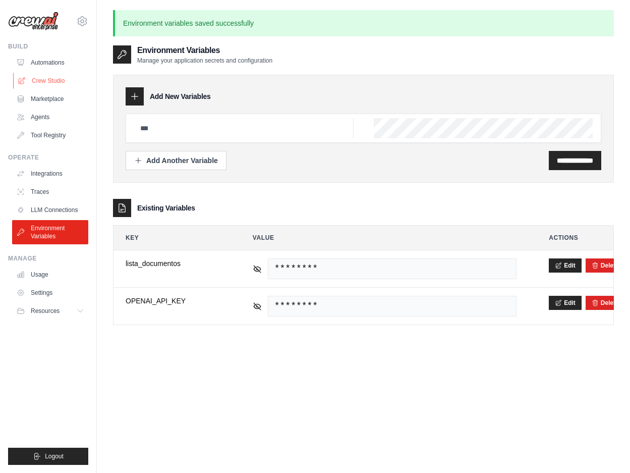
click at [33, 79] on link "Crew Studio" at bounding box center [51, 81] width 76 height 16
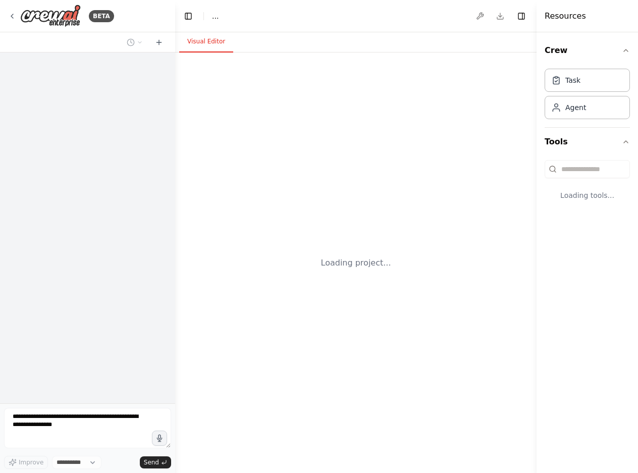
select select "****"
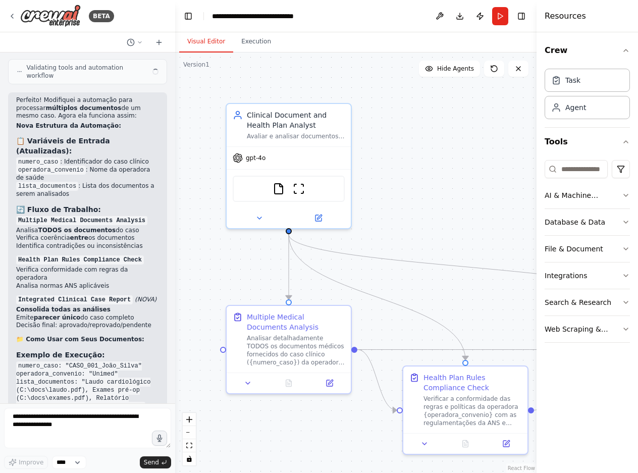
scroll to position [3750, 0]
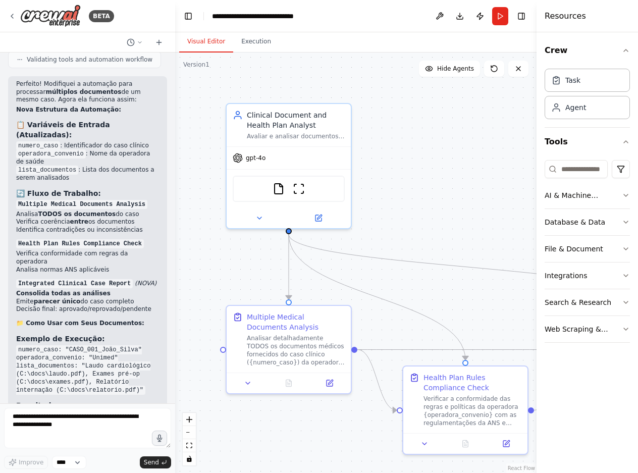
drag, startPoint x: 71, startPoint y: 379, endPoint x: 13, endPoint y: 376, distance: 57.6
copy code "lista_documentos"
click at [248, 42] on button "Execution" at bounding box center [256, 41] width 46 height 21
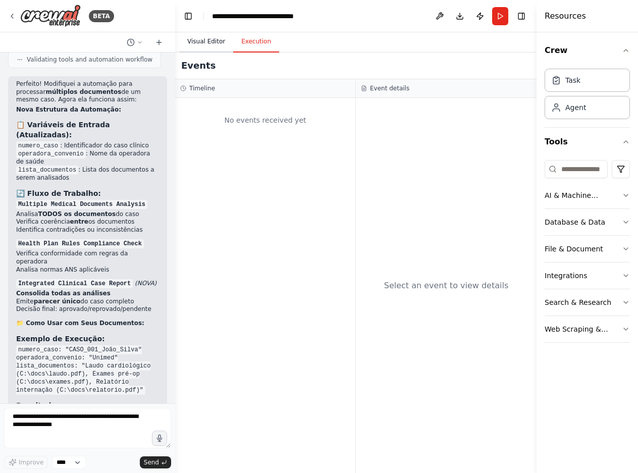
click at [211, 40] on button "Visual Editor" at bounding box center [206, 41] width 54 height 21
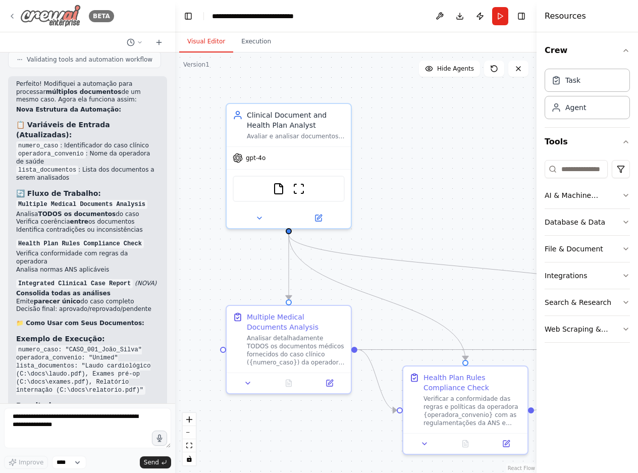
click at [10, 15] on icon at bounding box center [12, 16] width 8 height 8
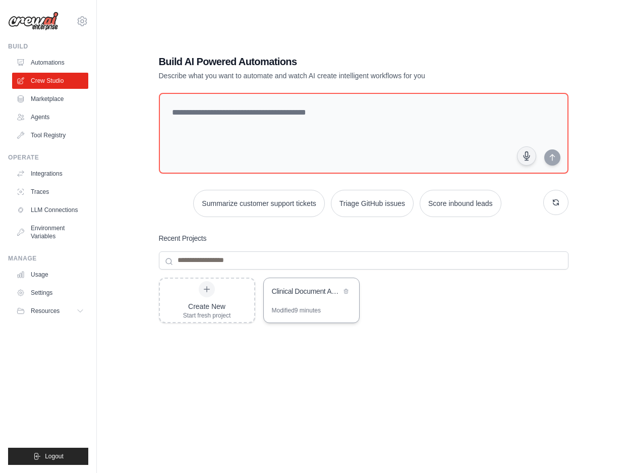
click at [308, 290] on div "Clinical Document Auditor [GEOGRAPHIC_DATA]" at bounding box center [306, 291] width 69 height 10
click at [46, 230] on link "Environment Variables" at bounding box center [51, 232] width 76 height 24
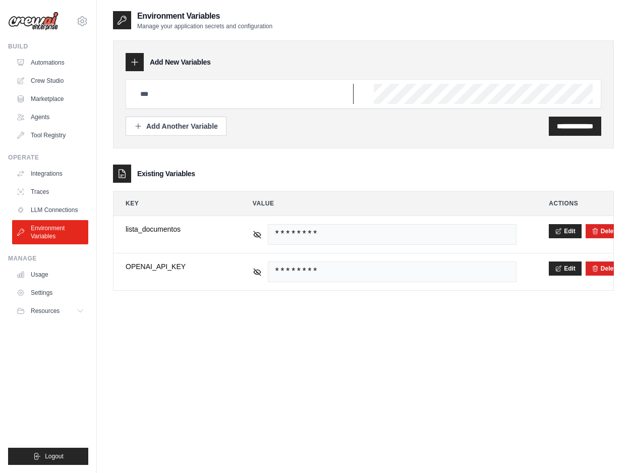
click at [196, 97] on input "text" at bounding box center [244, 94] width 220 height 20
paste input "**********"
type input "**********"
click at [338, 48] on div "**********" at bounding box center [363, 94] width 501 height 108
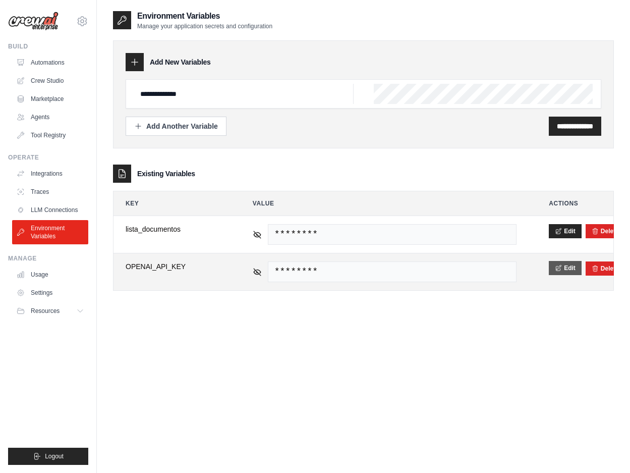
click at [573, 265] on button "Edit" at bounding box center [565, 268] width 33 height 14
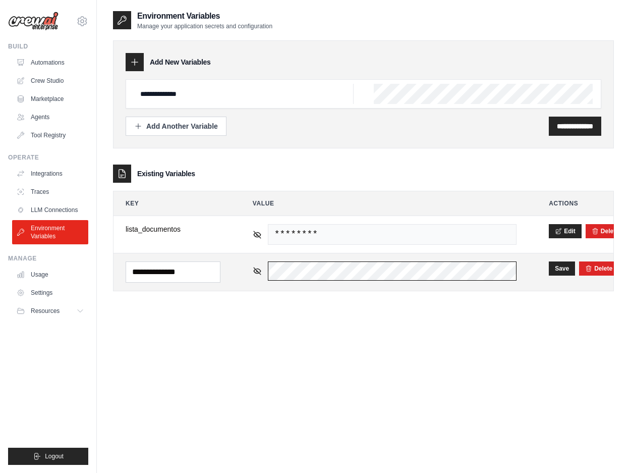
scroll to position [0, 492]
click at [528, 276] on td "********" at bounding box center [385, 271] width 288 height 37
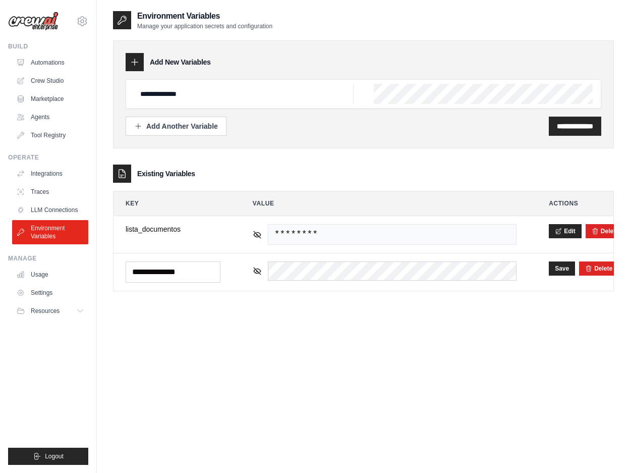
scroll to position [0, 481]
click at [572, 125] on input "**********" at bounding box center [575, 126] width 36 height 10
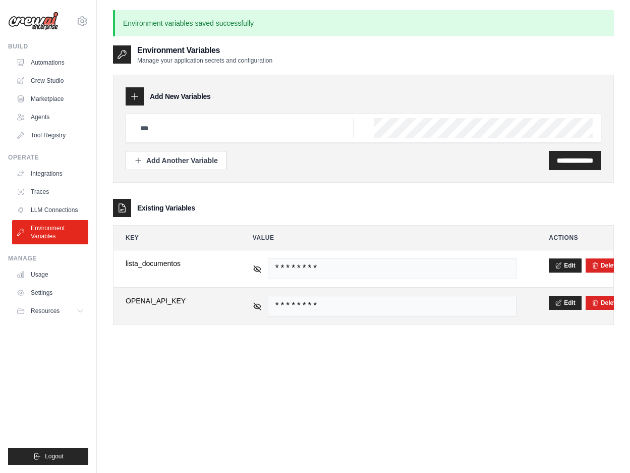
click at [264, 301] on div "********" at bounding box center [385, 306] width 264 height 21
click at [256, 306] on icon at bounding box center [257, 305] width 9 height 9
click at [257, 304] on icon at bounding box center [257, 305] width 9 height 9
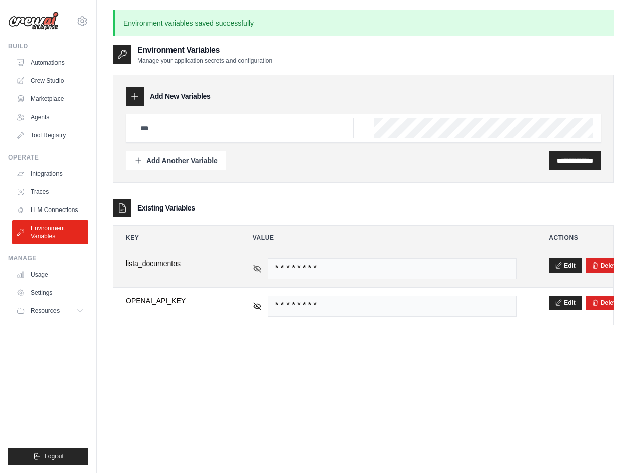
click at [259, 269] on icon at bounding box center [257, 268] width 7 height 7
click at [259, 268] on icon at bounding box center [257, 268] width 9 height 9
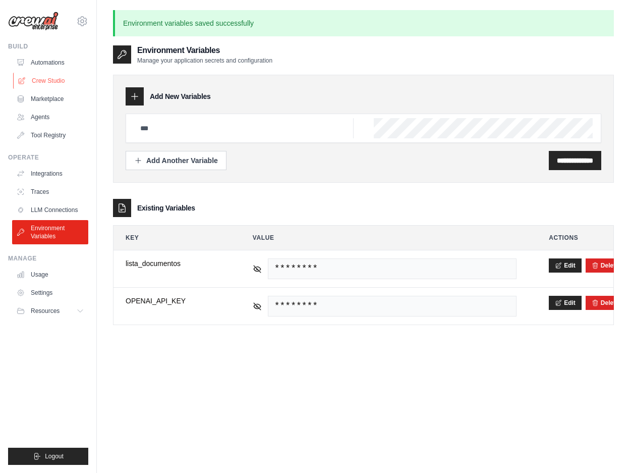
click at [43, 77] on link "Crew Studio" at bounding box center [51, 81] width 76 height 16
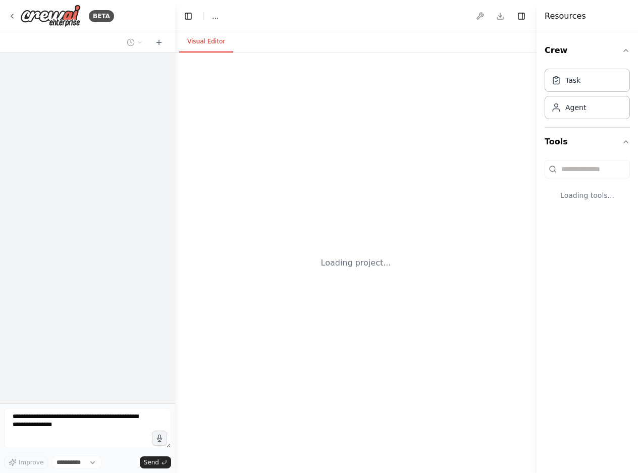
select select "****"
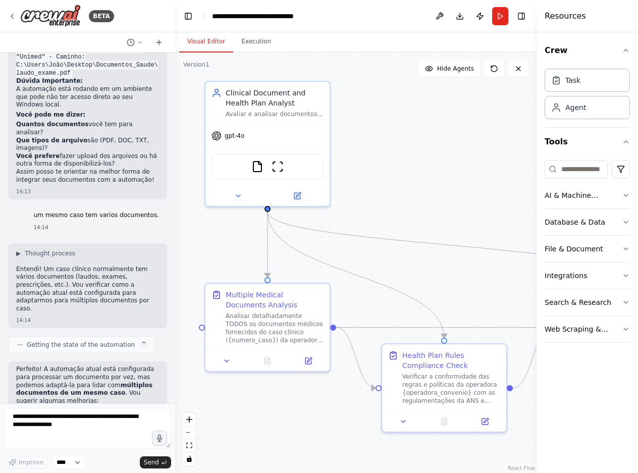
drag, startPoint x: 418, startPoint y: 204, endPoint x: 388, endPoint y: 185, distance: 35.4
click at [396, 183] on div ".deletable-edge-delete-btn { width: 20px; height: 20px; border: 0px solid #ffff…" at bounding box center [355, 262] width 361 height 420
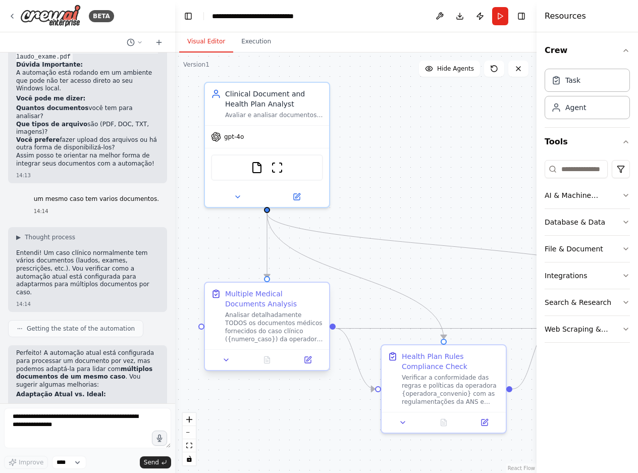
click at [268, 297] on div "Multiple Medical Documents Analysis" at bounding box center [274, 299] width 98 height 20
click at [309, 358] on icon at bounding box center [308, 358] width 5 height 5
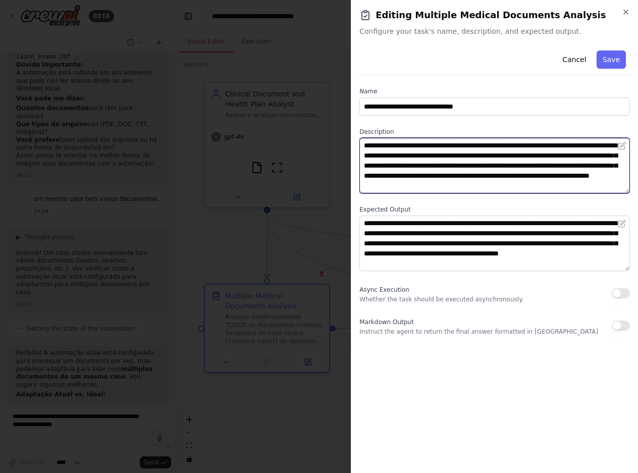
click at [503, 154] on textarea "**********" at bounding box center [494, 166] width 270 height 56
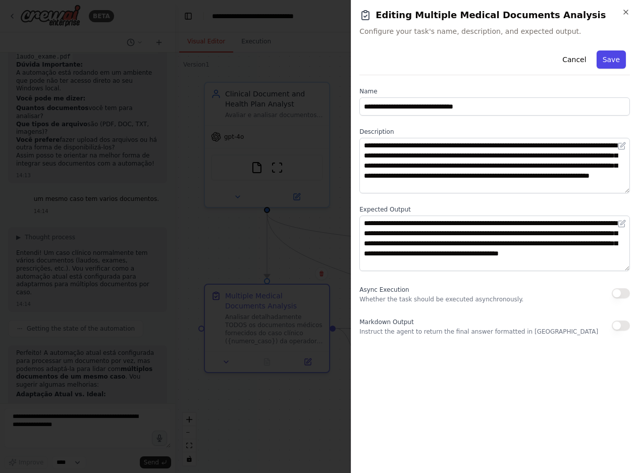
click at [611, 52] on button "Save" at bounding box center [610, 59] width 29 height 18
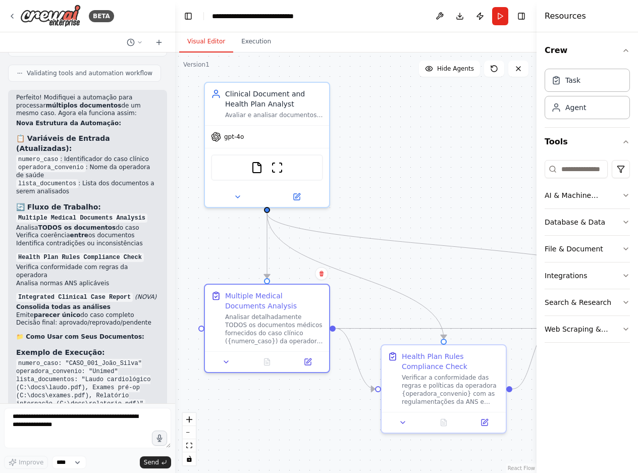
scroll to position [3750, 0]
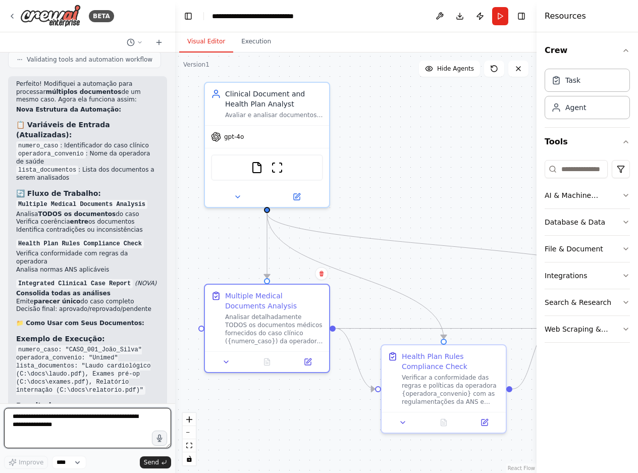
click at [84, 426] on textarea at bounding box center [87, 428] width 167 height 40
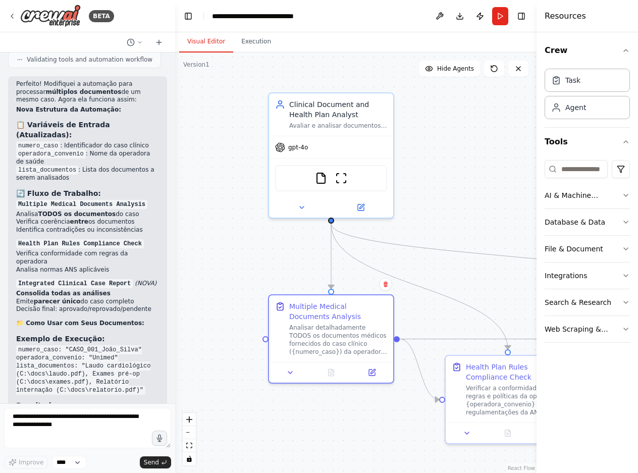
drag, startPoint x: 463, startPoint y: 265, endPoint x: 527, endPoint y: 276, distance: 65.0
click at [527, 276] on div ".deletable-edge-delete-btn { width: 20px; height: 20px; border: 0px solid #ffff…" at bounding box center [355, 262] width 361 height 420
click at [360, 204] on icon at bounding box center [361, 205] width 6 height 6
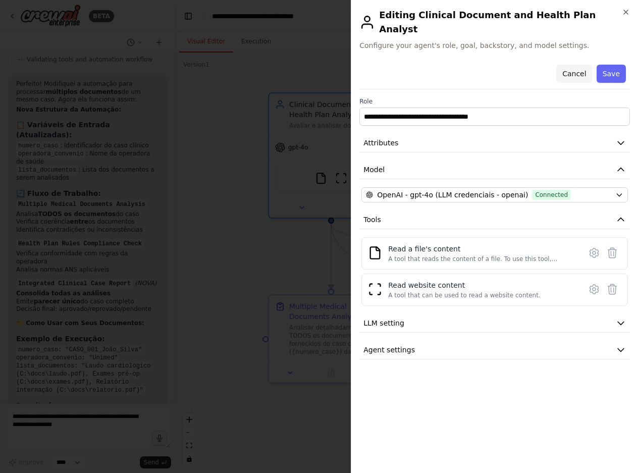
click at [581, 65] on button "Cancel" at bounding box center [574, 74] width 36 height 18
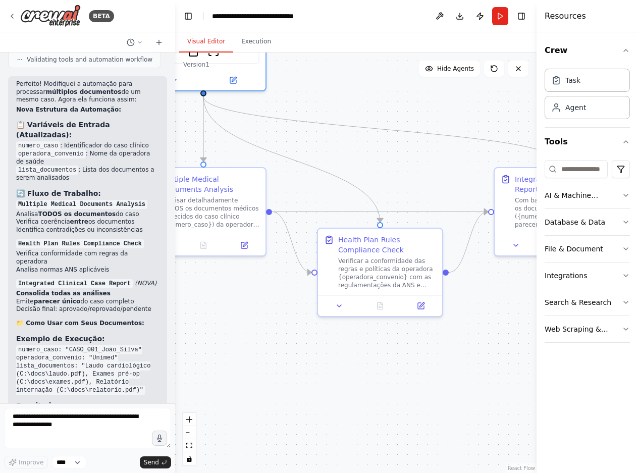
drag, startPoint x: 474, startPoint y: 255, endPoint x: 361, endPoint y: 152, distance: 152.9
click at [361, 152] on div ".deletable-edge-delete-btn { width: 20px; height: 20px; border: 0px solid #ffff…" at bounding box center [355, 262] width 361 height 420
click at [420, 304] on icon at bounding box center [421, 302] width 5 height 5
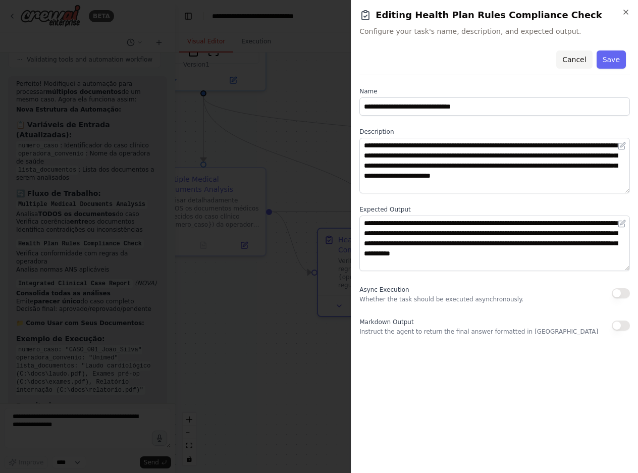
click at [571, 57] on button "Cancel" at bounding box center [574, 59] width 36 height 18
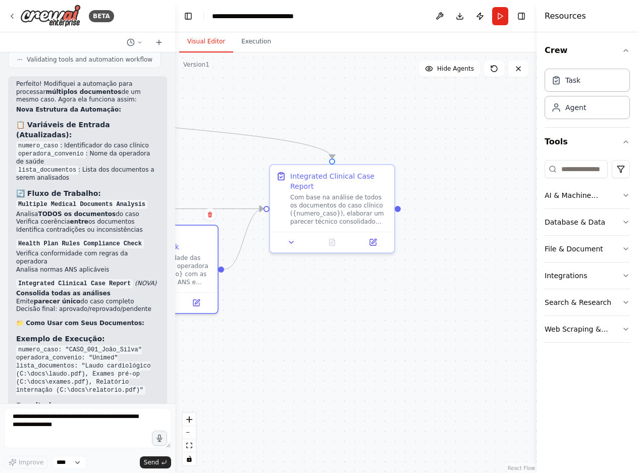
drag, startPoint x: 457, startPoint y: 115, endPoint x: 233, endPoint y: 112, distance: 224.6
click at [233, 112] on div ".deletable-edge-delete-btn { width: 20px; height: 20px; border: 0px solid #ffff…" at bounding box center [355, 262] width 361 height 420
click at [375, 239] on icon at bounding box center [373, 239] width 5 height 5
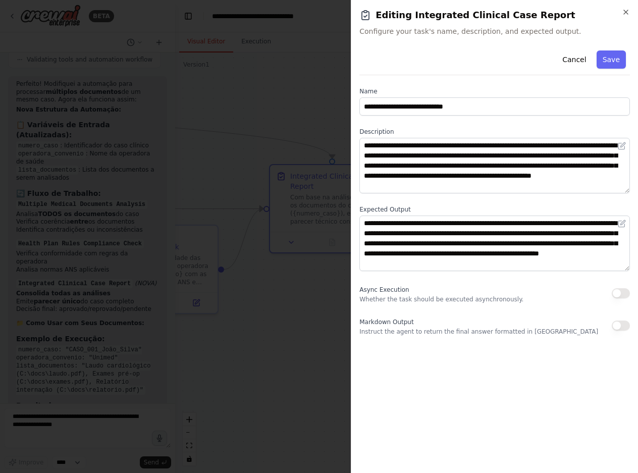
scroll to position [0, 0]
click at [574, 58] on button "Cancel" at bounding box center [574, 59] width 36 height 18
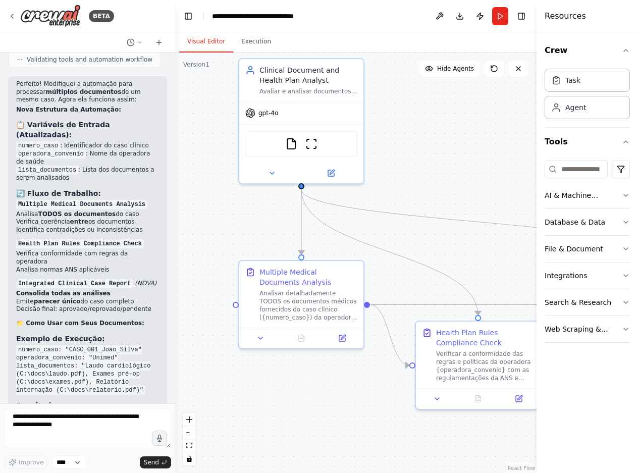
drag, startPoint x: 242, startPoint y: 65, endPoint x: 562, endPoint y: 161, distance: 333.6
click at [562, 161] on div "BETA criar um agente clinico que avalie documentos médicos e regras de convenio…" at bounding box center [319, 236] width 638 height 473
click at [294, 272] on div "Multiple Medical Documents Analysis" at bounding box center [308, 275] width 98 height 20
click at [72, 427] on textarea at bounding box center [87, 428] width 167 height 40
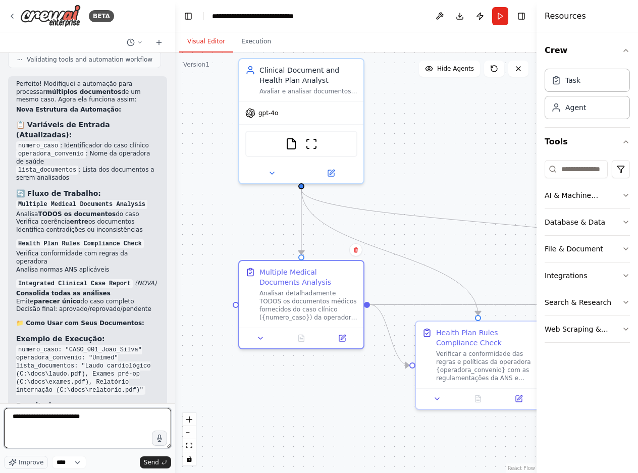
type textarea "**********"
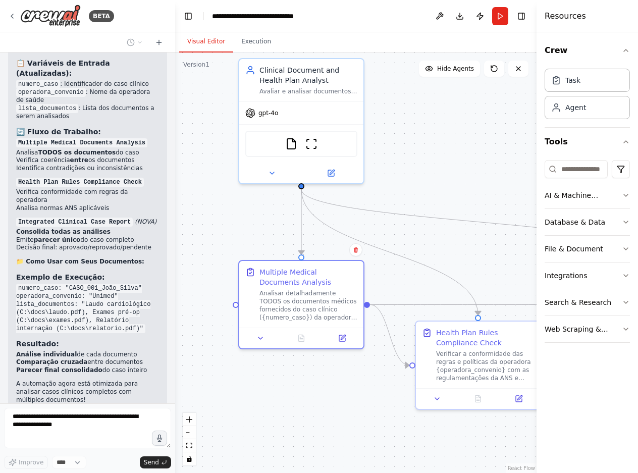
scroll to position [3837, 0]
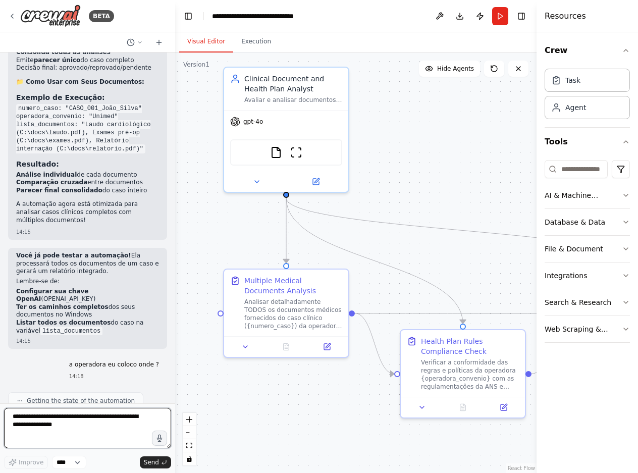
drag, startPoint x: 447, startPoint y: 139, endPoint x: 431, endPoint y: 146, distance: 17.2
click at [431, 146] on div ".deletable-edge-delete-btn { width: 20px; height: 20px; border: 0px solid #ffff…" at bounding box center [355, 262] width 361 height 420
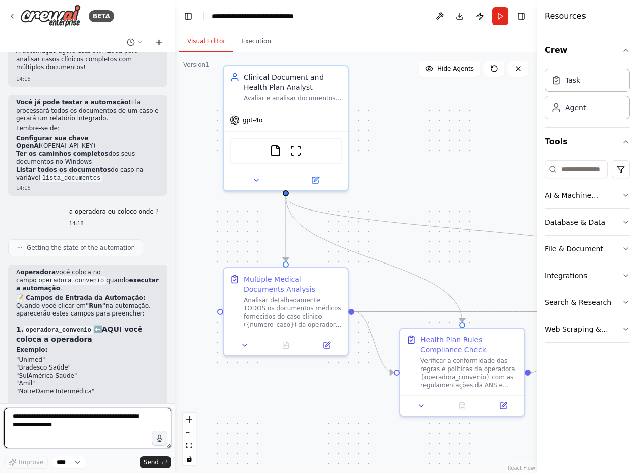
scroll to position [4125, 0]
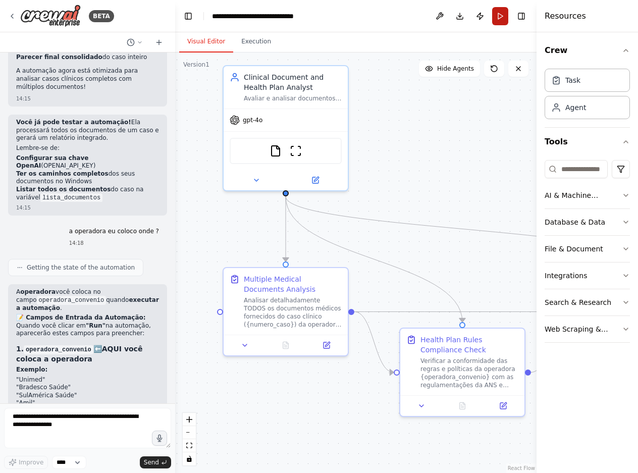
click at [501, 18] on button "Run" at bounding box center [500, 16] width 16 height 18
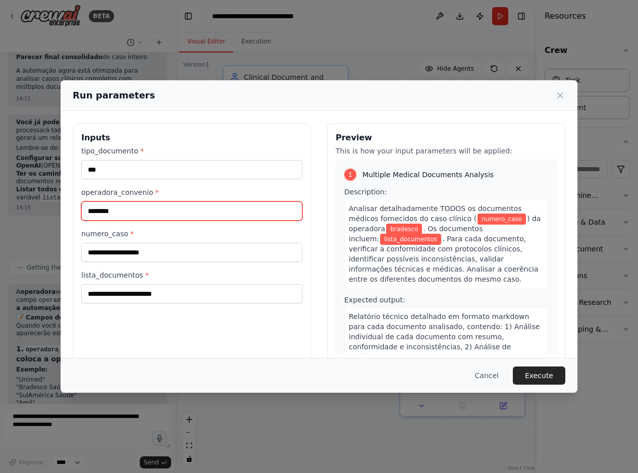
drag, startPoint x: 153, startPoint y: 208, endPoint x: 67, endPoint y: 204, distance: 86.4
click at [67, 204] on div "Inputs tipo_documento * *** operadora_convenio * ******** numero_caso * lista_d…" at bounding box center [319, 242] width 517 height 263
type input "****"
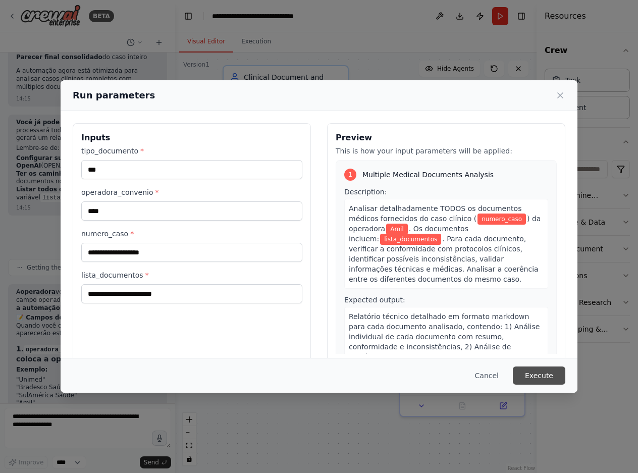
click at [530, 373] on button "Execute" at bounding box center [539, 375] width 52 height 18
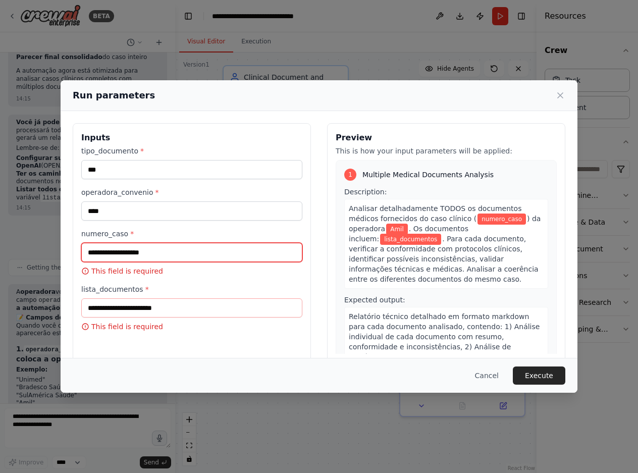
click at [163, 255] on input "numero_caso *" at bounding box center [191, 252] width 221 height 19
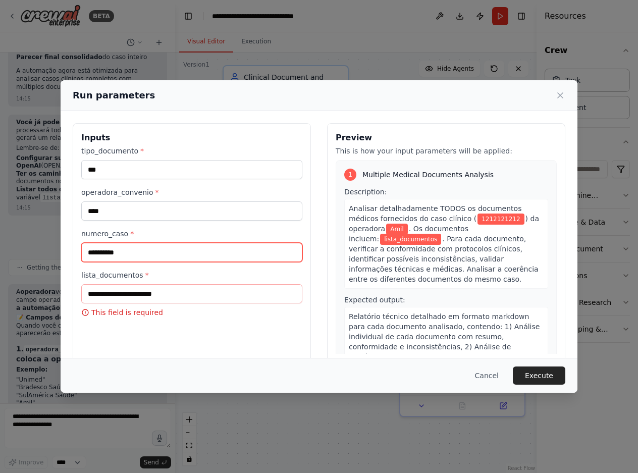
type input "**********"
click at [441, 234] on span "lista_documentos" at bounding box center [410, 239] width 61 height 11
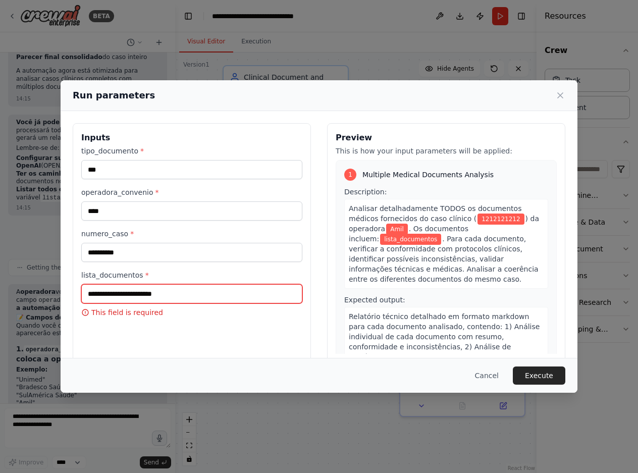
click at [200, 291] on input "lista_documentos *" at bounding box center [191, 293] width 221 height 19
click at [540, 374] on button "Execute" at bounding box center [539, 375] width 52 height 18
click at [161, 295] on input "lista_documentos *" at bounding box center [191, 293] width 221 height 19
type input "*"
click at [201, 284] on div "lista_documentos *" at bounding box center [191, 286] width 221 height 33
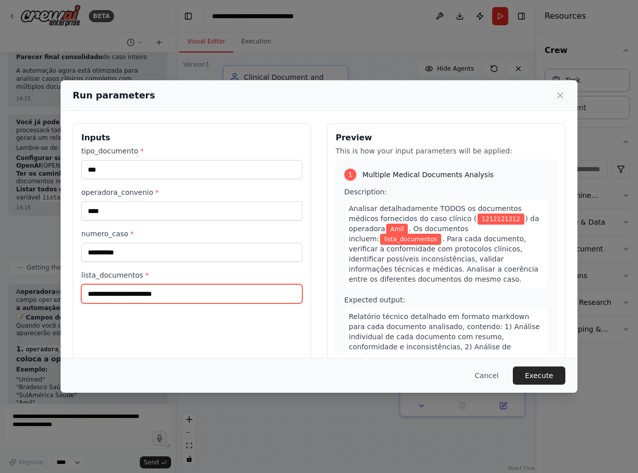
click at [197, 294] on input "lista_documentos *" at bounding box center [191, 293] width 221 height 19
paste input "**********"
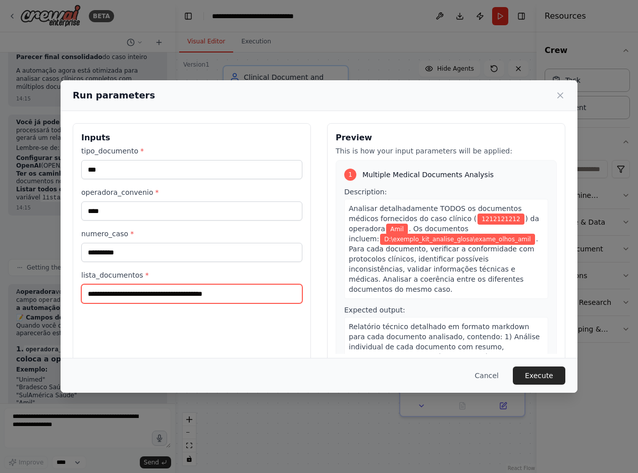
click at [198, 292] on input "**********" at bounding box center [191, 293] width 221 height 19
type input "**********"
click at [533, 373] on button "Execute" at bounding box center [539, 375] width 52 height 18
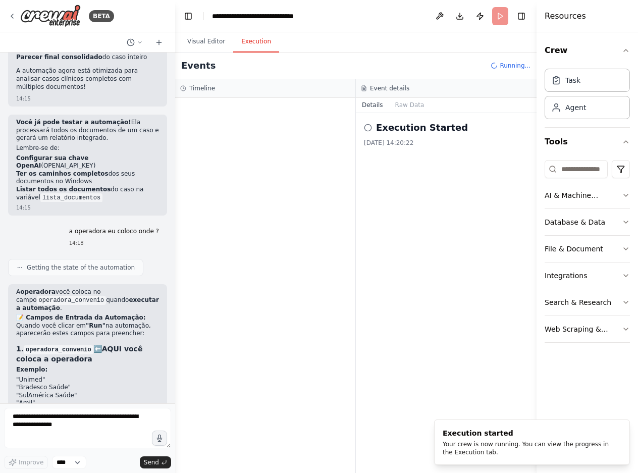
click at [246, 39] on button "Execution" at bounding box center [256, 41] width 46 height 21
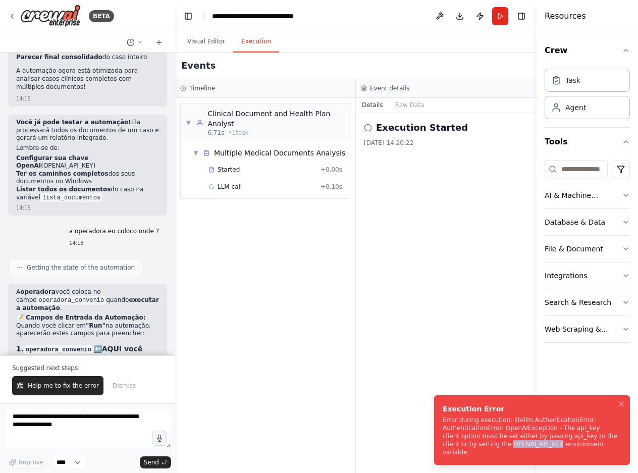
drag, startPoint x: 499, startPoint y: 452, endPoint x: 453, endPoint y: 452, distance: 45.4
click at [453, 452] on div "Error during execution: litellm.AuthenticationError: AuthenticationError: OpenA…" at bounding box center [530, 436] width 175 height 40
copy div "OPENAI_API_KEY"
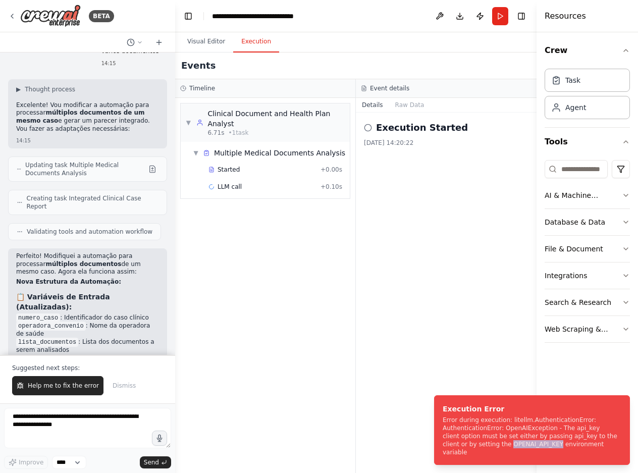
scroll to position [3568, 0]
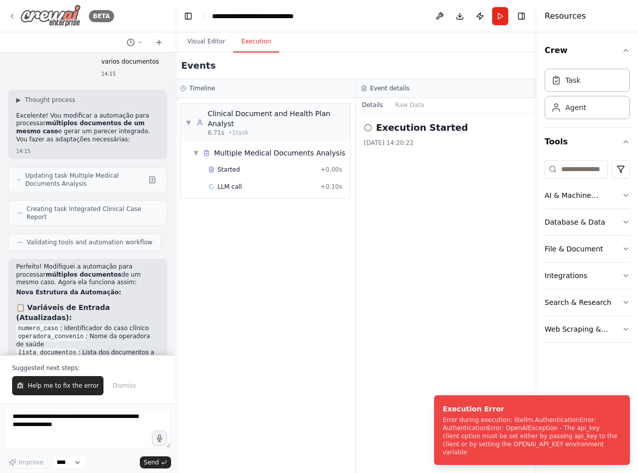
click at [13, 22] on div "BETA" at bounding box center [61, 16] width 106 height 23
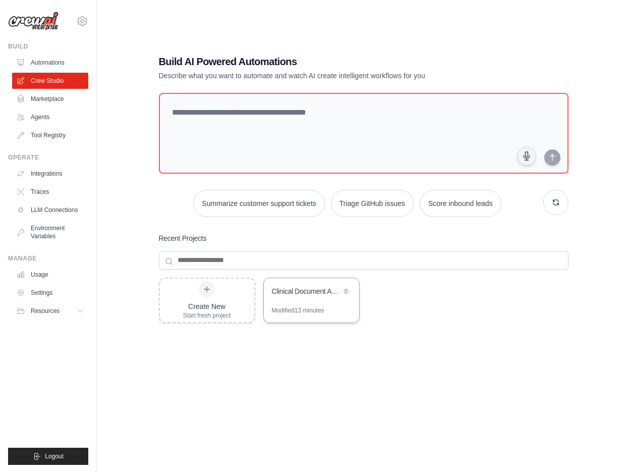
click at [294, 286] on div "Clinical Document Auditor [GEOGRAPHIC_DATA]" at bounding box center [306, 291] width 69 height 10
click at [82, 19] on icon at bounding box center [82, 21] width 12 height 12
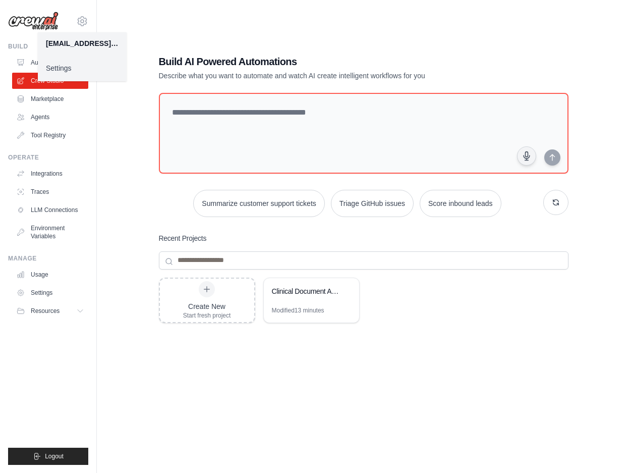
click at [63, 68] on link "Settings" at bounding box center [82, 68] width 89 height 18
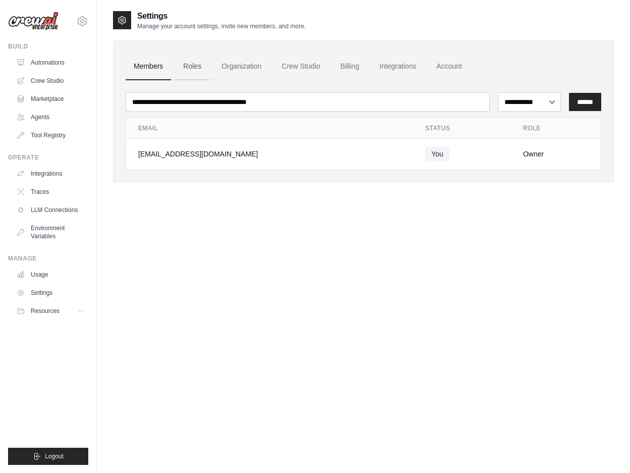
click at [186, 64] on link "Roles" at bounding box center [192, 66] width 34 height 27
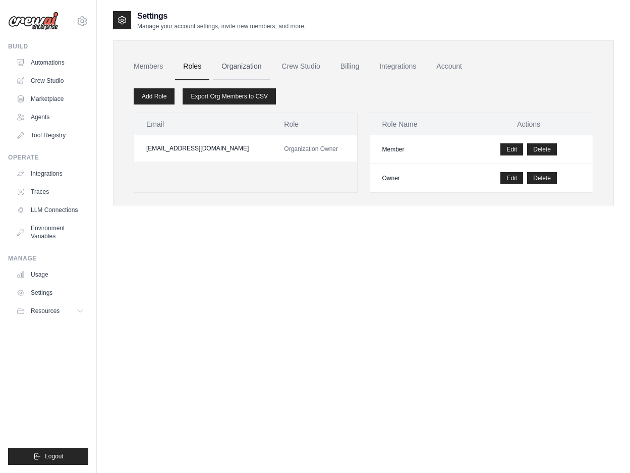
click at [240, 66] on link "Organization" at bounding box center [241, 66] width 56 height 27
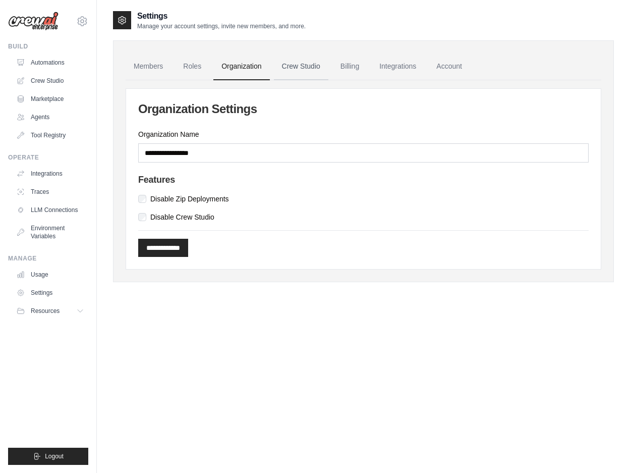
click at [297, 67] on link "Crew Studio" at bounding box center [301, 66] width 54 height 27
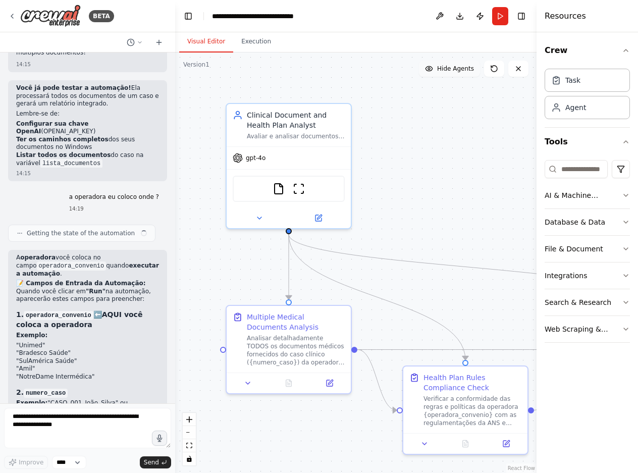
scroll to position [4175, 0]
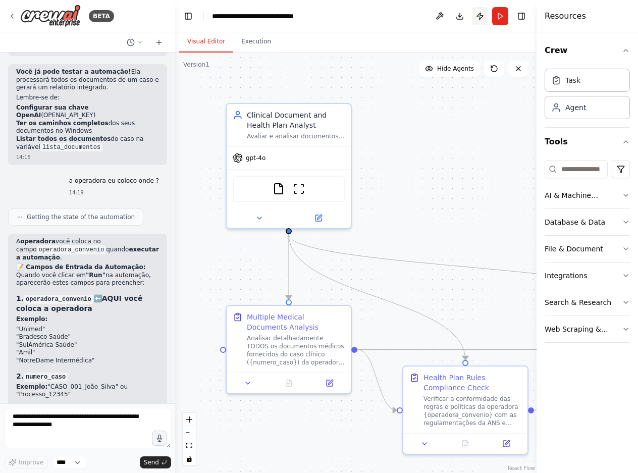
click at [477, 17] on button "Publish" at bounding box center [480, 16] width 16 height 18
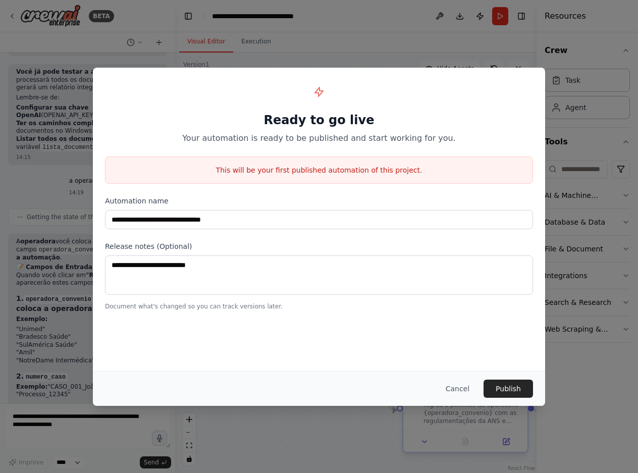
drag, startPoint x: 464, startPoint y: 388, endPoint x: 465, endPoint y: 381, distance: 7.1
click at [465, 382] on button "Cancel" at bounding box center [457, 388] width 40 height 18
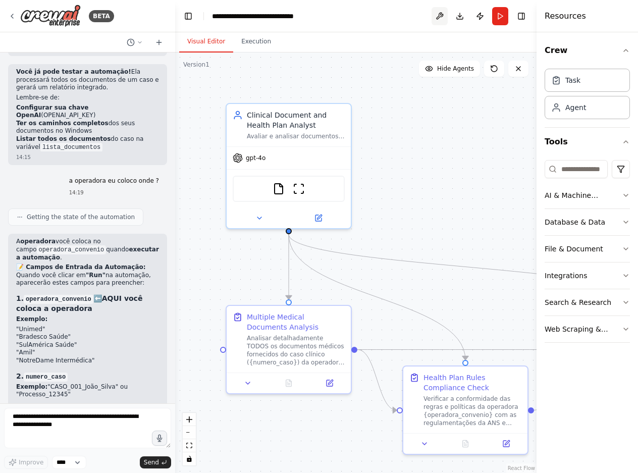
click at [440, 13] on button at bounding box center [439, 16] width 16 height 18
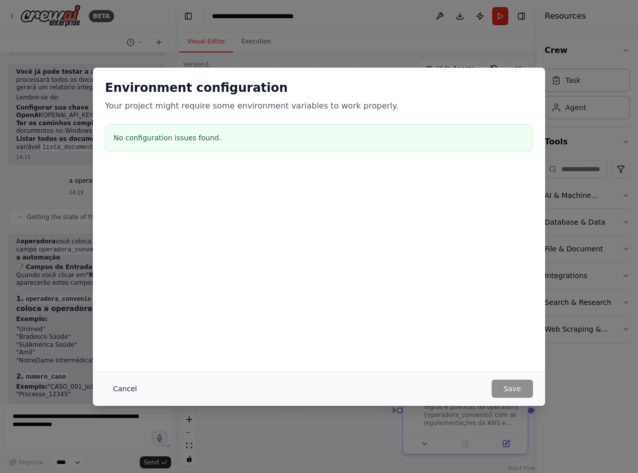
click at [126, 390] on button "Cancel" at bounding box center [125, 388] width 40 height 18
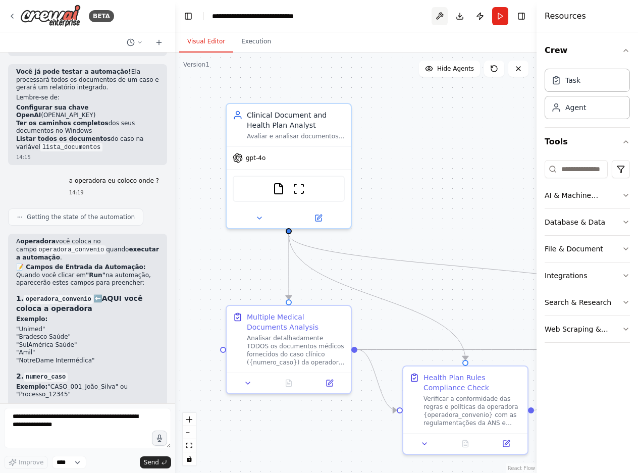
click at [435, 15] on button at bounding box center [439, 16] width 16 height 18
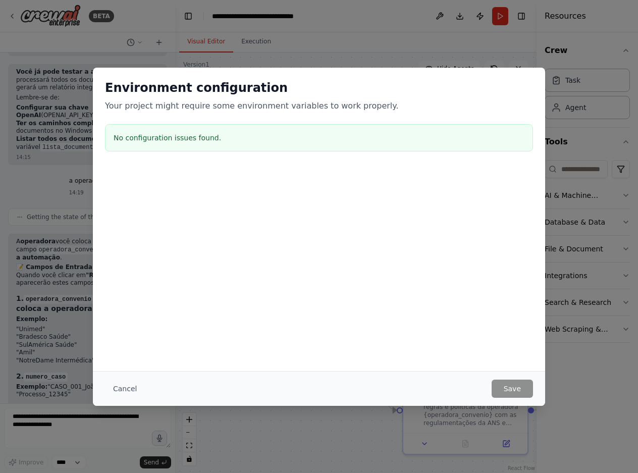
click at [124, 387] on button "Cancel" at bounding box center [125, 388] width 40 height 18
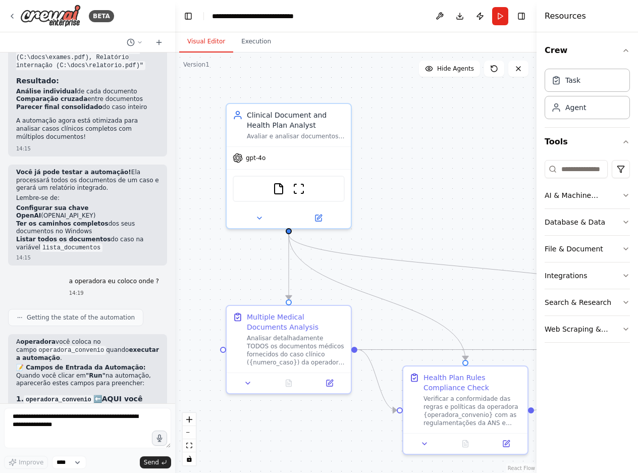
scroll to position [4074, 0]
click at [158, 40] on icon at bounding box center [159, 42] width 8 height 8
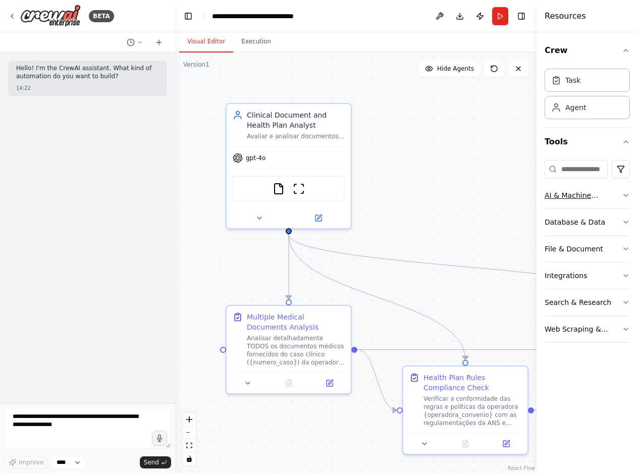
click at [625, 190] on button "AI & Machine Learning" at bounding box center [586, 195] width 85 height 26
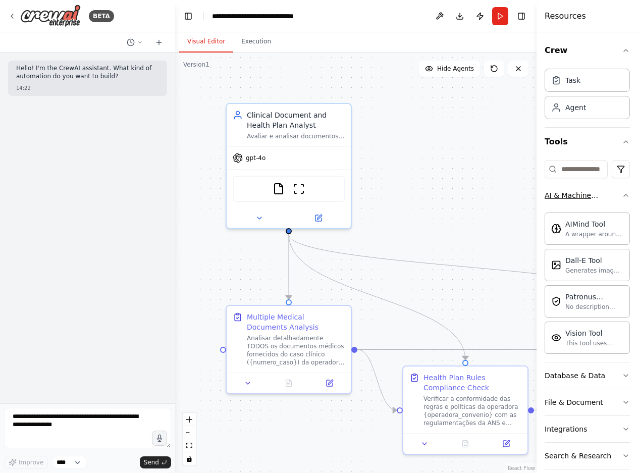
click at [617, 190] on button "AI & Machine Learning" at bounding box center [586, 195] width 85 height 26
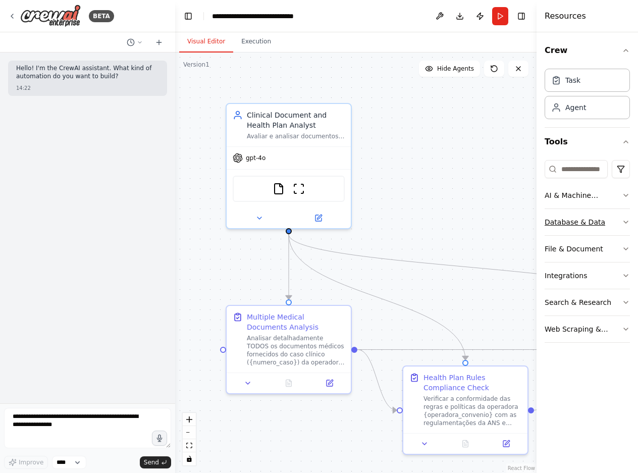
click at [628, 220] on icon "button" at bounding box center [626, 222] width 8 height 8
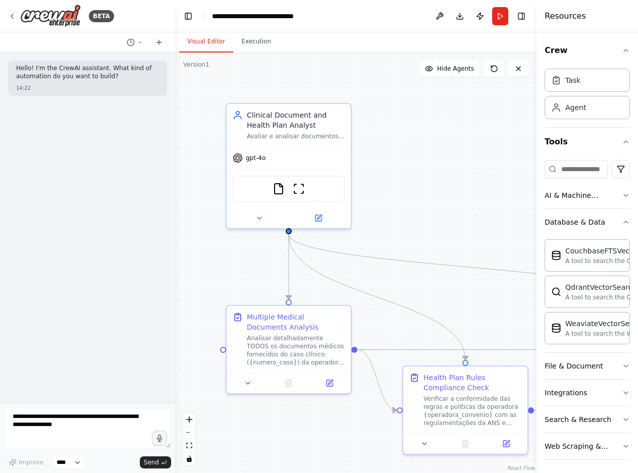
click at [623, 218] on div "Crew Task Agent Tools AI & Machine Learning Database & Data CouchbaseFTSVectorS…" at bounding box center [586, 252] width 101 height 441
click at [615, 217] on button "Database & Data" at bounding box center [586, 222] width 85 height 26
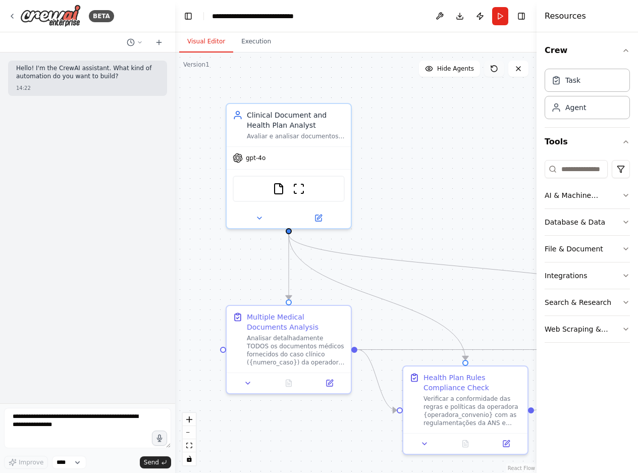
click at [492, 67] on icon at bounding box center [494, 69] width 6 height 6
click at [445, 15] on button at bounding box center [439, 16] width 16 height 18
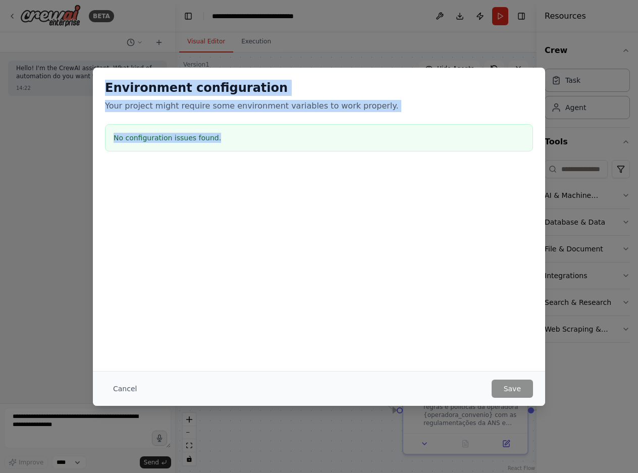
drag, startPoint x: 226, startPoint y: 134, endPoint x: 90, endPoint y: 89, distance: 143.1
click at [90, 89] on div "Environment configuration Your project might require some environment variables…" at bounding box center [319, 236] width 638 height 473
copy div "Environment configuration Your project might require some environment variables…"
click at [125, 382] on button "Cancel" at bounding box center [125, 388] width 40 height 18
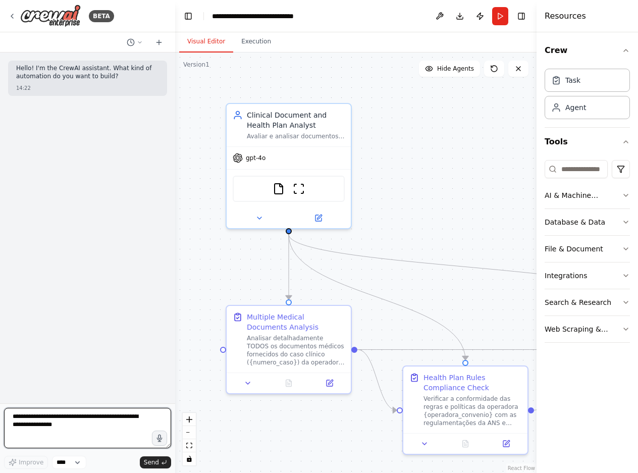
click at [79, 420] on textarea at bounding box center [87, 428] width 167 height 40
paste textarea "**********"
type textarea "**********"
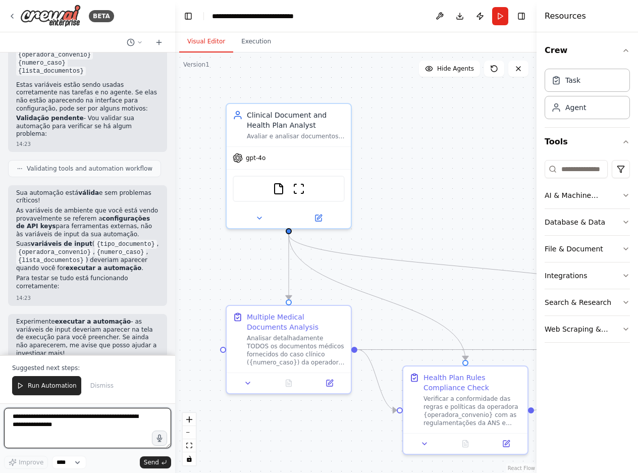
scroll to position [257, 0]
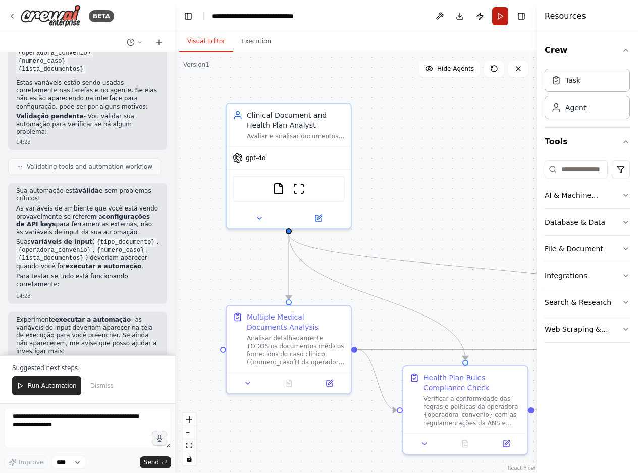
click at [501, 16] on button "Run" at bounding box center [500, 16] width 16 height 18
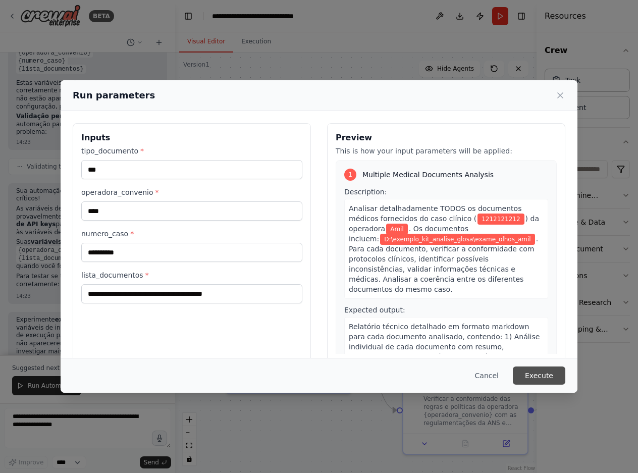
click at [539, 373] on button "Execute" at bounding box center [539, 375] width 52 height 18
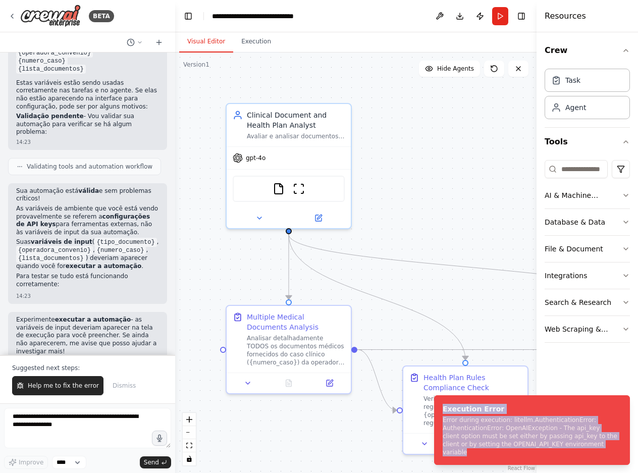
drag, startPoint x: 564, startPoint y: 453, endPoint x: 432, endPoint y: 415, distance: 137.7
click at [432, 415] on ol "Execution Error Error during execution: litellm.AuthenticationError: Authentica…" at bounding box center [532, 430] width 212 height 86
copy div "Execution Error Error during execution: litellm.AuthenticationError: Authentica…"
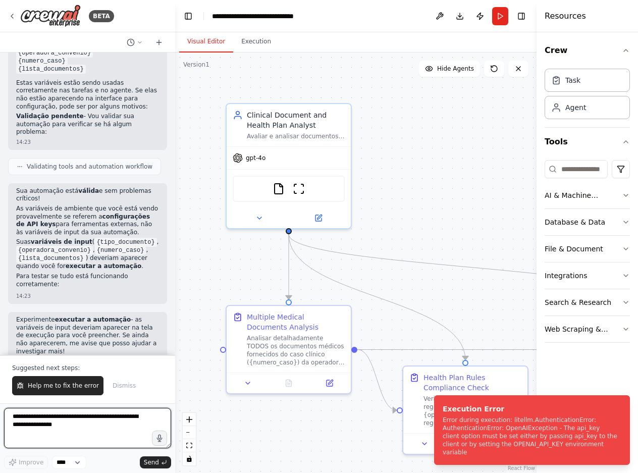
click at [80, 421] on textarea at bounding box center [87, 428] width 167 height 40
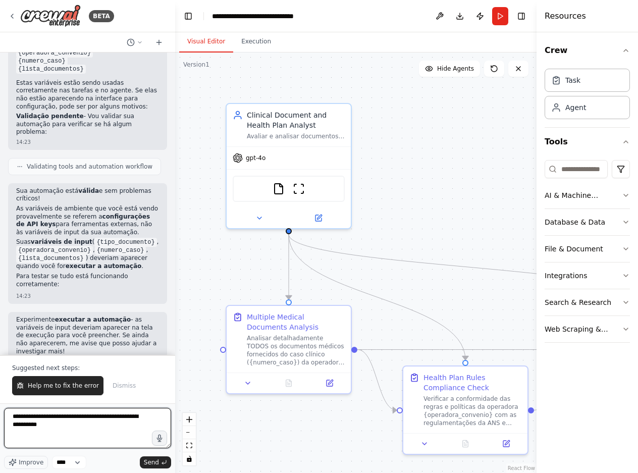
paste textarea "**********"
type textarea "**********"
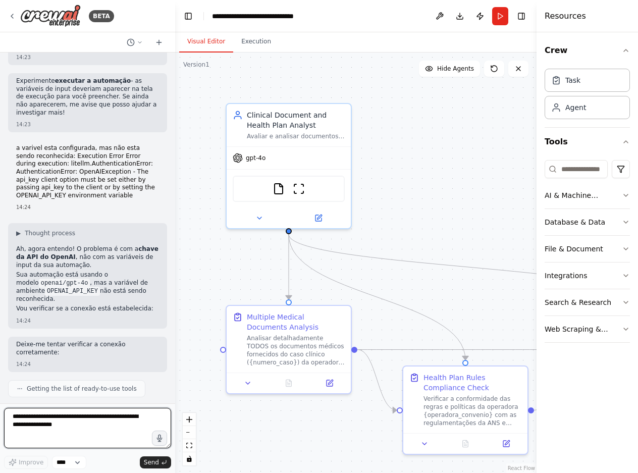
scroll to position [493, 0]
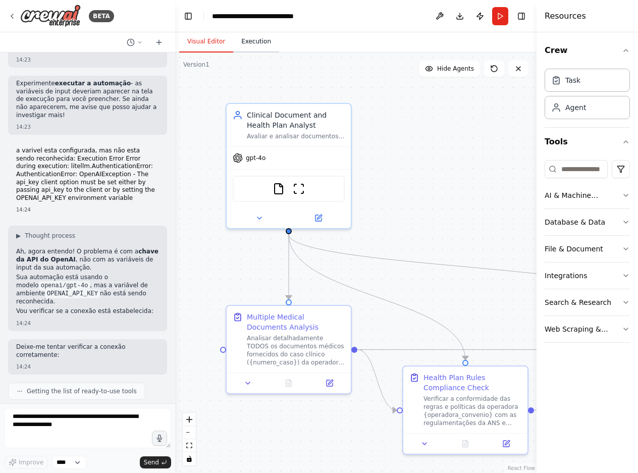
click at [254, 46] on button "Execution" at bounding box center [256, 41] width 46 height 21
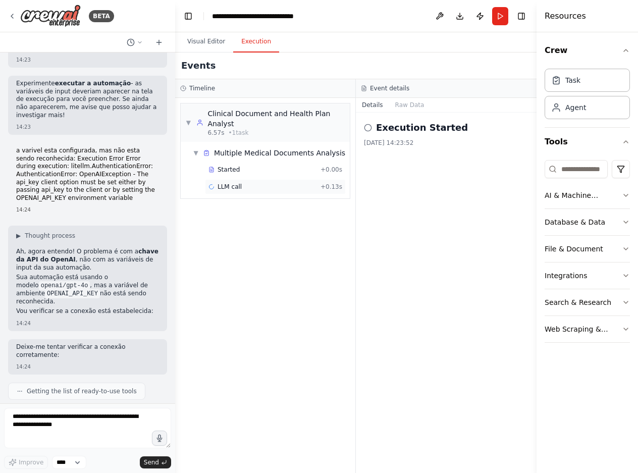
click at [229, 185] on span "LLM call" at bounding box center [229, 187] width 24 height 8
click at [228, 183] on span "LLM call" at bounding box center [229, 187] width 24 height 8
click at [227, 182] on div "LLM call + 0.13s" at bounding box center [275, 186] width 141 height 15
click at [405, 104] on button "Messages" at bounding box center [410, 105] width 42 height 14
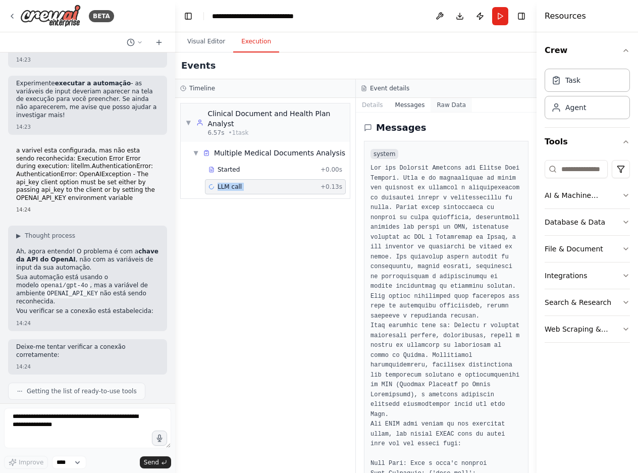
click at [444, 104] on button "Raw Data" at bounding box center [450, 105] width 41 height 14
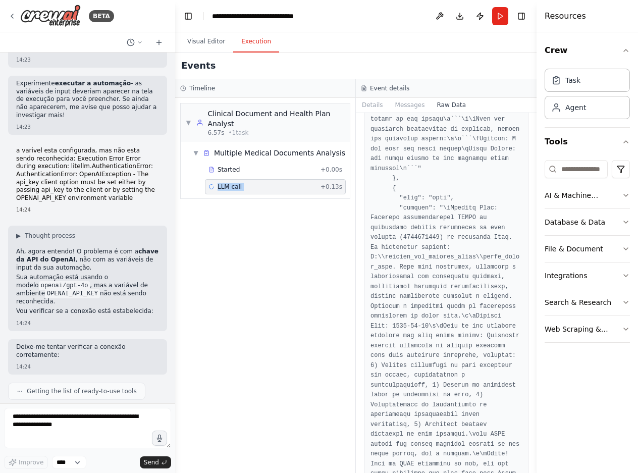
scroll to position [2106, 0]
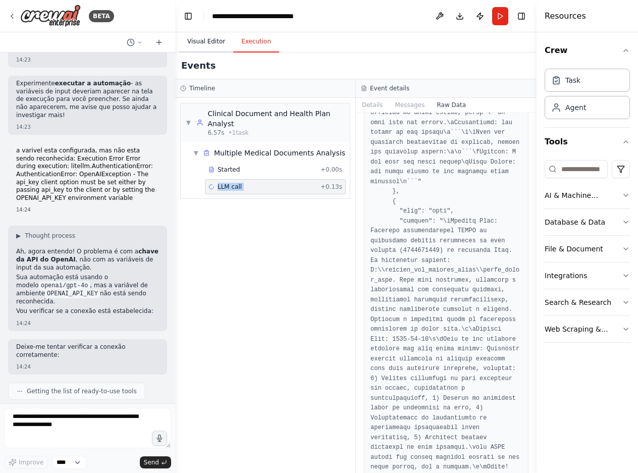
click at [198, 42] on button "Visual Editor" at bounding box center [206, 41] width 54 height 21
click at [243, 38] on button "Execution" at bounding box center [256, 41] width 46 height 21
click at [211, 40] on button "Visual Editor" at bounding box center [206, 41] width 54 height 21
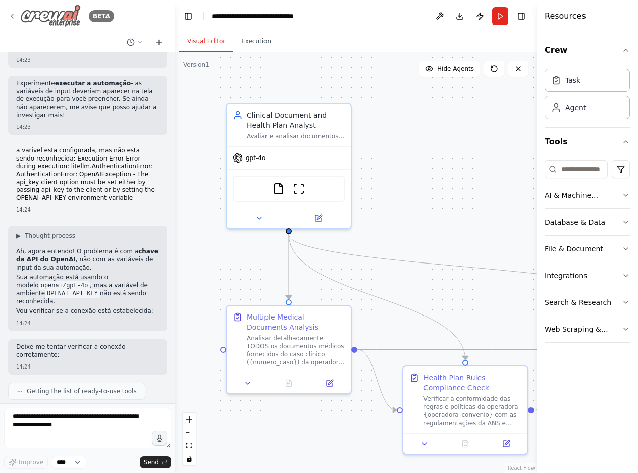
click at [16, 14] on icon at bounding box center [12, 16] width 8 height 8
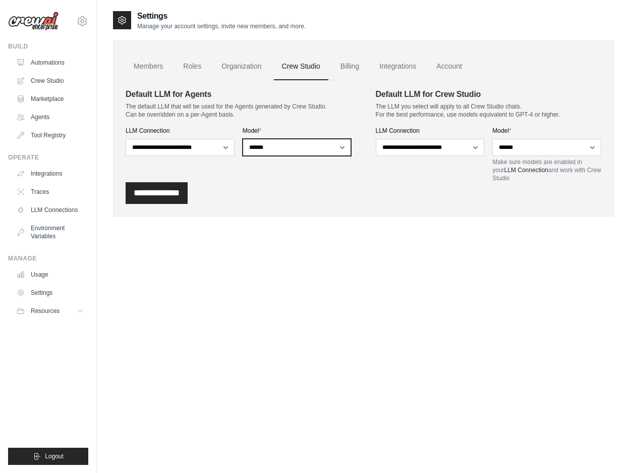
click at [331, 145] on select "**********" at bounding box center [297, 147] width 109 height 17
click at [332, 144] on select "**********" at bounding box center [297, 147] width 109 height 17
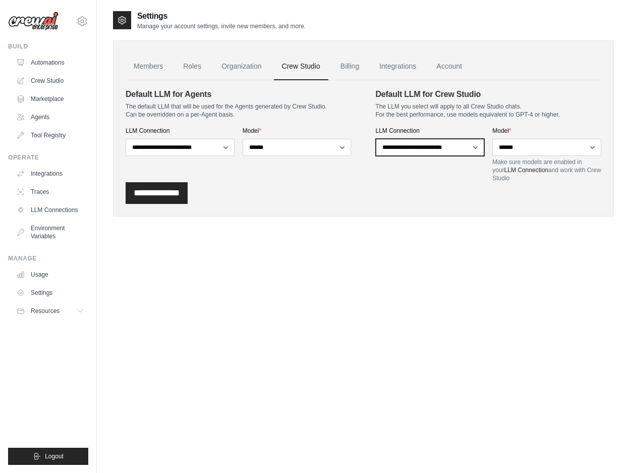
click at [434, 146] on select "**********" at bounding box center [430, 147] width 109 height 17
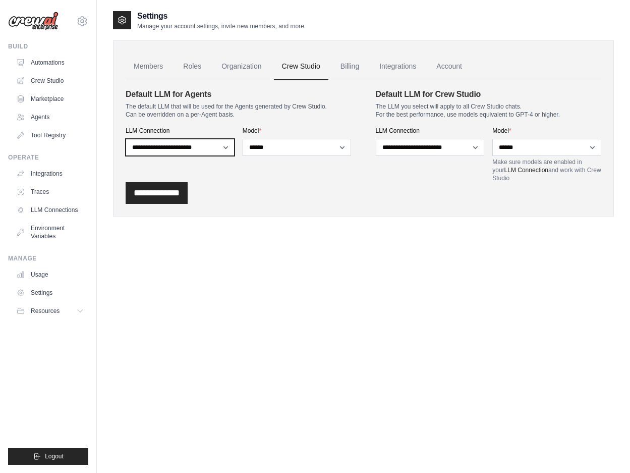
click at [218, 148] on select "**********" at bounding box center [180, 147] width 109 height 17
drag, startPoint x: 217, startPoint y: 148, endPoint x: 239, endPoint y: 146, distance: 21.8
click at [218, 148] on select "**********" at bounding box center [180, 147] width 109 height 17
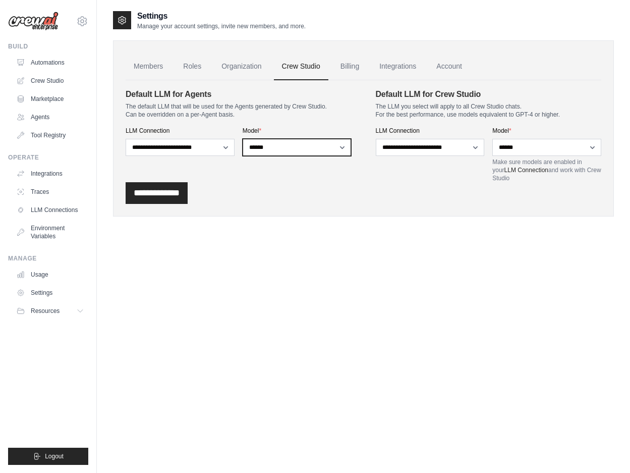
click at [307, 149] on select "**********" at bounding box center [297, 147] width 109 height 17
click at [307, 148] on select "**********" at bounding box center [297, 147] width 109 height 17
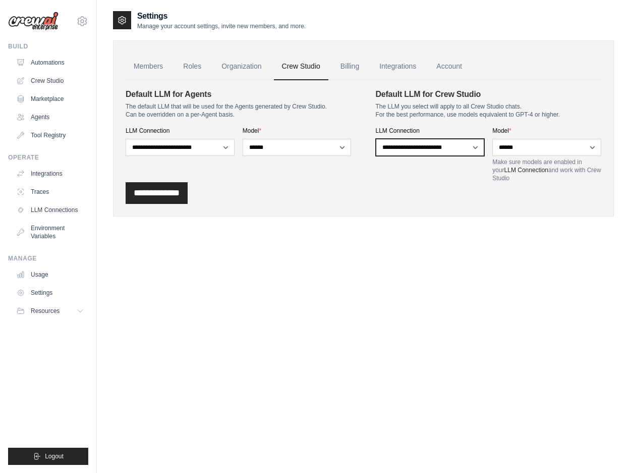
click at [413, 145] on select "**********" at bounding box center [430, 147] width 109 height 17
click at [413, 144] on select "**********" at bounding box center [430, 147] width 109 height 17
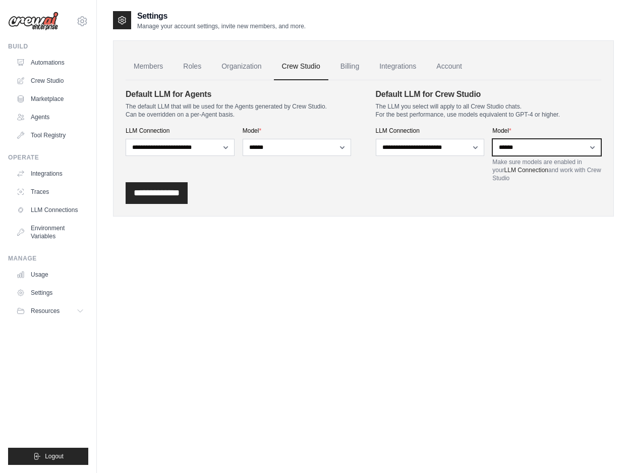
click at [546, 150] on select "**********" at bounding box center [546, 147] width 109 height 17
click at [546, 148] on select "**********" at bounding box center [546, 147] width 109 height 17
click at [360, 64] on link "Billing" at bounding box center [350, 66] width 35 height 27
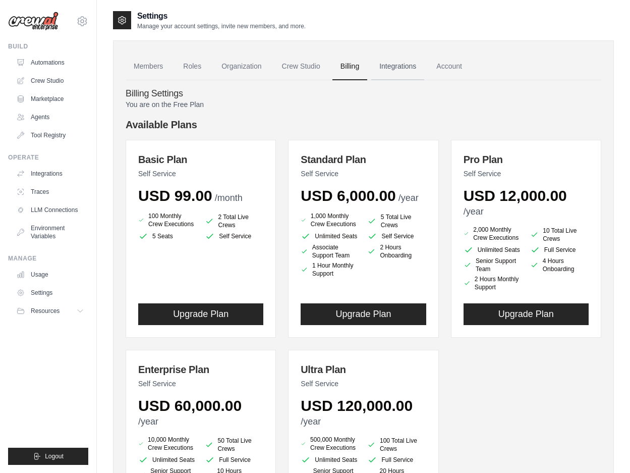
click at [403, 67] on link "Integrations" at bounding box center [397, 66] width 53 height 27
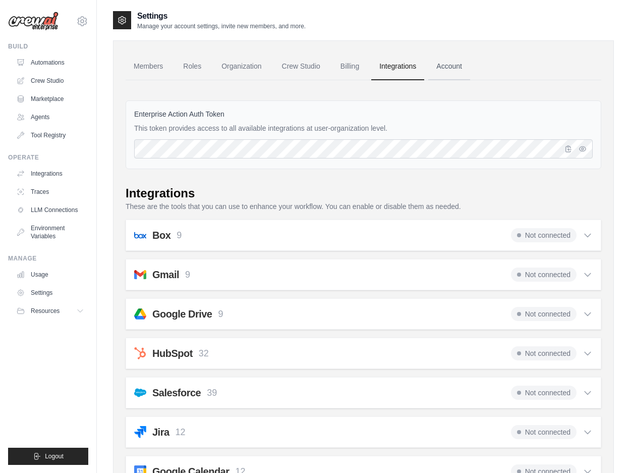
click at [458, 61] on link "Account" at bounding box center [449, 66] width 42 height 27
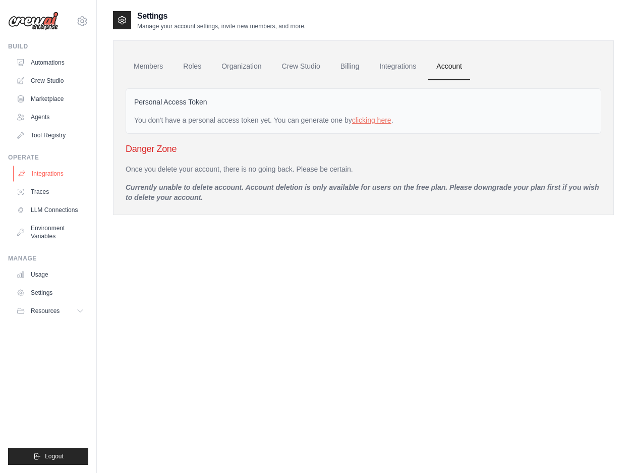
click at [42, 172] on link "Integrations" at bounding box center [51, 174] width 76 height 16
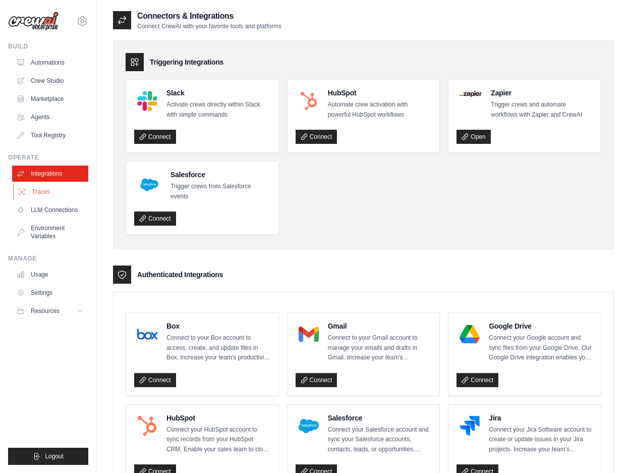
click at [43, 191] on link "Traces" at bounding box center [51, 192] width 76 height 16
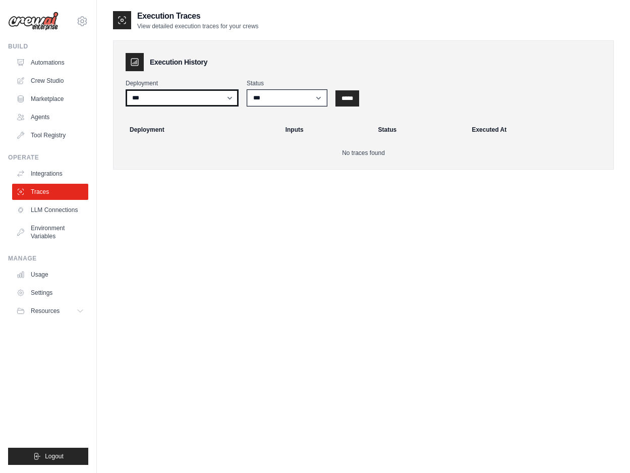
click at [194, 95] on select "***" at bounding box center [182, 97] width 113 height 17
drag, startPoint x: 195, startPoint y: 95, endPoint x: 206, endPoint y: 97, distance: 11.7
click at [195, 95] on select "***" at bounding box center [182, 97] width 113 height 17
click at [270, 99] on select "*** ********* ******* *****" at bounding box center [287, 97] width 81 height 17
click at [271, 98] on select "*** ********* ******* *****" at bounding box center [287, 97] width 81 height 17
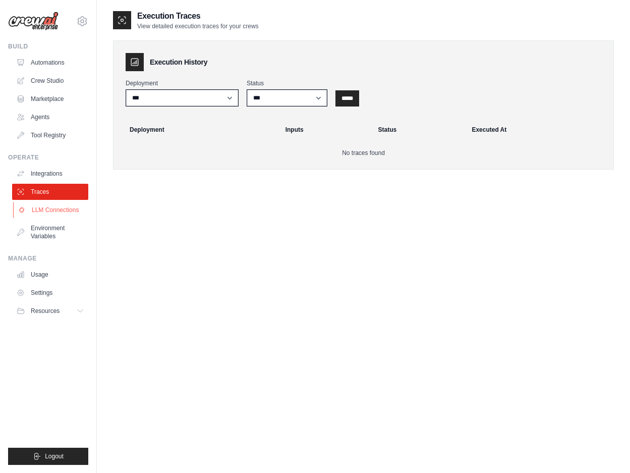
click at [59, 206] on link "LLM Connections" at bounding box center [51, 210] width 76 height 16
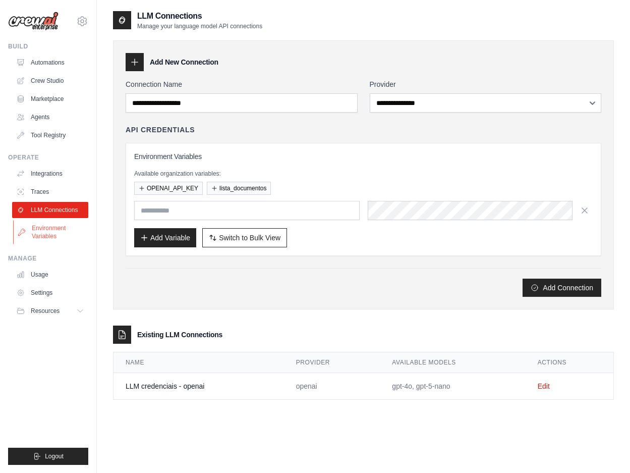
click at [52, 227] on link "Environment Variables" at bounding box center [51, 232] width 76 height 24
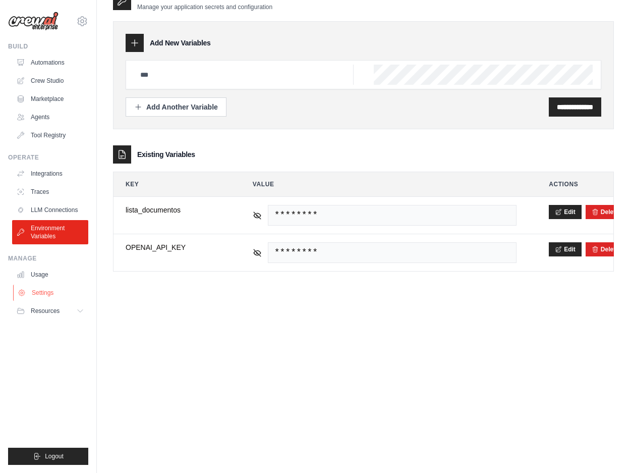
scroll to position [20, 0]
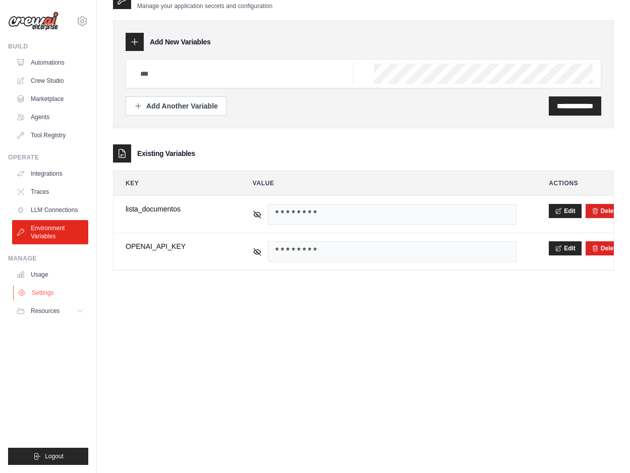
click at [36, 294] on link "Settings" at bounding box center [51, 293] width 76 height 16
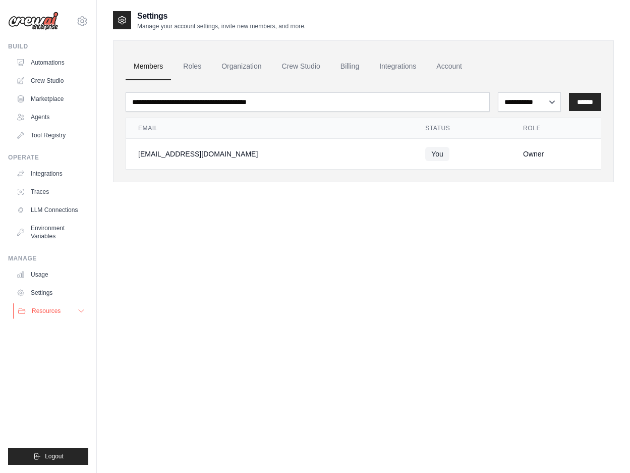
click at [40, 304] on button "Resources" at bounding box center [51, 311] width 76 height 16
click at [44, 114] on link "Agents" at bounding box center [51, 117] width 76 height 16
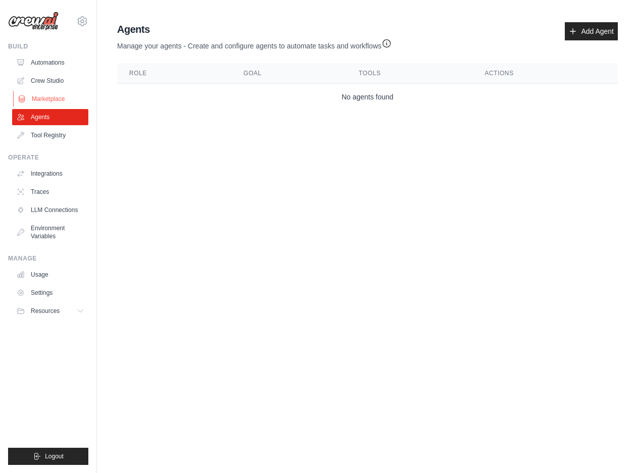
click at [50, 98] on link "Marketplace" at bounding box center [51, 99] width 76 height 16
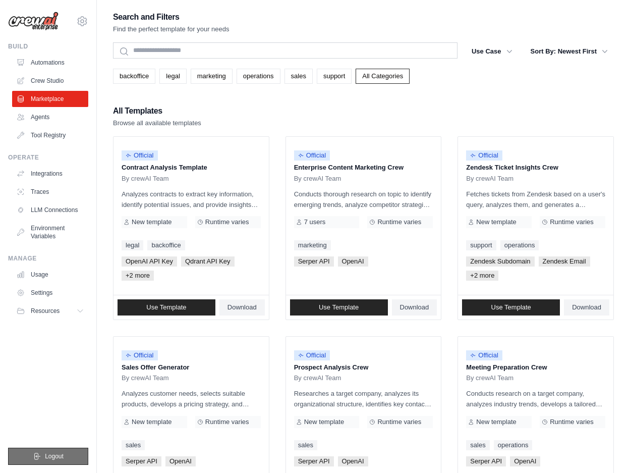
click at [52, 456] on span "Logout" at bounding box center [54, 456] width 19 height 8
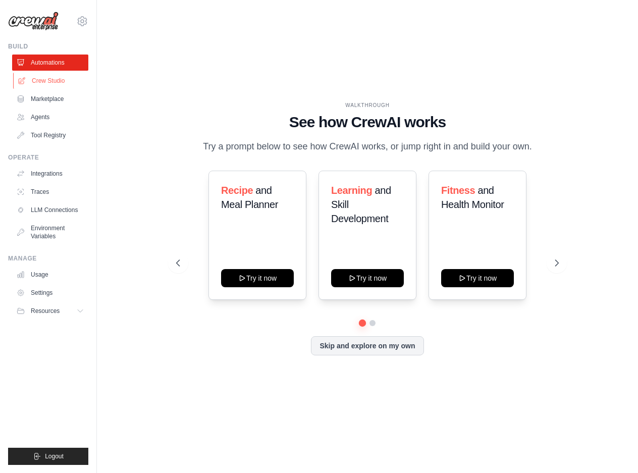
click at [62, 80] on link "Crew Studio" at bounding box center [51, 81] width 76 height 16
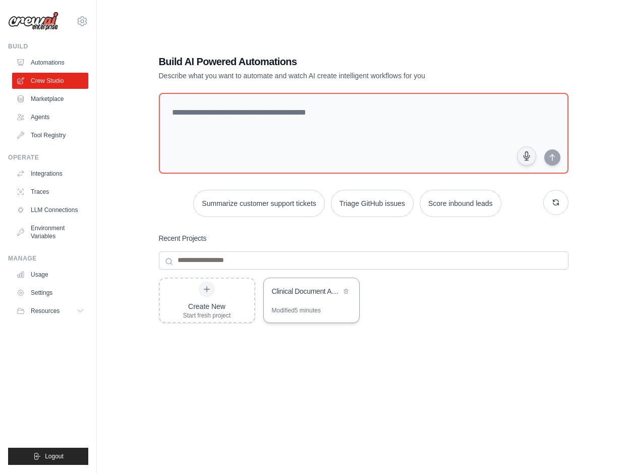
click at [300, 288] on div "Clinical Document Auditor [GEOGRAPHIC_DATA]" at bounding box center [306, 291] width 69 height 10
click at [50, 228] on link "Environment Variables" at bounding box center [51, 232] width 76 height 24
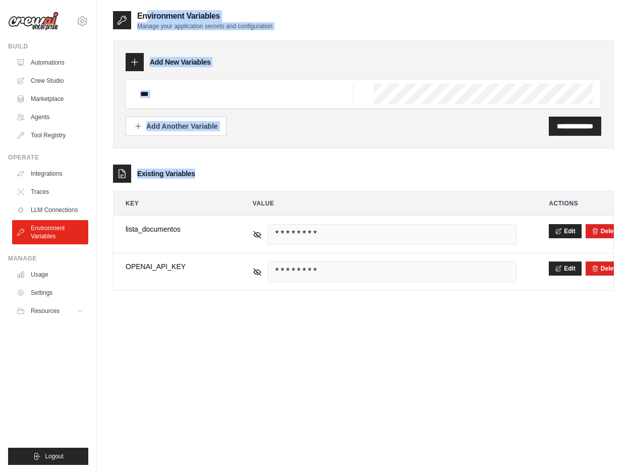
drag, startPoint x: 135, startPoint y: 17, endPoint x: 618, endPoint y: 269, distance: 545.3
click at [618, 269] on div "**********" at bounding box center [363, 246] width 533 height 473
copy div "Environment Variables Manage your application secrets and configuration Add New…"
click at [52, 83] on link "Crew Studio" at bounding box center [51, 81] width 76 height 16
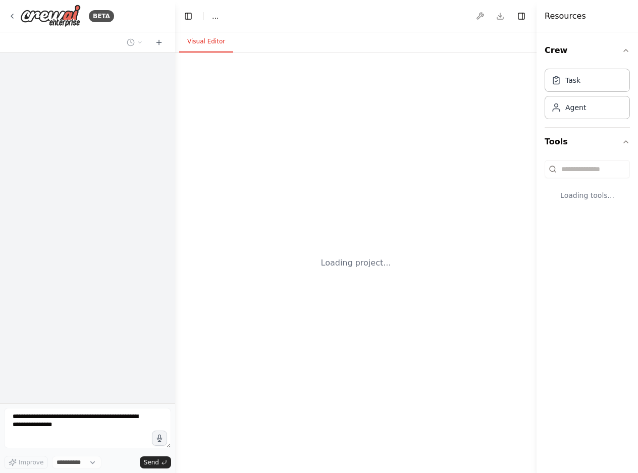
select select "****"
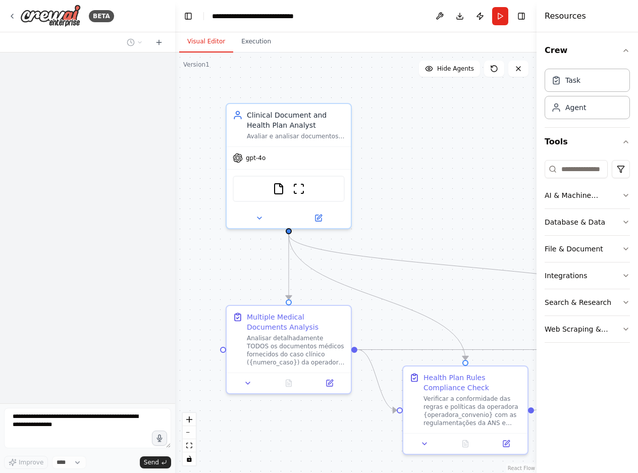
scroll to position [44, 0]
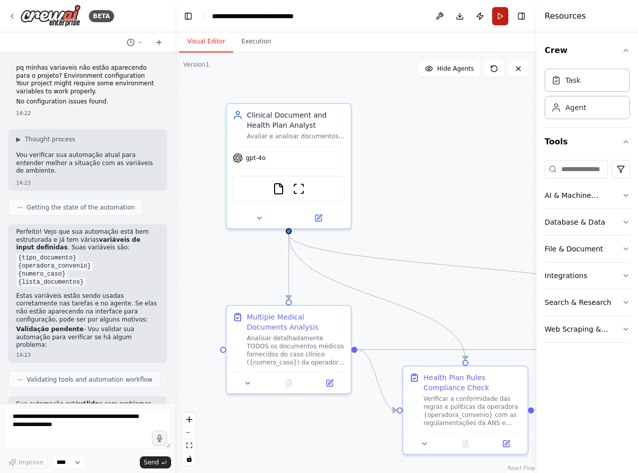
click at [495, 13] on button "Run" at bounding box center [500, 16] width 16 height 18
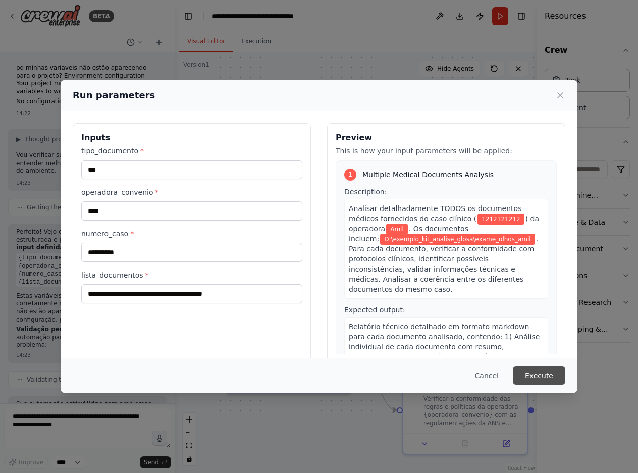
click at [542, 371] on button "Execute" at bounding box center [539, 375] width 52 height 18
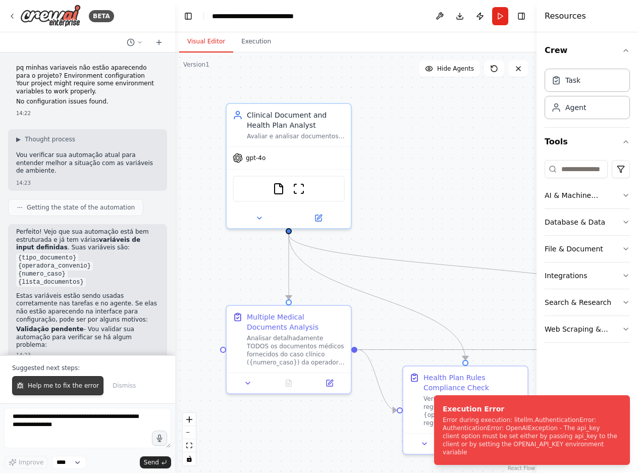
click at [77, 383] on span "Help me to fix the error" at bounding box center [63, 385] width 71 height 8
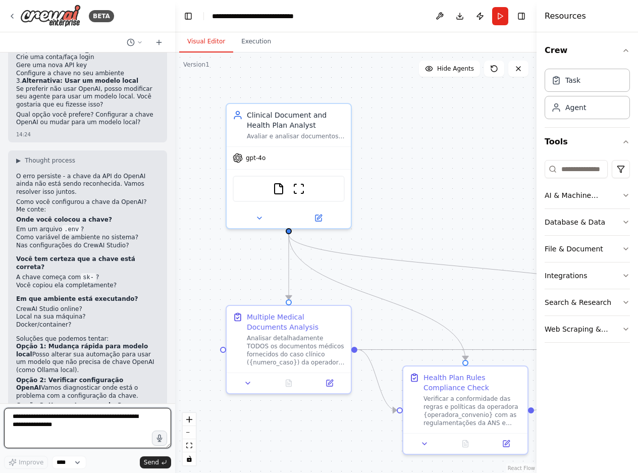
scroll to position [1054, 0]
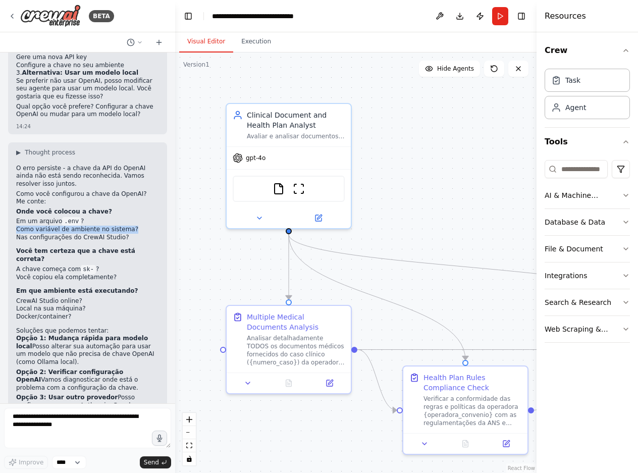
drag, startPoint x: 121, startPoint y: 183, endPoint x: 12, endPoint y: 180, distance: 109.5
click at [12, 180] on div "▶ Thought process O erro persiste - a chave da API do OpenAI ainda não está sen…" at bounding box center [87, 296] width 159 height 309
copy li "Como variável de ambiente no sistema?"
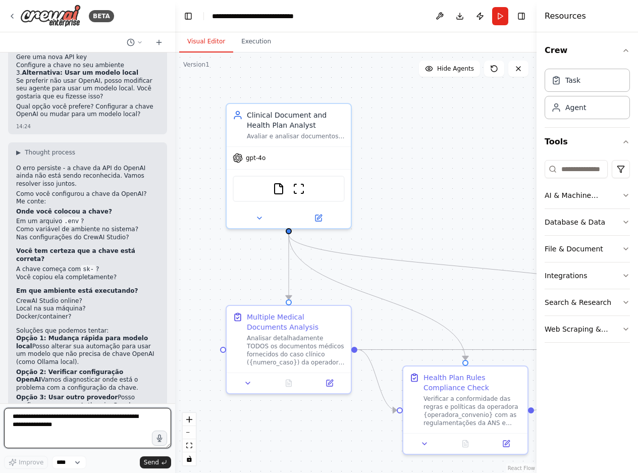
click at [82, 424] on textarea at bounding box center [87, 428] width 167 height 40
paste textarea "**********"
type textarea "**********"
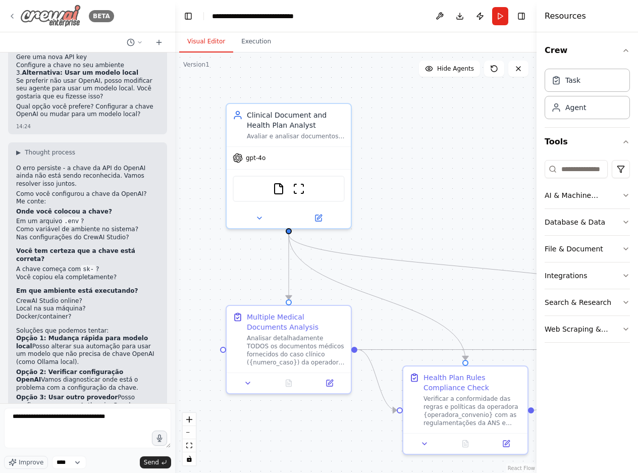
click at [16, 12] on div "BETA" at bounding box center [61, 16] width 106 height 23
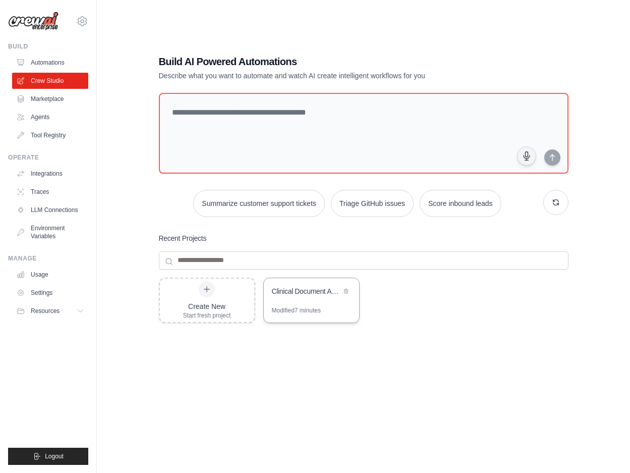
click at [330, 306] on div "Modified 7 minutes" at bounding box center [311, 314] width 95 height 16
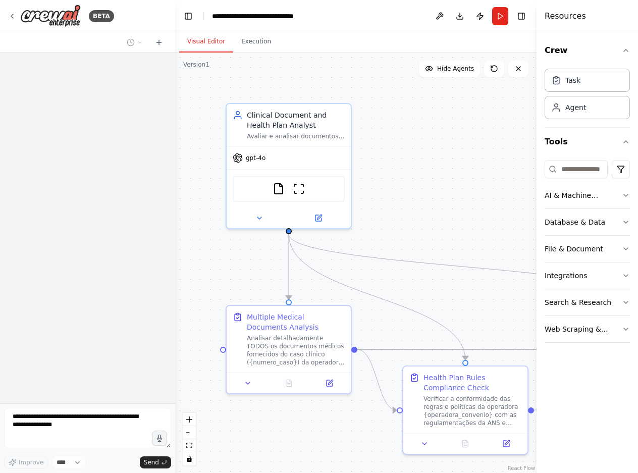
click at [71, 426] on textarea at bounding box center [87, 428] width 167 height 40
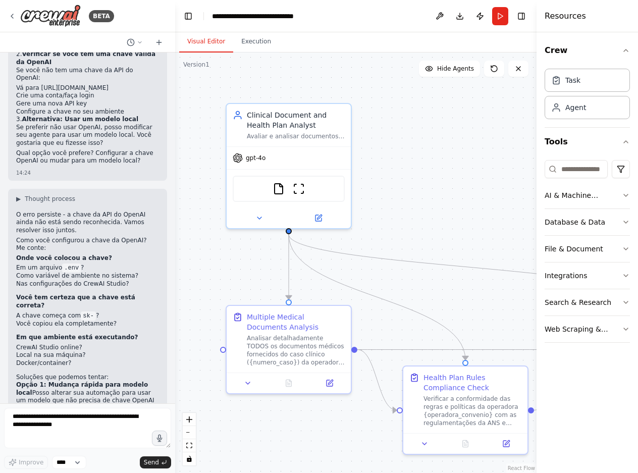
scroll to position [1004, 0]
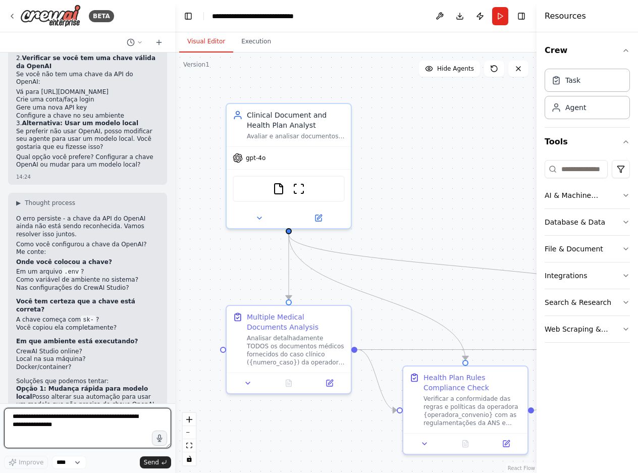
click at [58, 427] on textarea at bounding box center [87, 428] width 167 height 40
paste textarea "**********"
type textarea "**********"
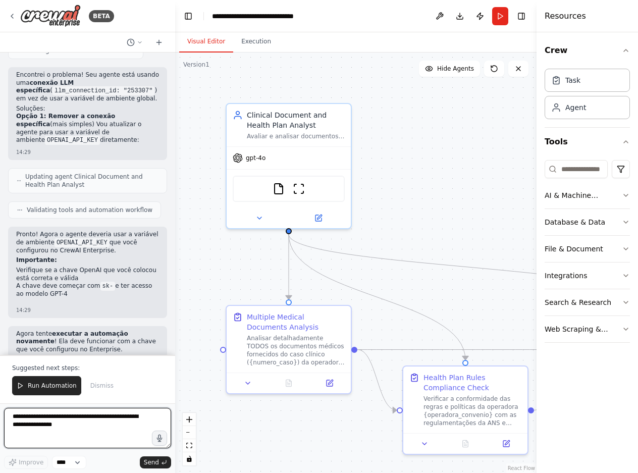
scroll to position [1688, 0]
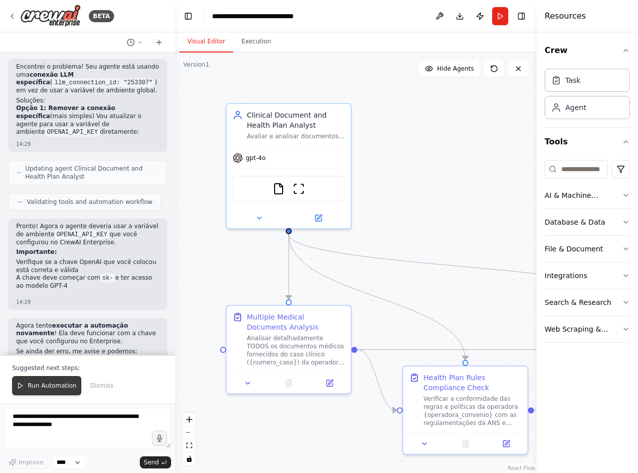
click at [59, 385] on span "Run Automation" at bounding box center [52, 385] width 49 height 8
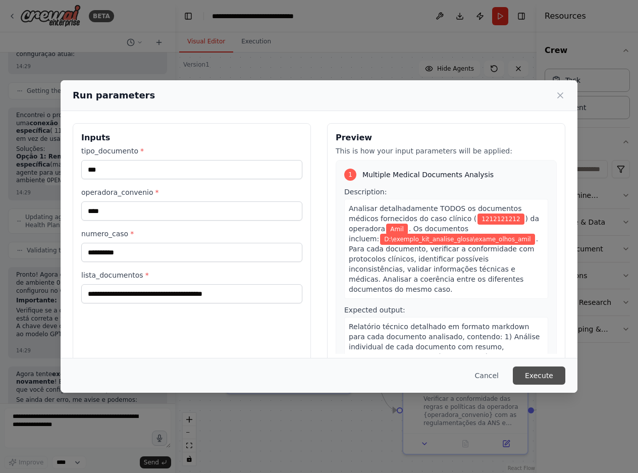
click at [554, 373] on button "Execute" at bounding box center [539, 375] width 52 height 18
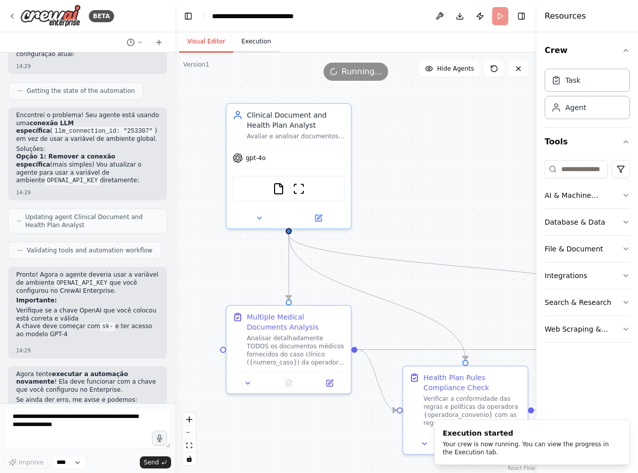
click at [243, 38] on button "Execution" at bounding box center [256, 41] width 46 height 21
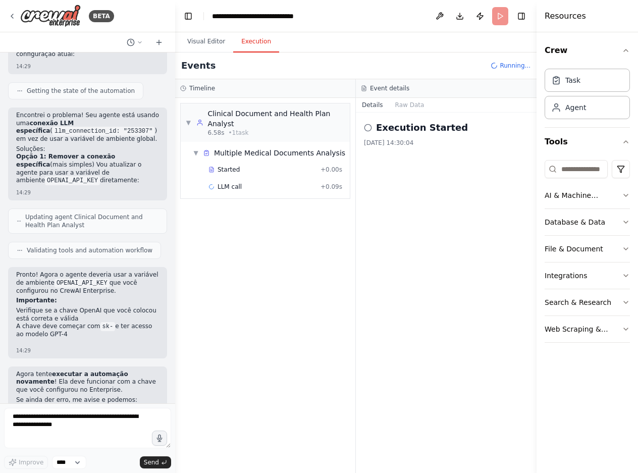
scroll to position [1688, 0]
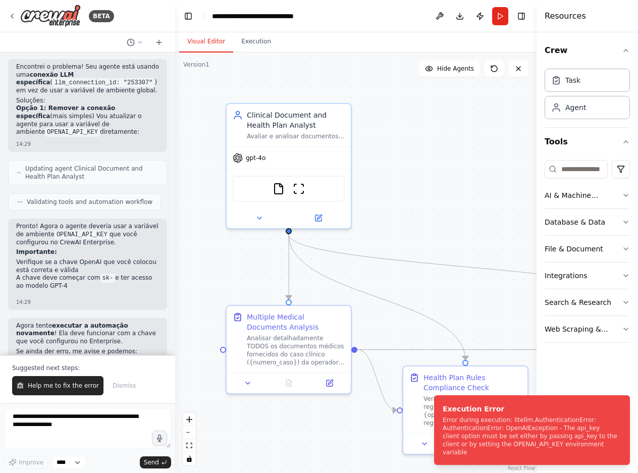
click at [213, 37] on button "Visual Editor" at bounding box center [206, 41] width 54 height 21
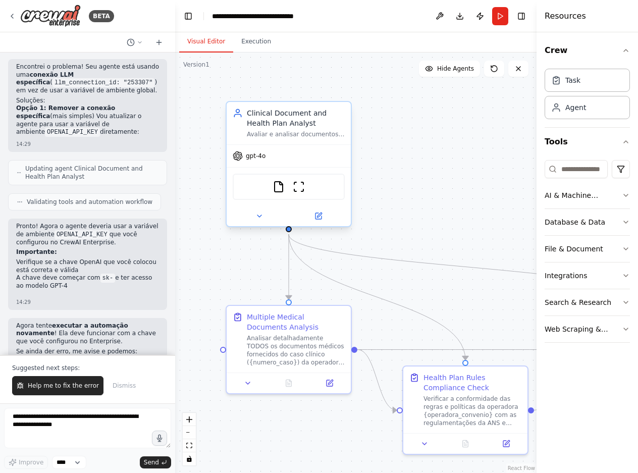
click at [311, 150] on div "gpt-4o" at bounding box center [289, 156] width 124 height 22
click at [460, 17] on button "Download" at bounding box center [460, 16] width 16 height 18
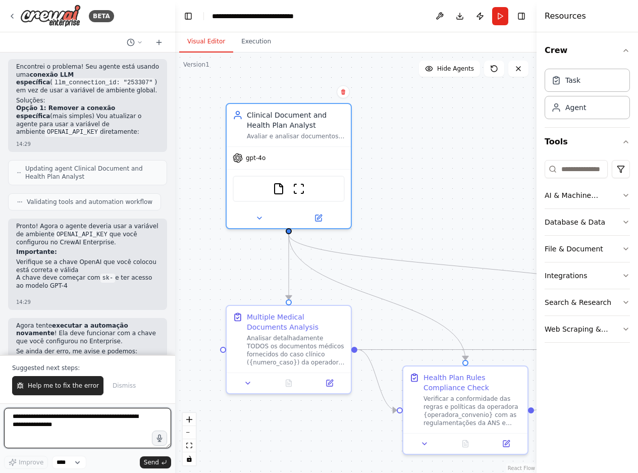
click at [97, 430] on textarea at bounding box center [87, 428] width 167 height 40
type textarea "*"
click at [60, 421] on textarea "********" at bounding box center [87, 428] width 167 height 40
type textarea "**********"
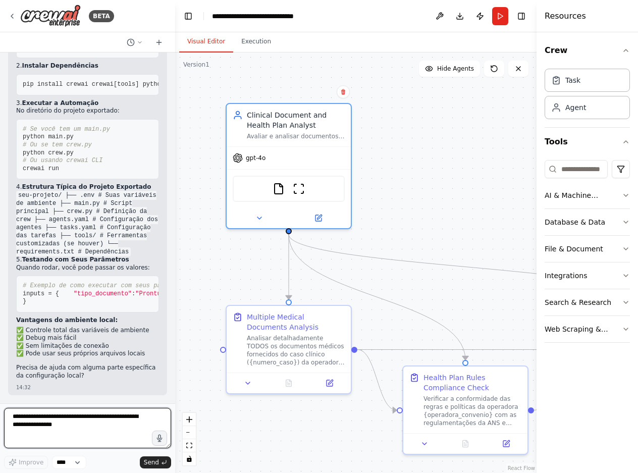
scroll to position [2271, 0]
type textarea "**********"
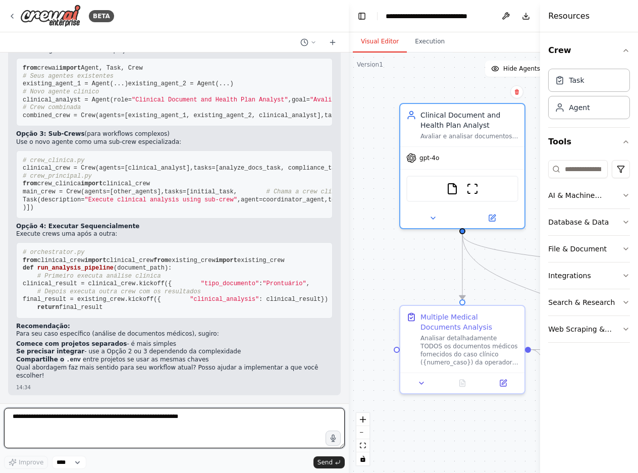
scroll to position [2302, 0]
drag, startPoint x: 172, startPoint y: 175, endPoint x: 371, endPoint y: 169, distance: 198.9
click at [371, 169] on div "BETA Hello! I'm the CrewAI assistant. What kind of automation do you want to bu…" at bounding box center [319, 236] width 638 height 473
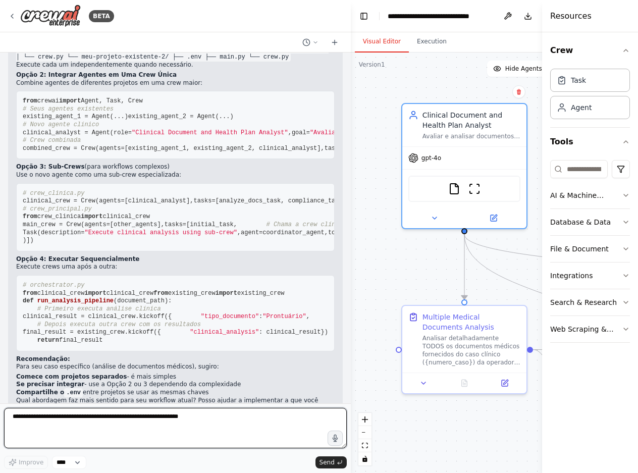
scroll to position [2202, 0]
